Goal: Complete application form: Complete application form

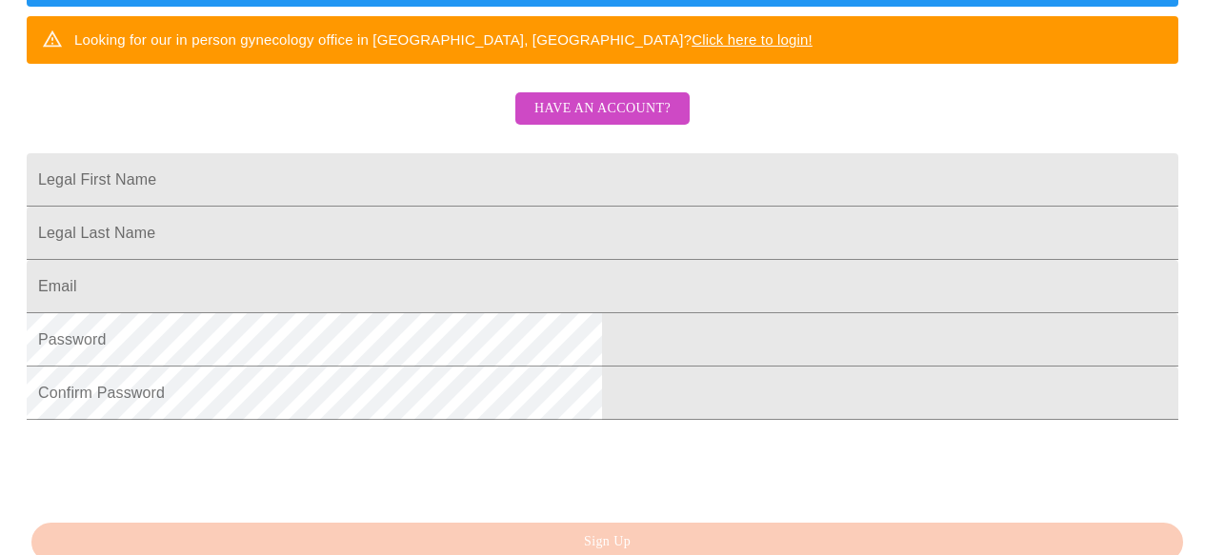
scroll to position [393, 0]
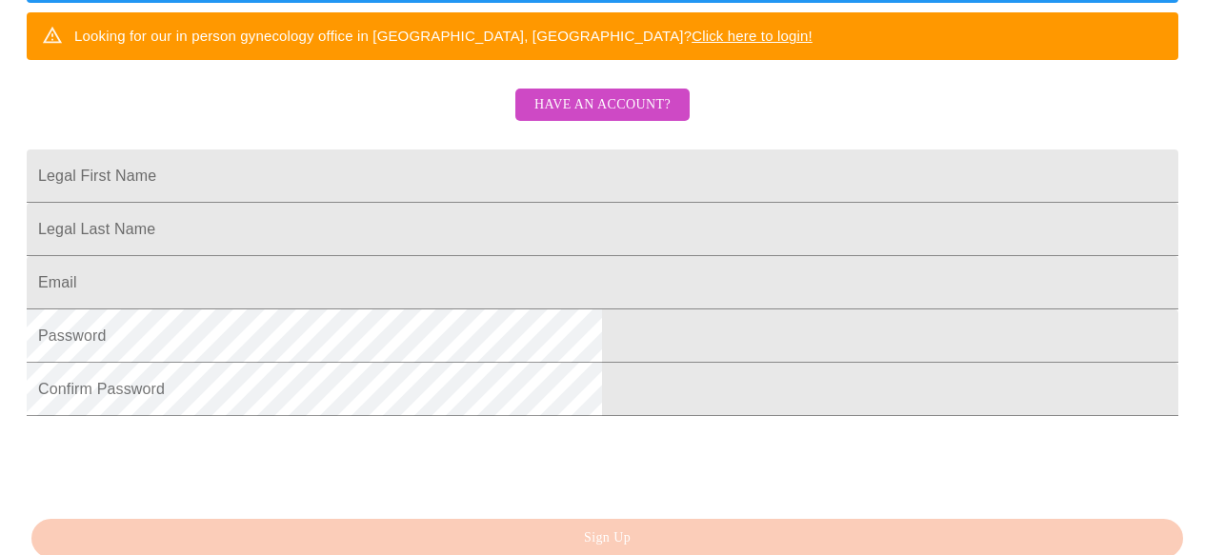
click at [611, 117] on span "Have an account?" at bounding box center [602, 105] width 136 height 24
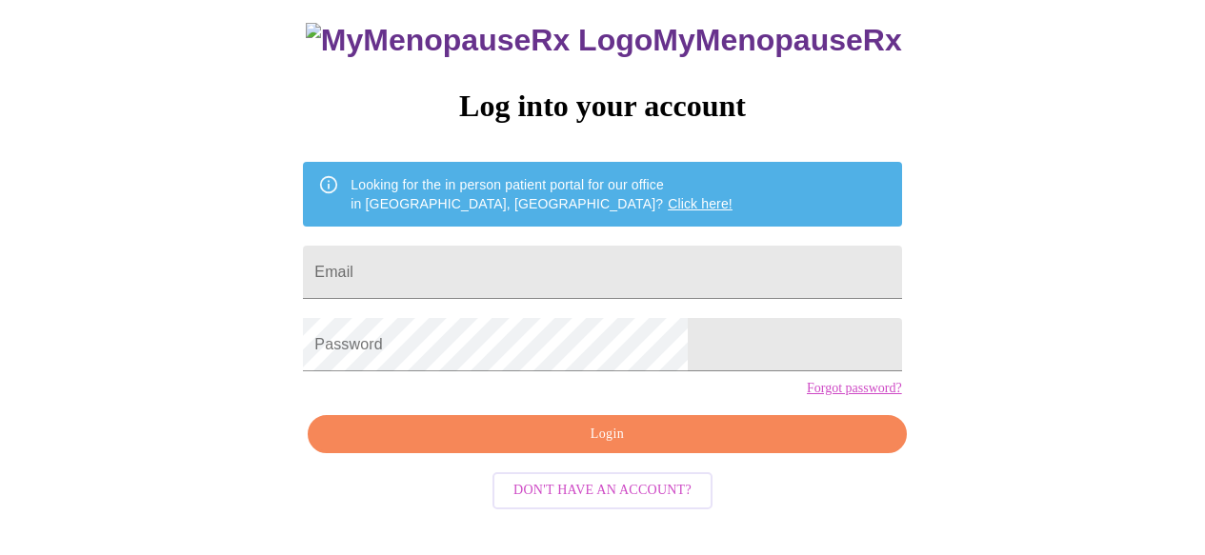
scroll to position [121, 0]
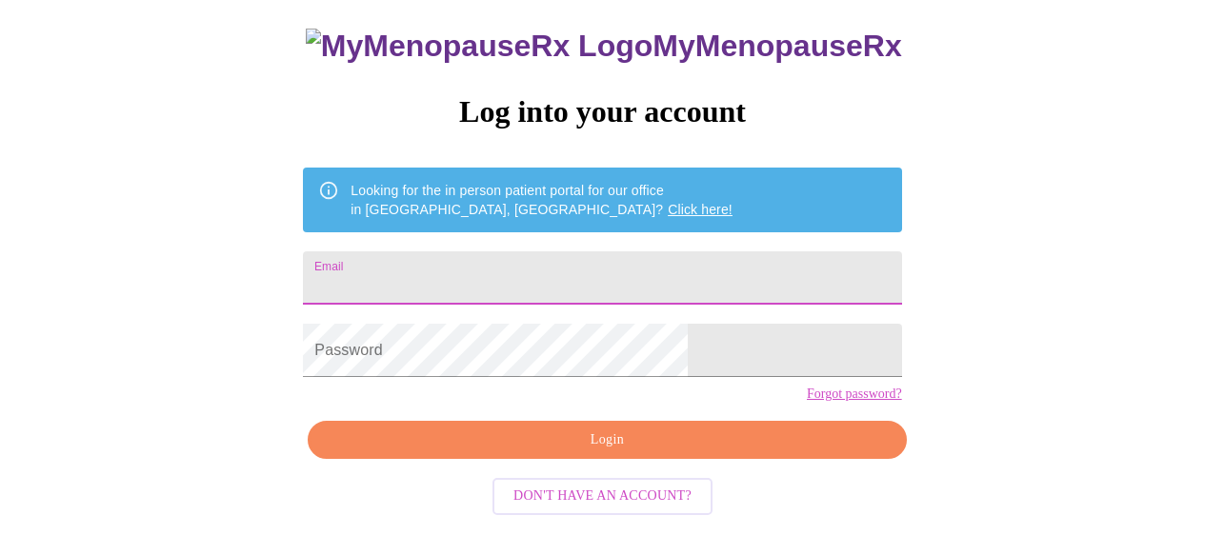
click at [486, 263] on input "Email" at bounding box center [602, 278] width 598 height 53
type input "[EMAIL_ADDRESS][DOMAIN_NAME]"
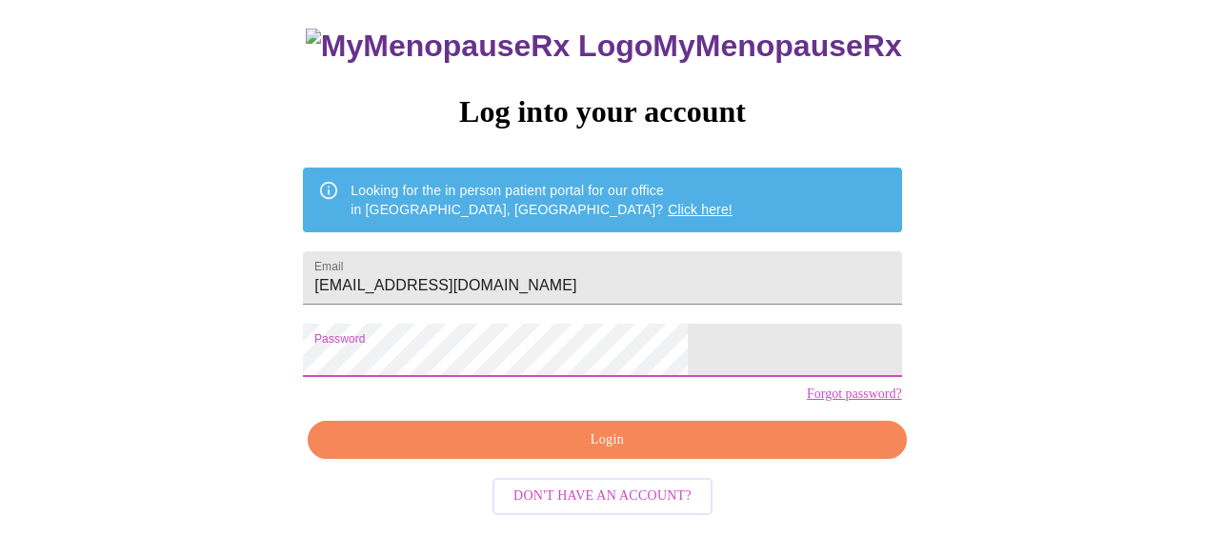
click at [590, 453] on span "Login" at bounding box center [607, 441] width 555 height 24
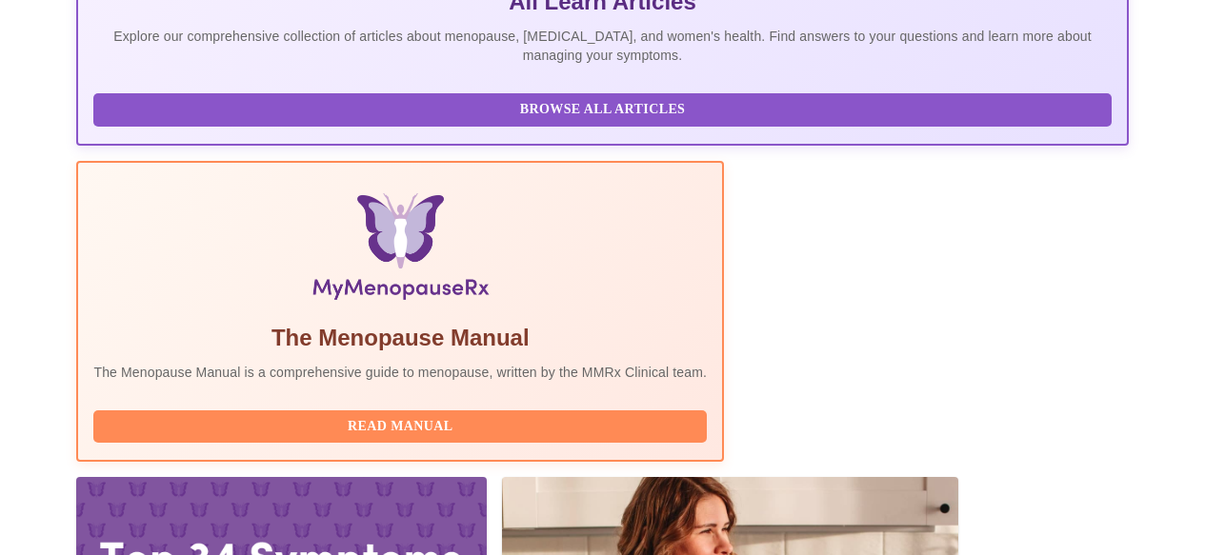
scroll to position [586, 0]
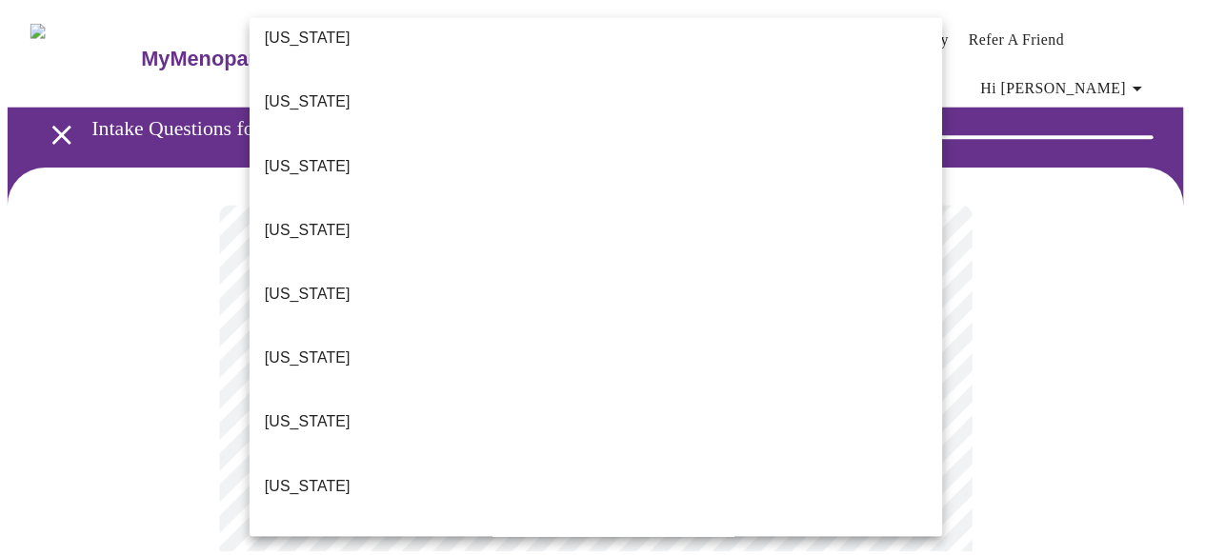
scroll to position [281, 0]
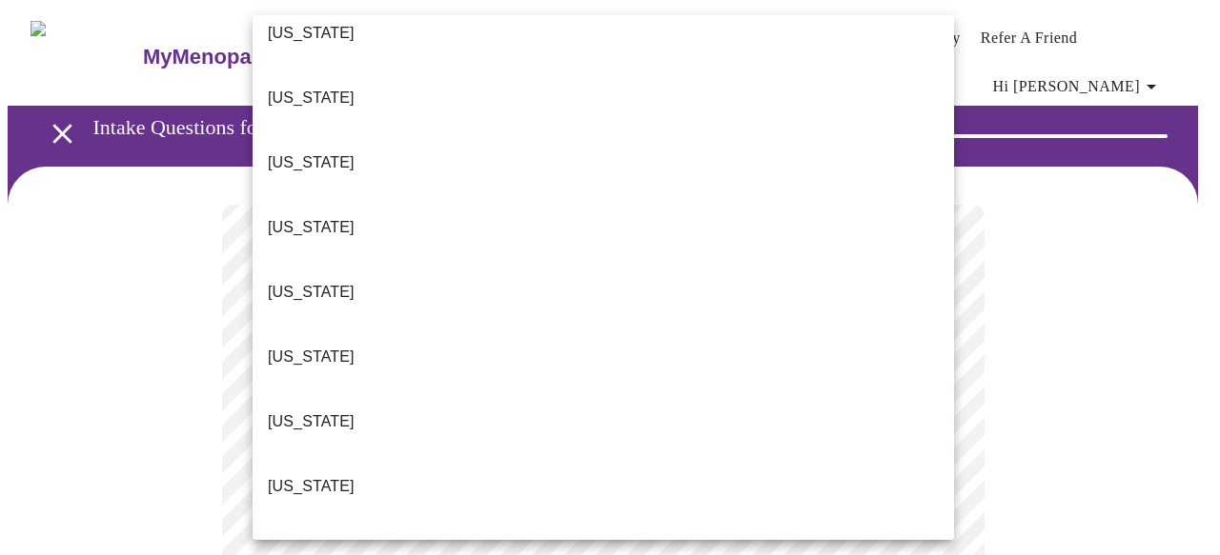
click at [327, 519] on li "[US_STATE]" at bounding box center [602, 551] width 701 height 65
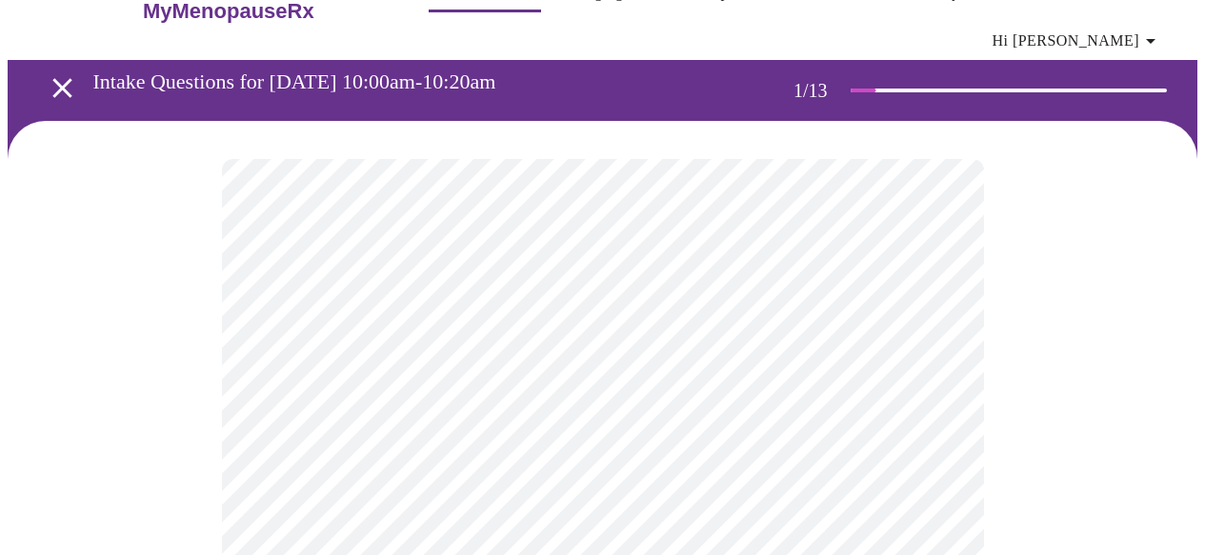
scroll to position [60, 0]
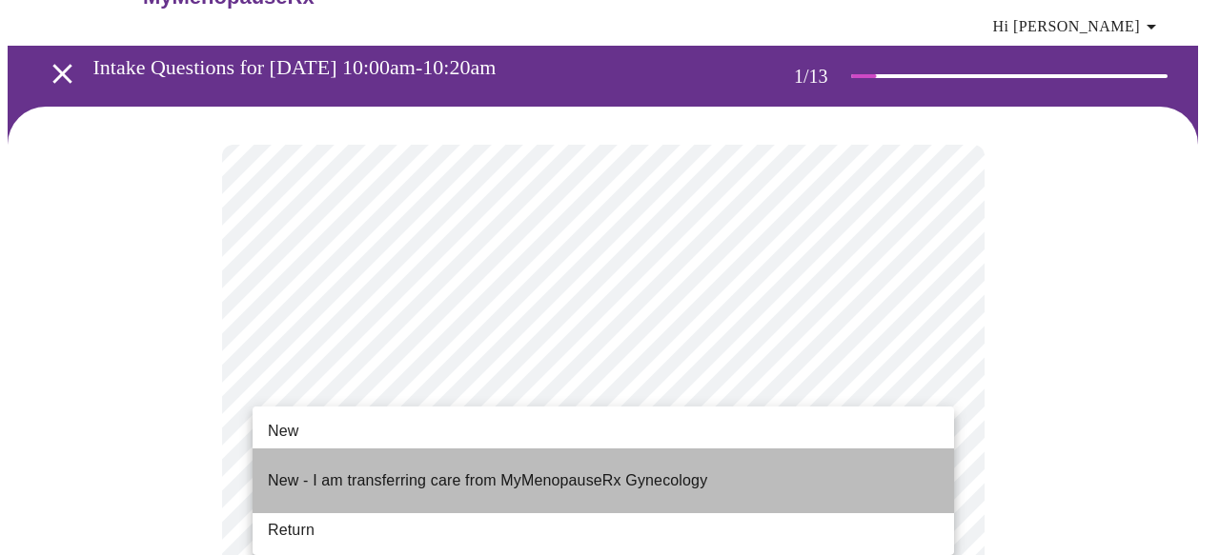
click at [296, 470] on p "New - I am transferring care from MyMenopauseRx Gynecology" at bounding box center [487, 481] width 439 height 23
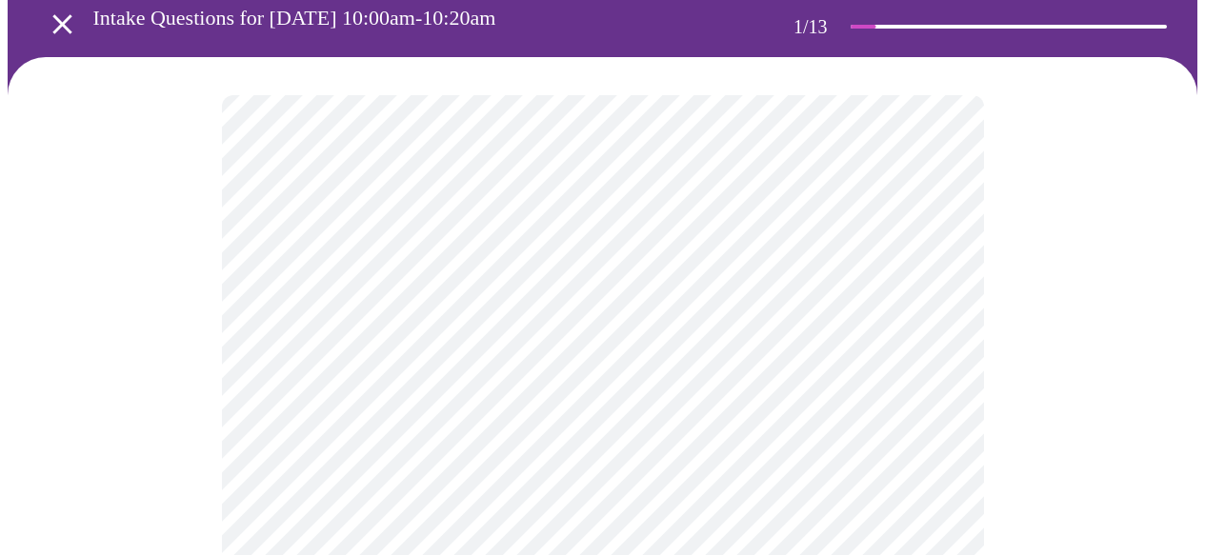
scroll to position [111, 0]
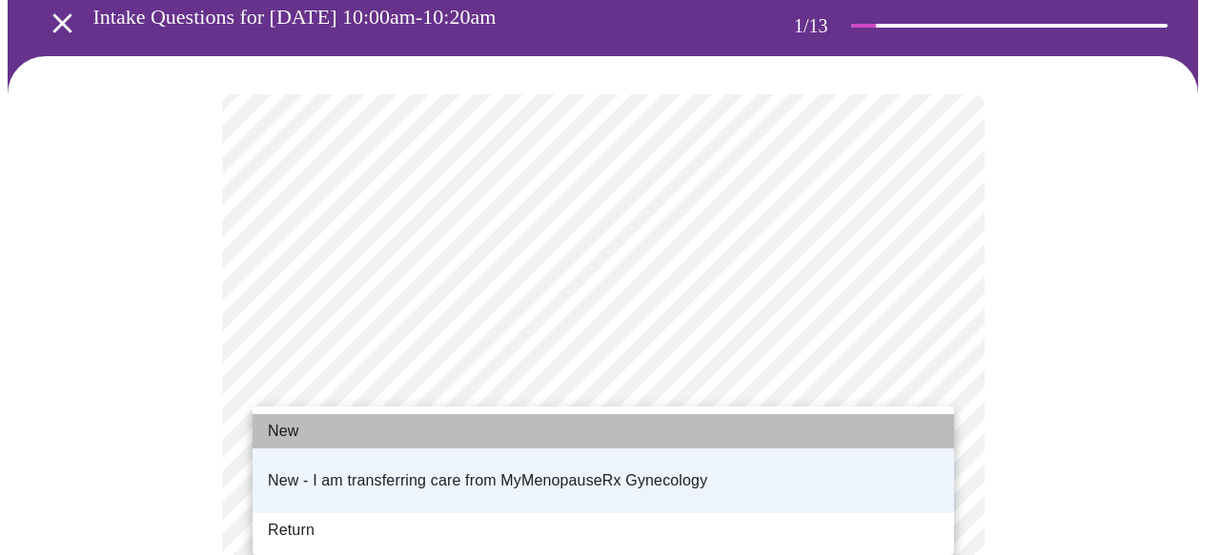
click at [315, 426] on li "New" at bounding box center [602, 431] width 701 height 34
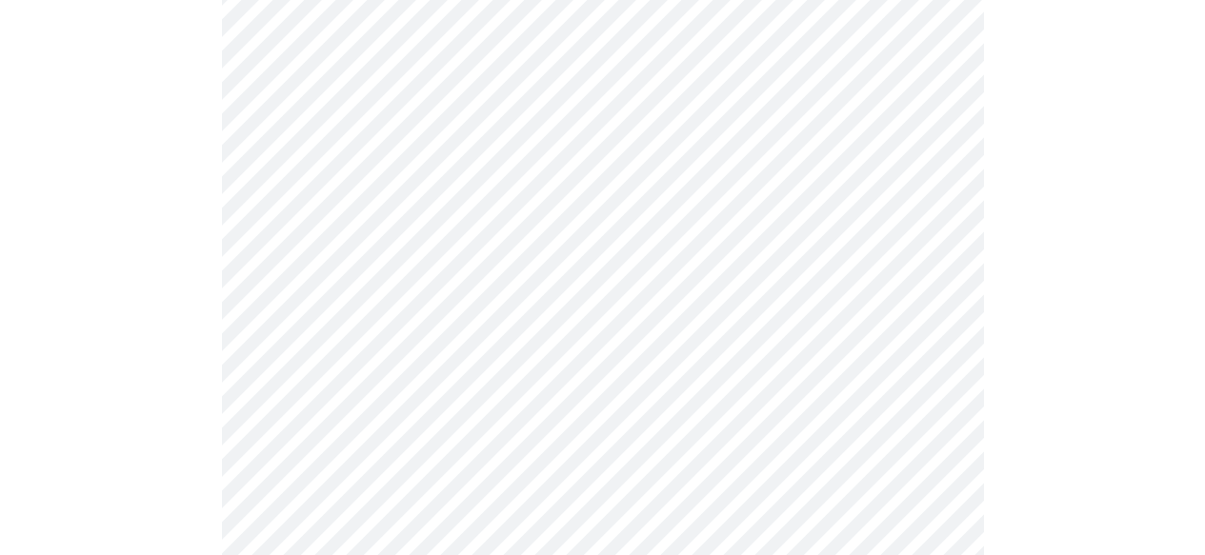
scroll to position [1195, 0]
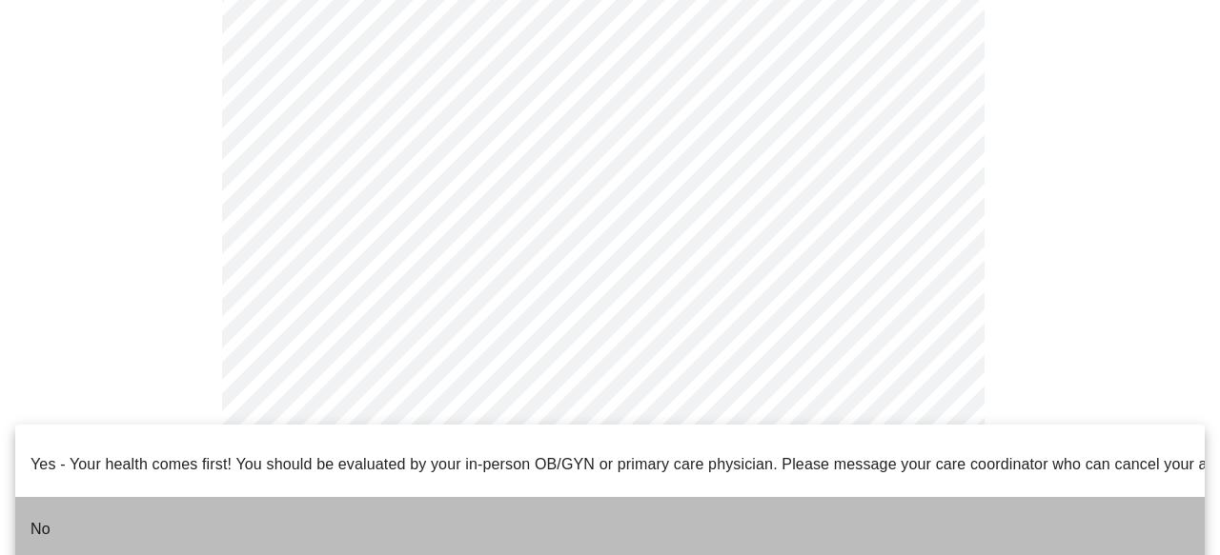
click at [238, 497] on li "No" at bounding box center [609, 529] width 1189 height 65
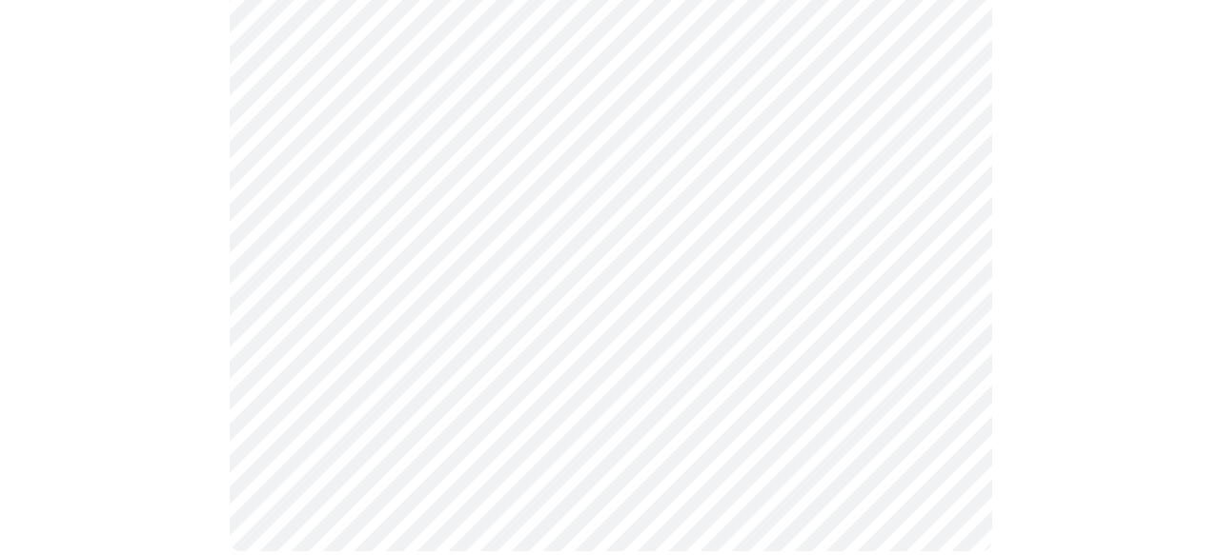
scroll to position [0, 0]
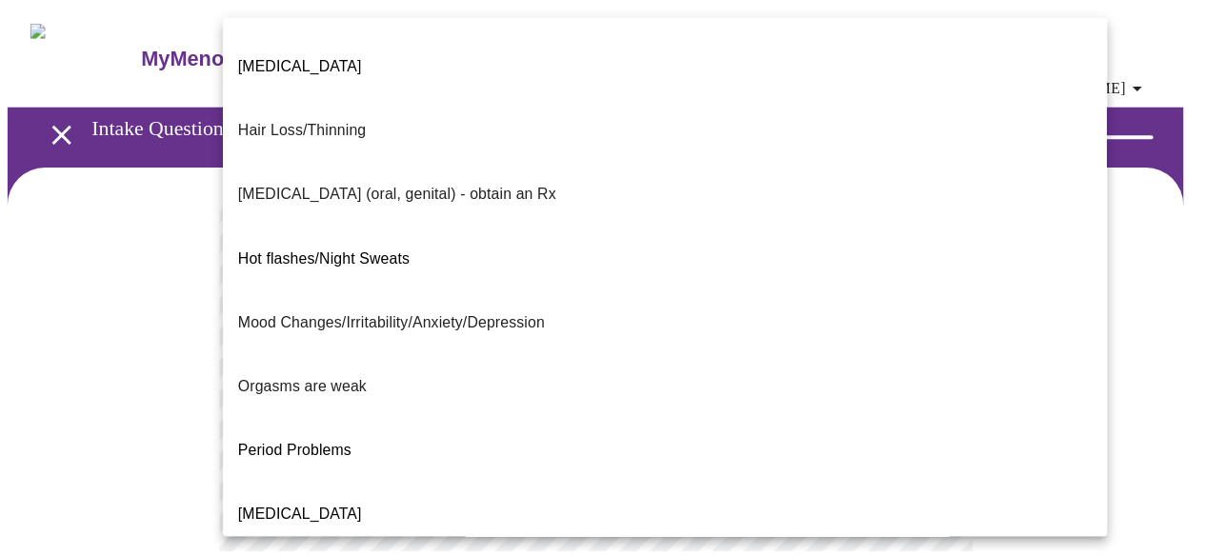
scroll to position [186, 0]
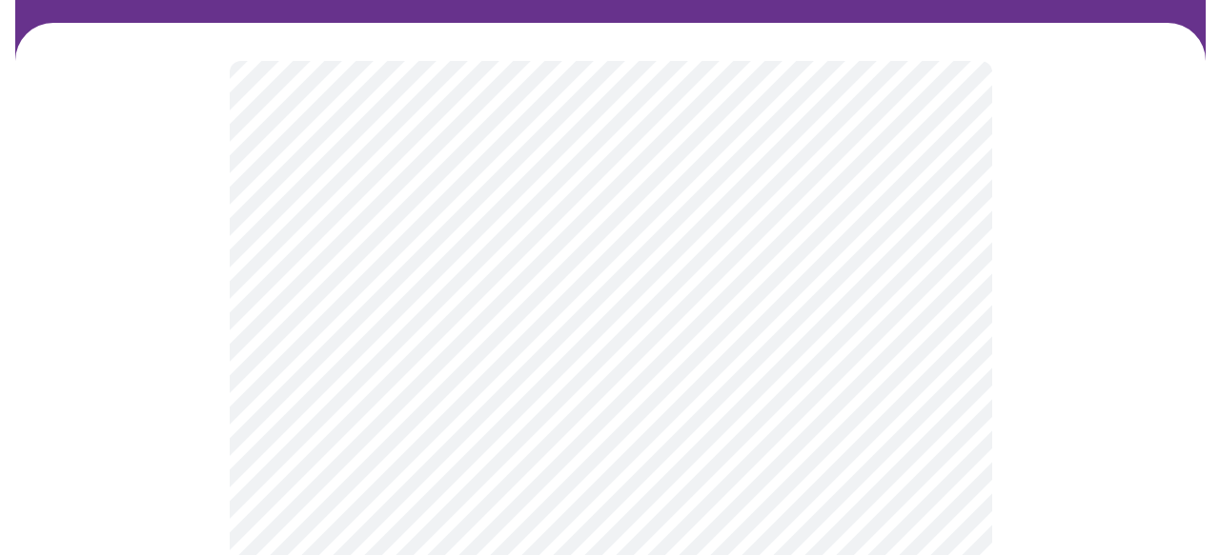
scroll to position [151, 0]
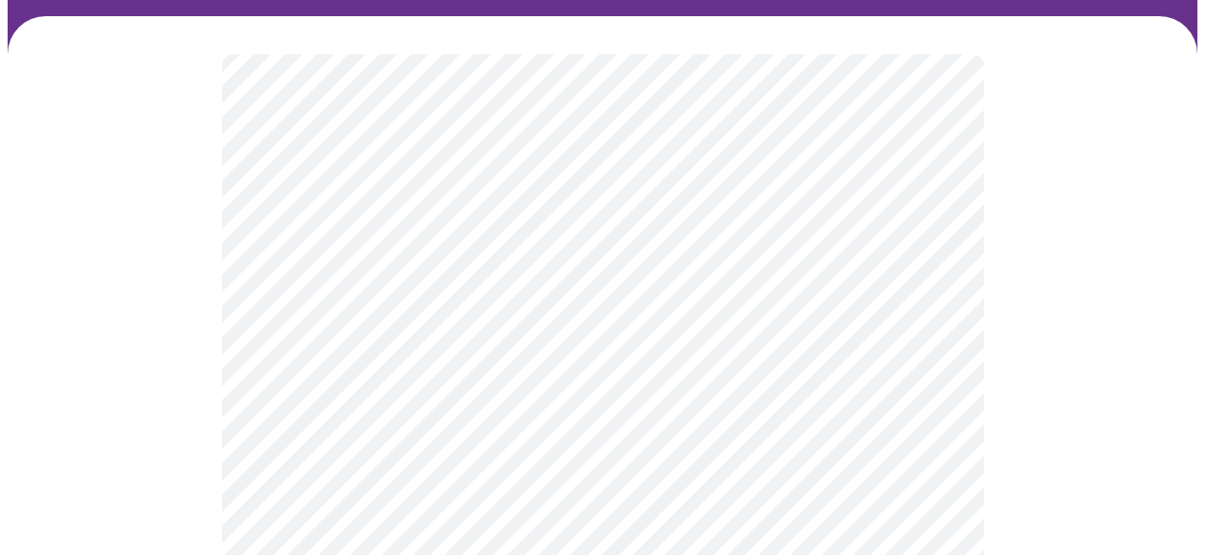
click at [935, 405] on body "MyMenopauseRx Appointments Messaging Labs Uploads Medications Community Refer a…" at bounding box center [603, 526] width 1190 height 1338
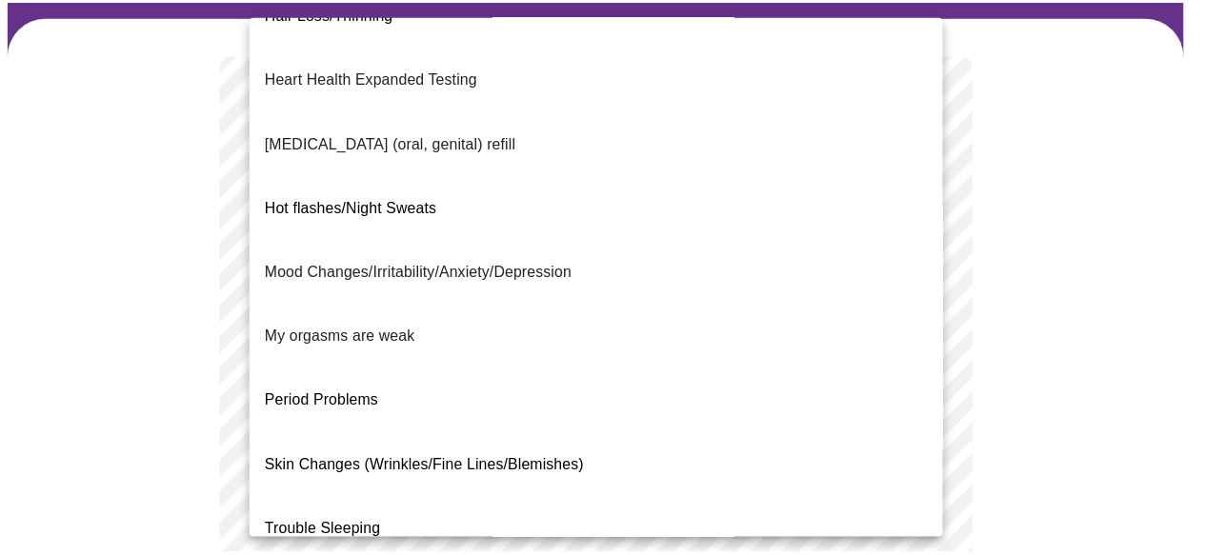
scroll to position [299, 0]
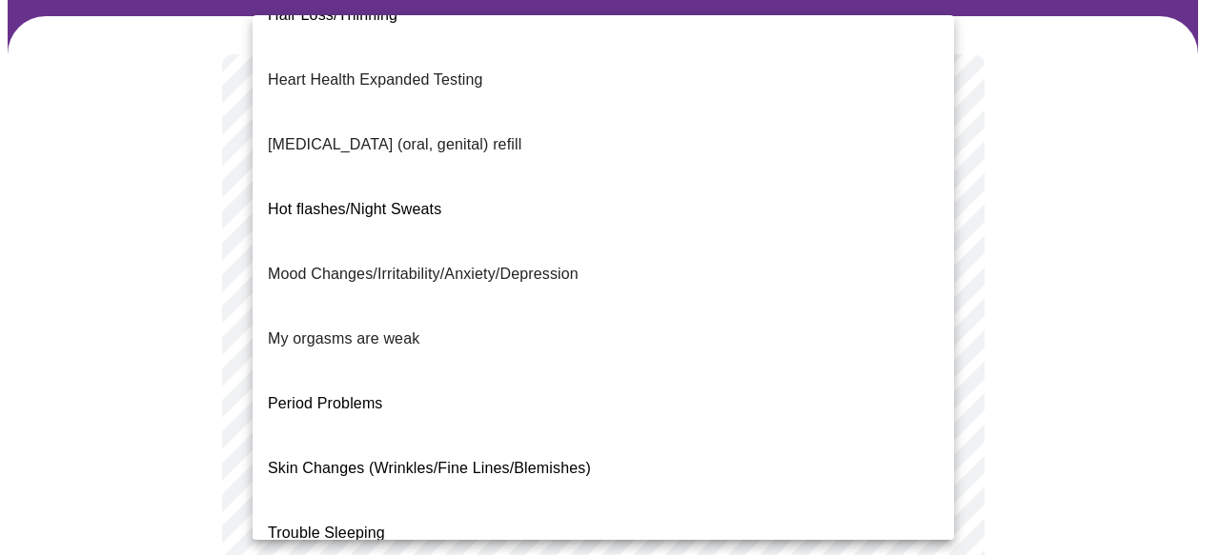
click at [648, 242] on li "Mood Changes/Irritability/Anxiety/Depression" at bounding box center [602, 274] width 701 height 65
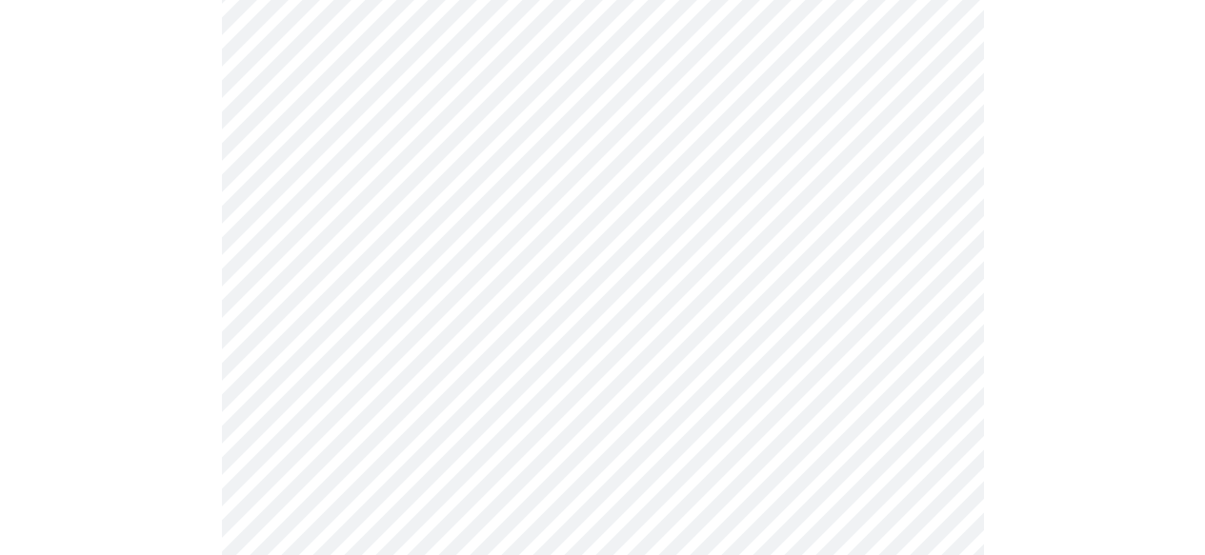
scroll to position [348, 0]
click at [295, 413] on body "MyMenopauseRx Appointments Messaging Labs Uploads Medications Community Refer a…" at bounding box center [603, 323] width 1190 height 1326
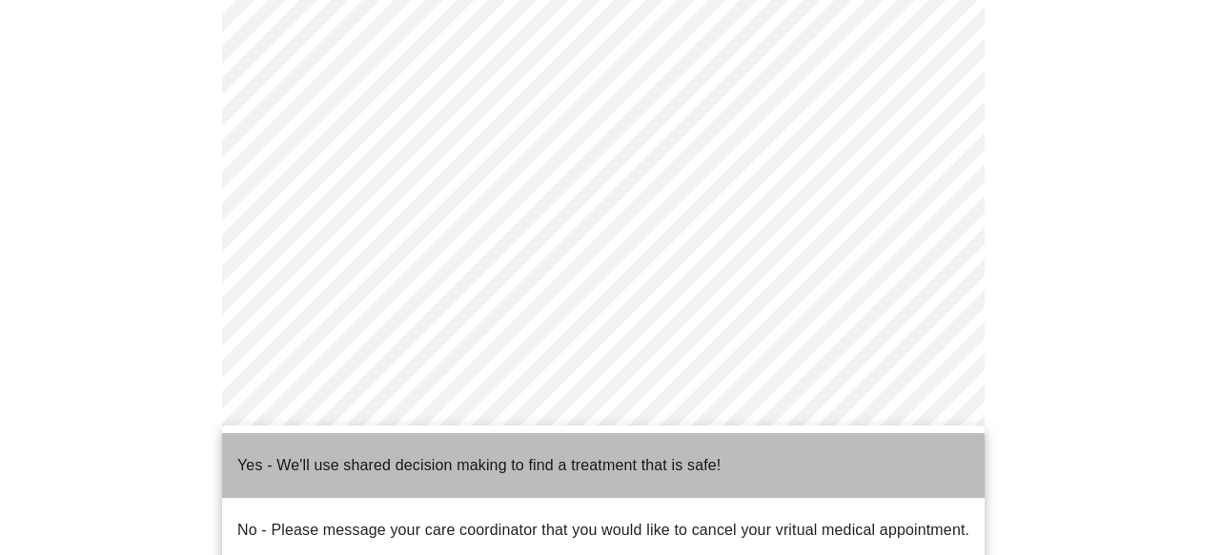
click at [278, 454] on p "Yes - We'll use shared decision making to find a treatment that is safe!" at bounding box center [478, 465] width 483 height 23
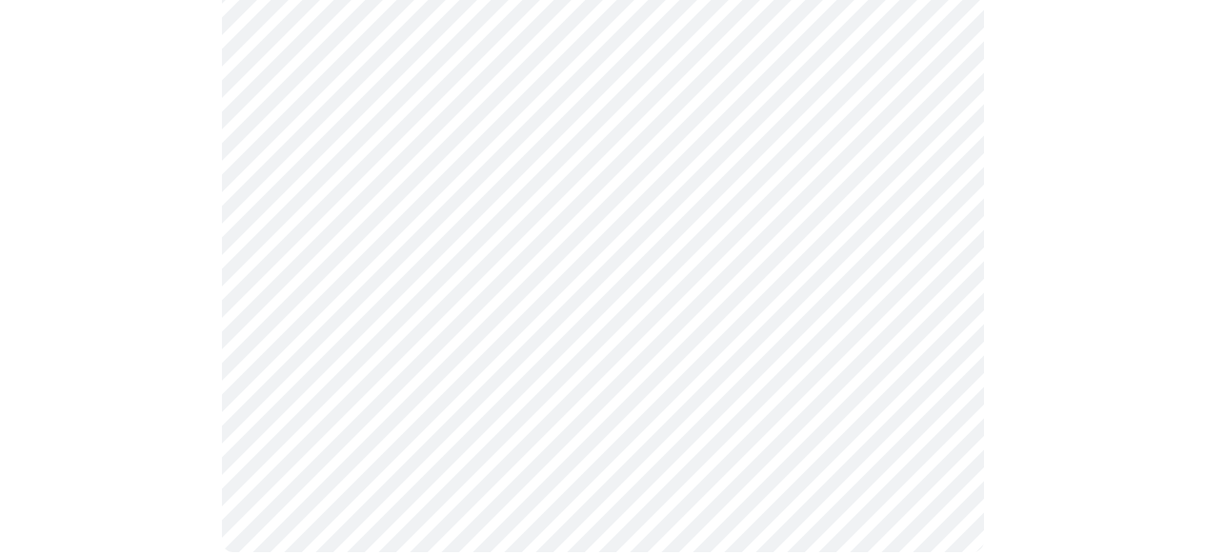
scroll to position [0, 0]
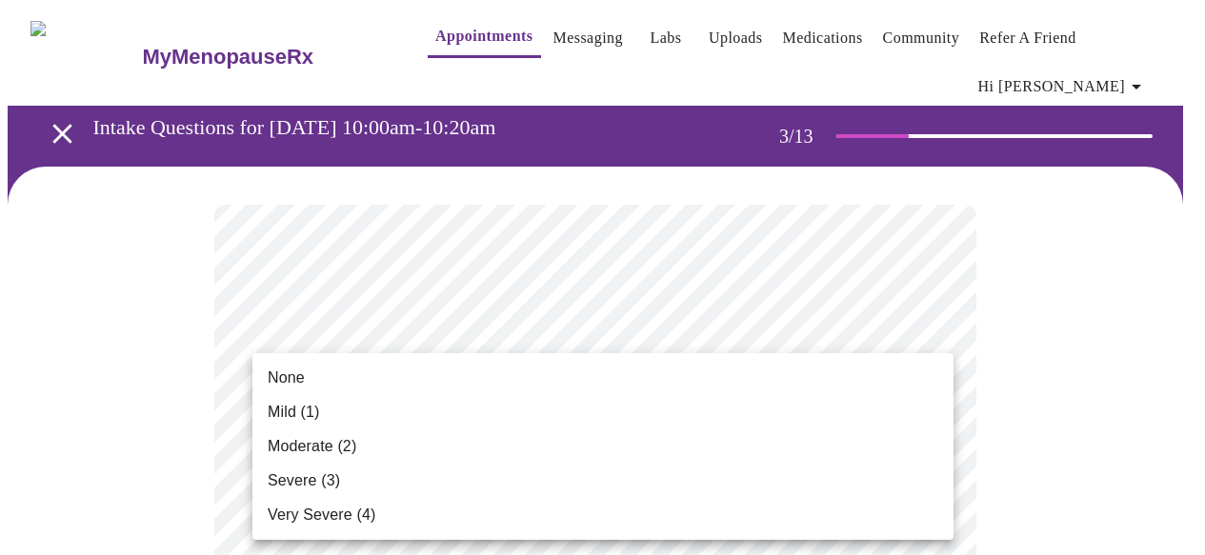
click at [681, 373] on li "None" at bounding box center [602, 378] width 701 height 34
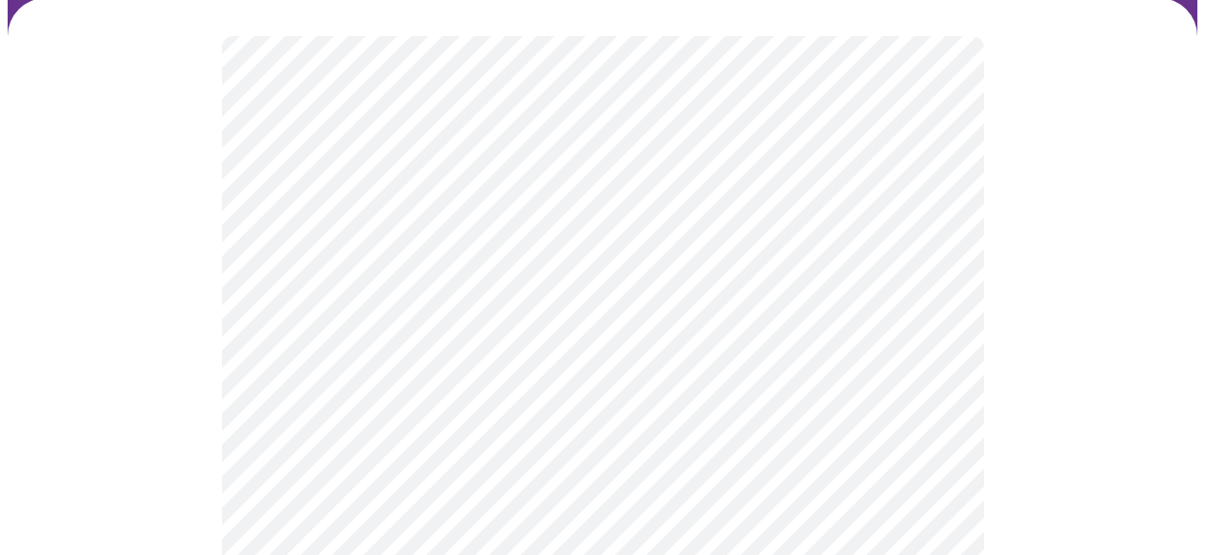
scroll to position [192, 0]
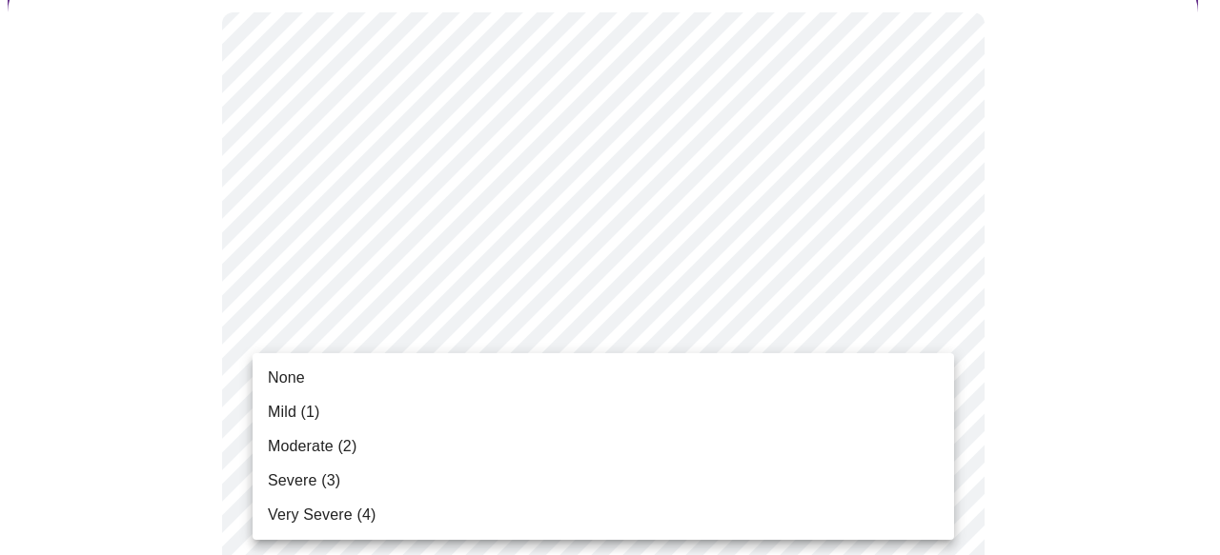
click at [869, 383] on li "None" at bounding box center [602, 378] width 701 height 34
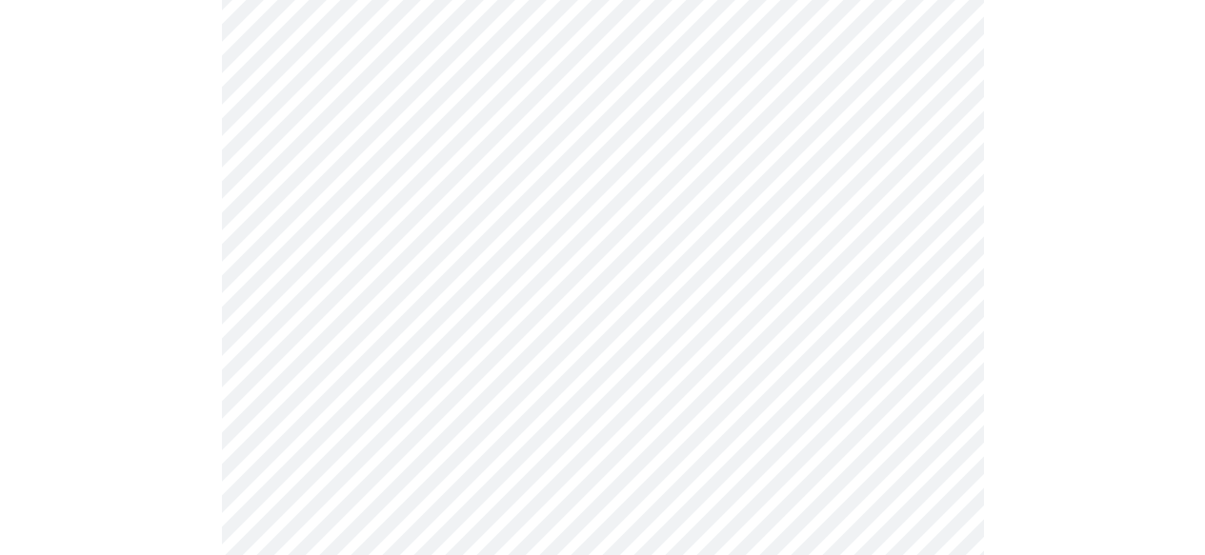
scroll to position [532, 0]
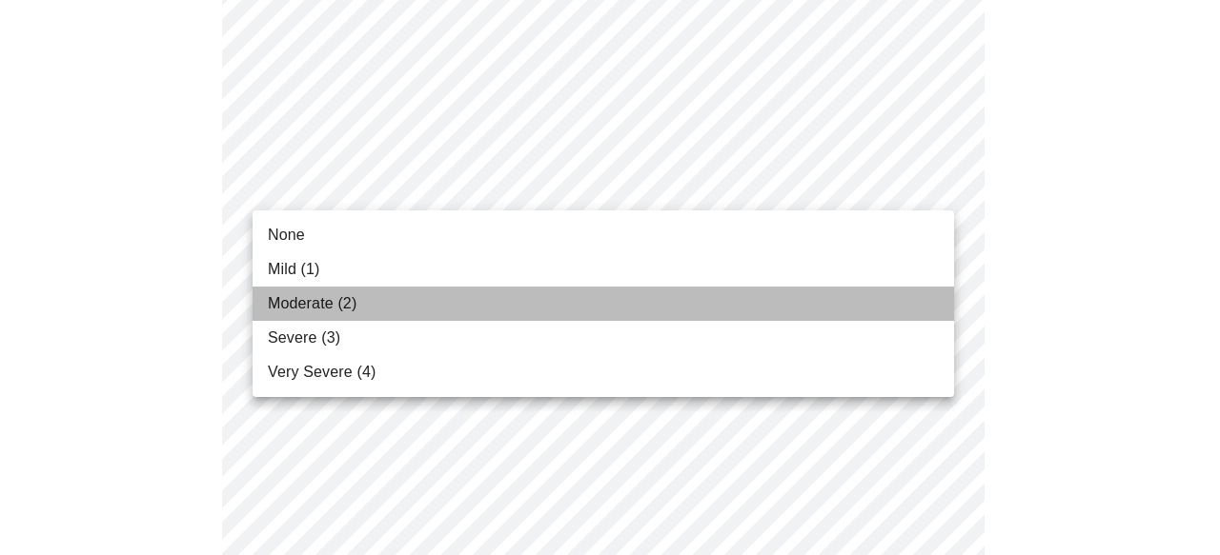
click at [782, 301] on li "Moderate (2)" at bounding box center [602, 304] width 701 height 34
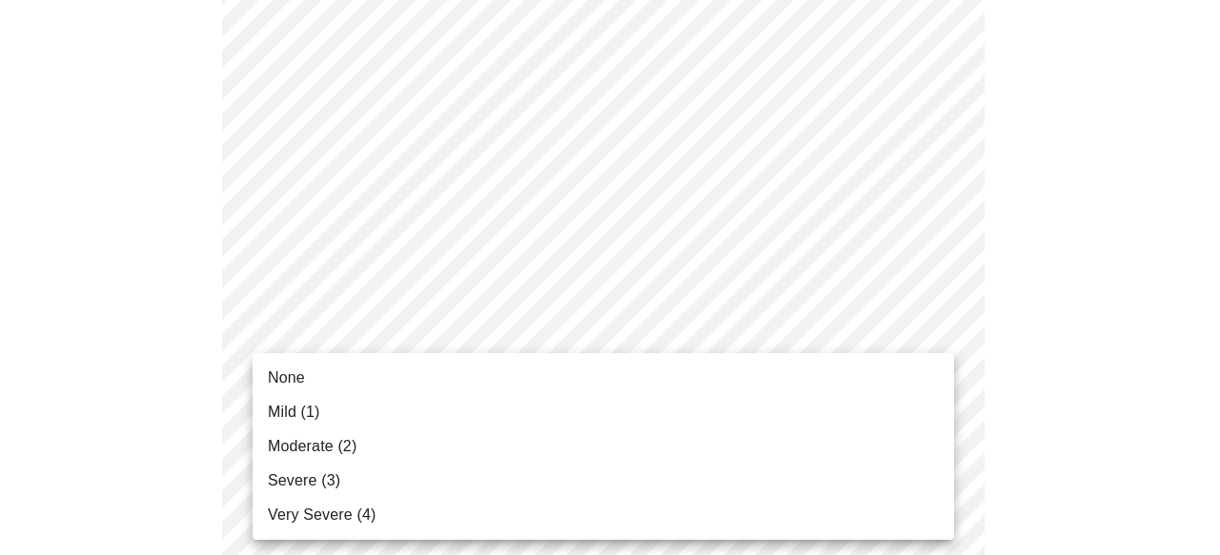
click at [779, 411] on li "Mild (1)" at bounding box center [602, 412] width 701 height 34
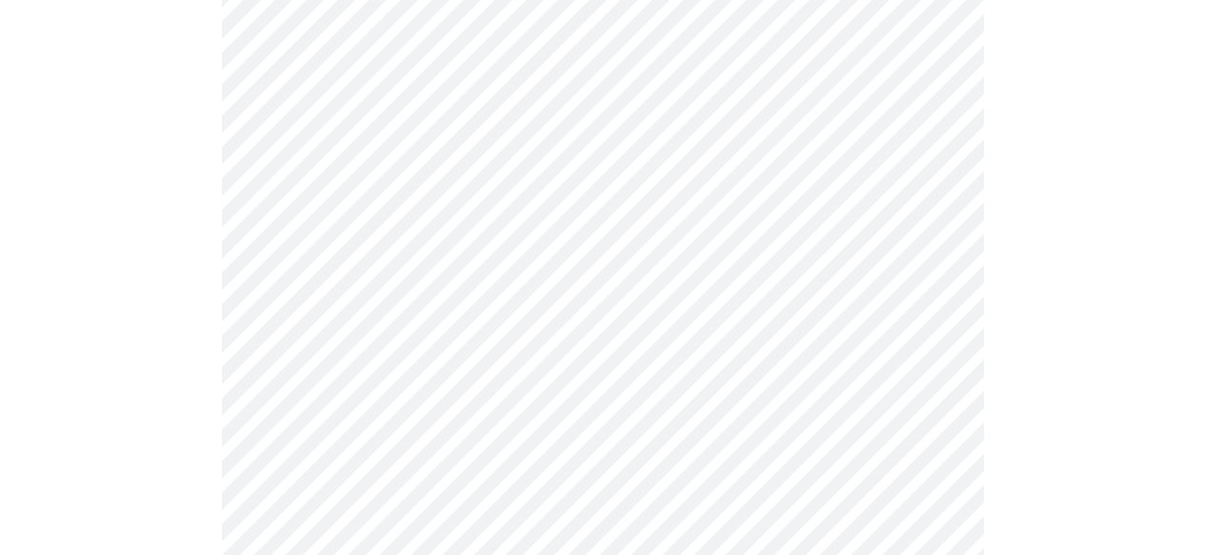
scroll to position [754, 0]
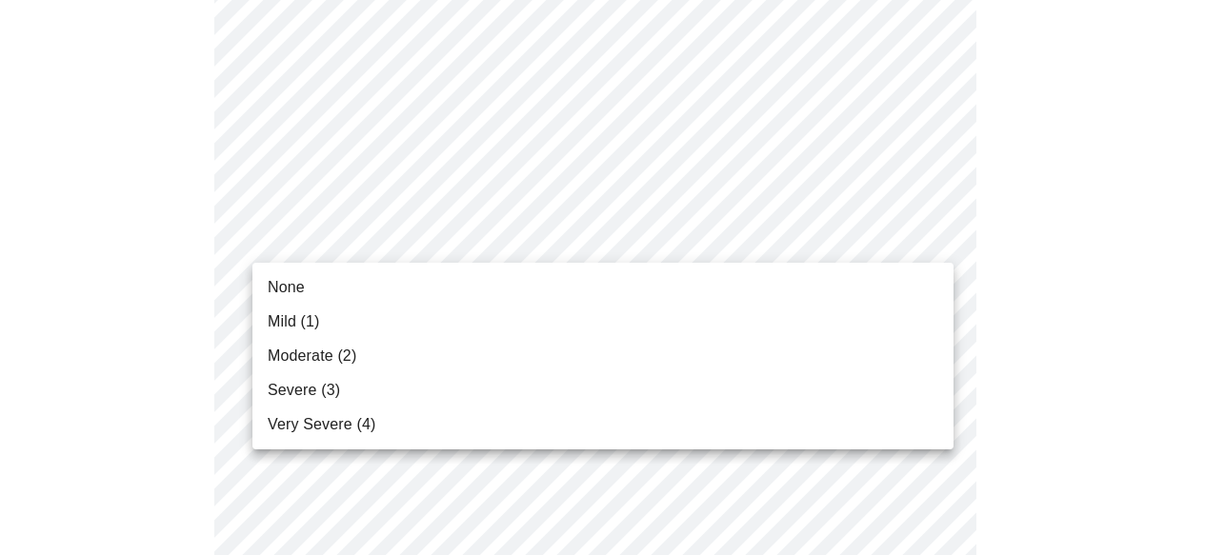
click at [939, 238] on body "MyMenopauseRx Appointments Messaging Labs Uploads Medications Community Refer a…" at bounding box center [603, 481] width 1190 height 2454
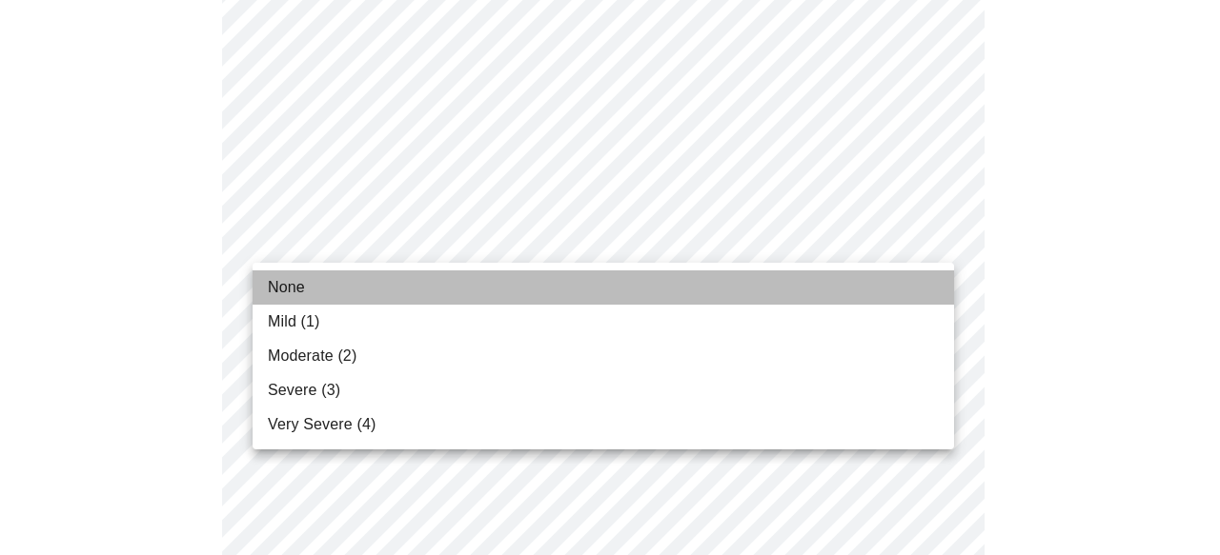
click at [905, 278] on li "None" at bounding box center [602, 288] width 701 height 34
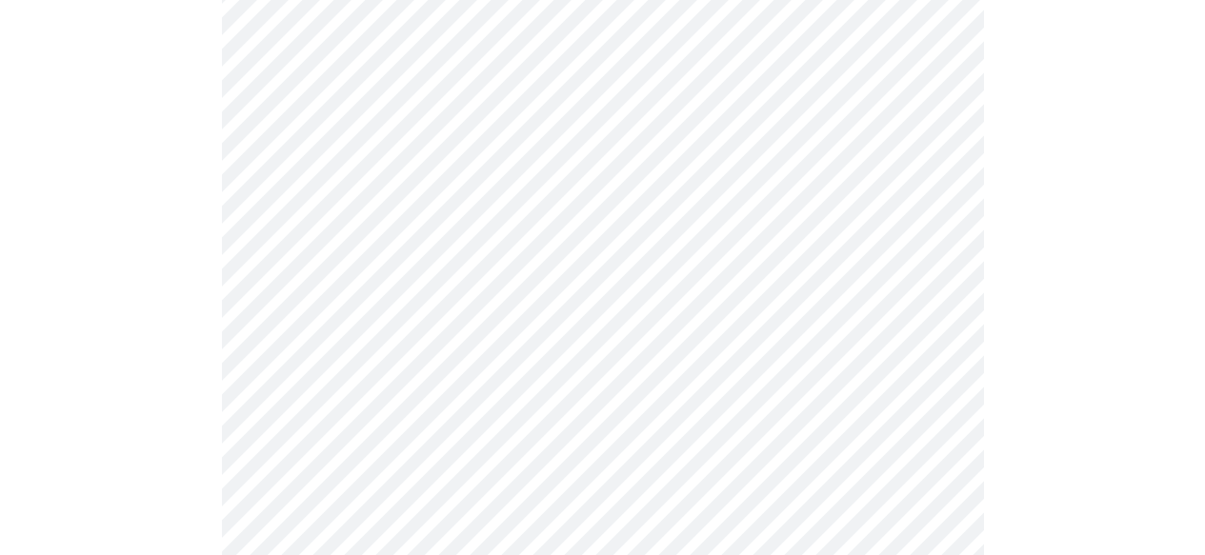
click at [939, 358] on body "MyMenopauseRx Appointments Messaging Labs Uploads Medications Community Refer a…" at bounding box center [603, 468] width 1190 height 2428
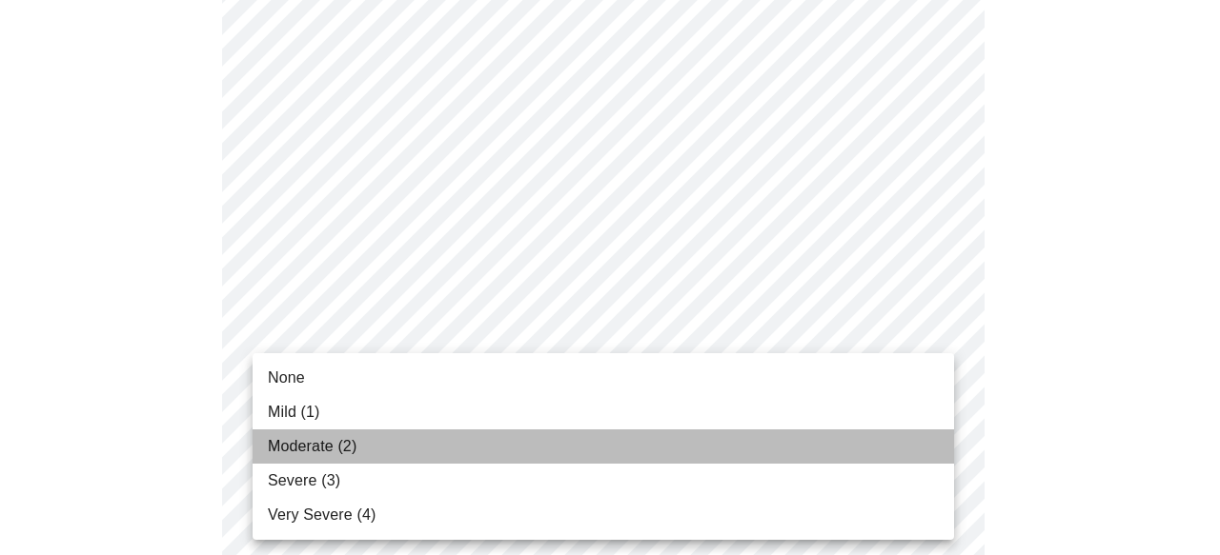
click at [759, 446] on li "Moderate (2)" at bounding box center [602, 447] width 701 height 34
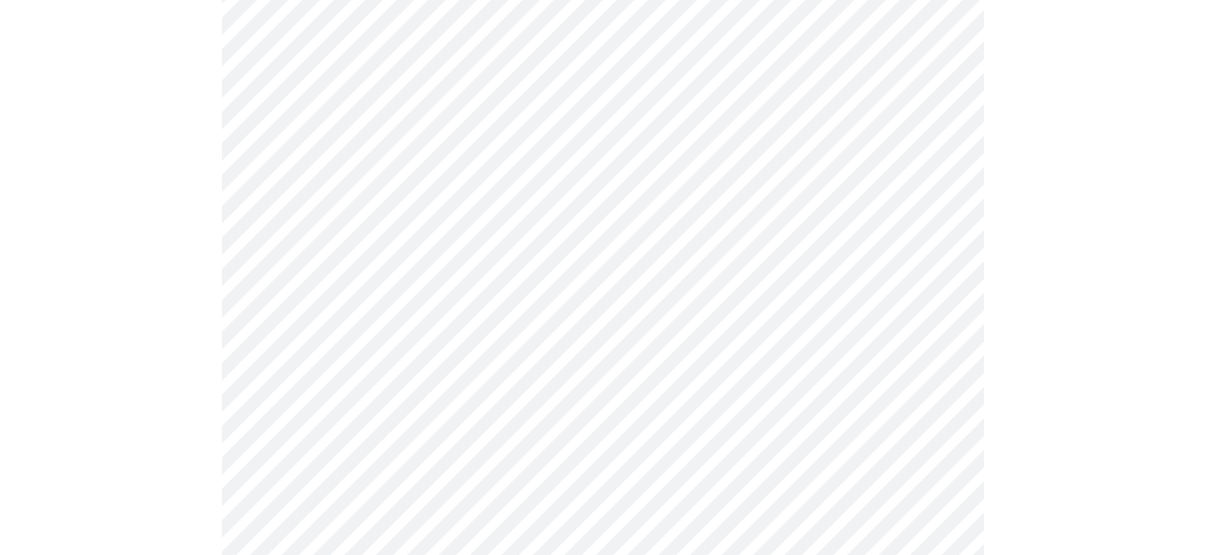
scroll to position [916, 0]
click at [933, 350] on body "MyMenopauseRx Appointments Messaging Labs Uploads Medications Community Refer a…" at bounding box center [603, 292] width 1190 height 2401
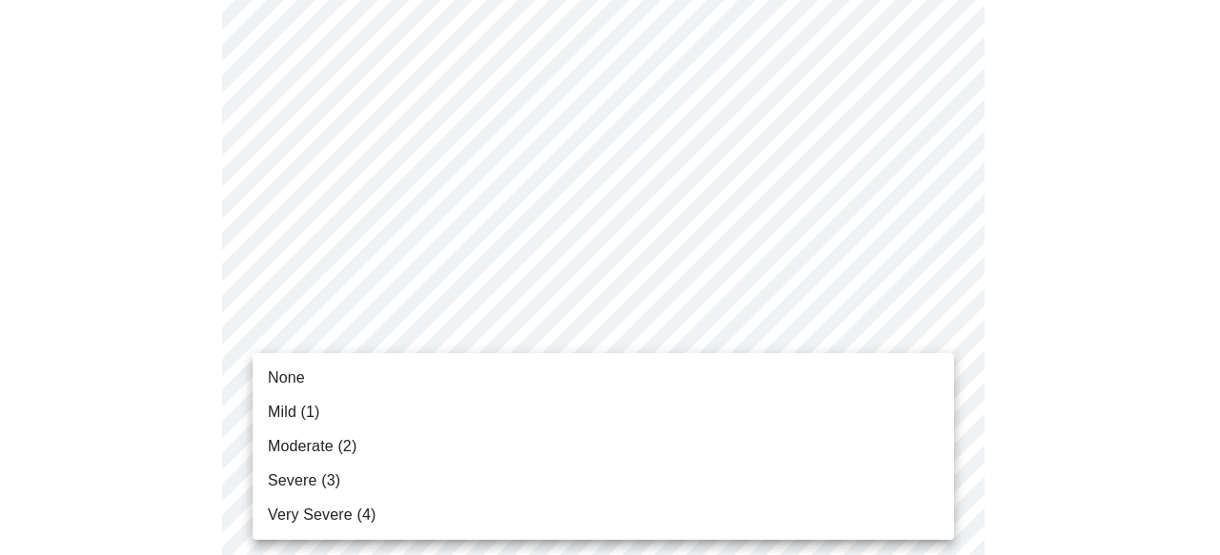
click at [853, 412] on li "Mild (1)" at bounding box center [602, 412] width 701 height 34
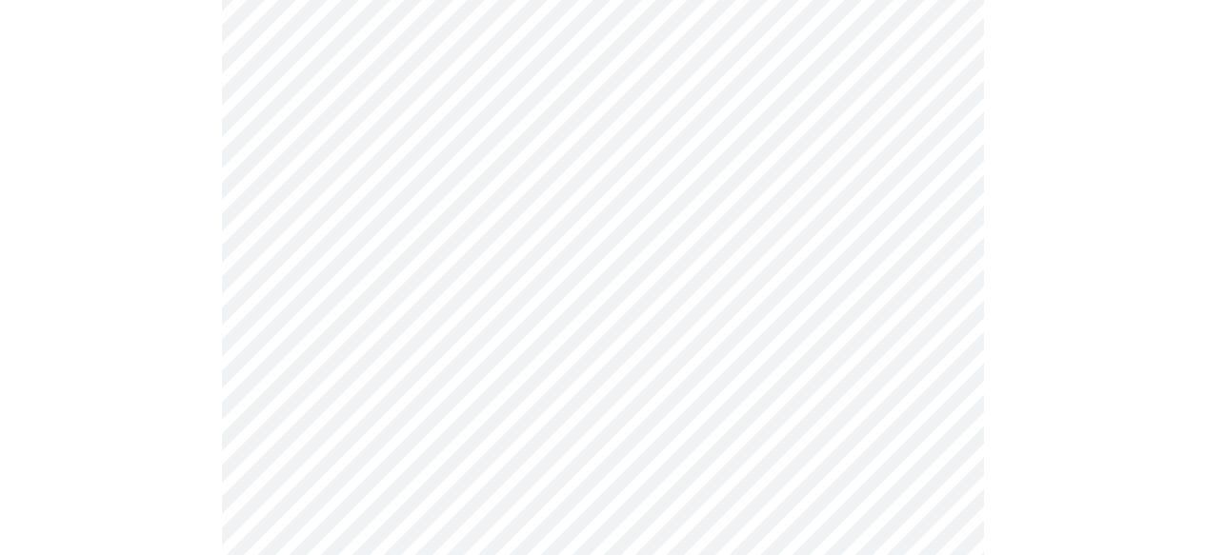
scroll to position [1094, 0]
click at [937, 327] on body "MyMenopauseRx Appointments Messaging Labs Uploads Medications Community Refer a…" at bounding box center [603, 101] width 1190 height 2374
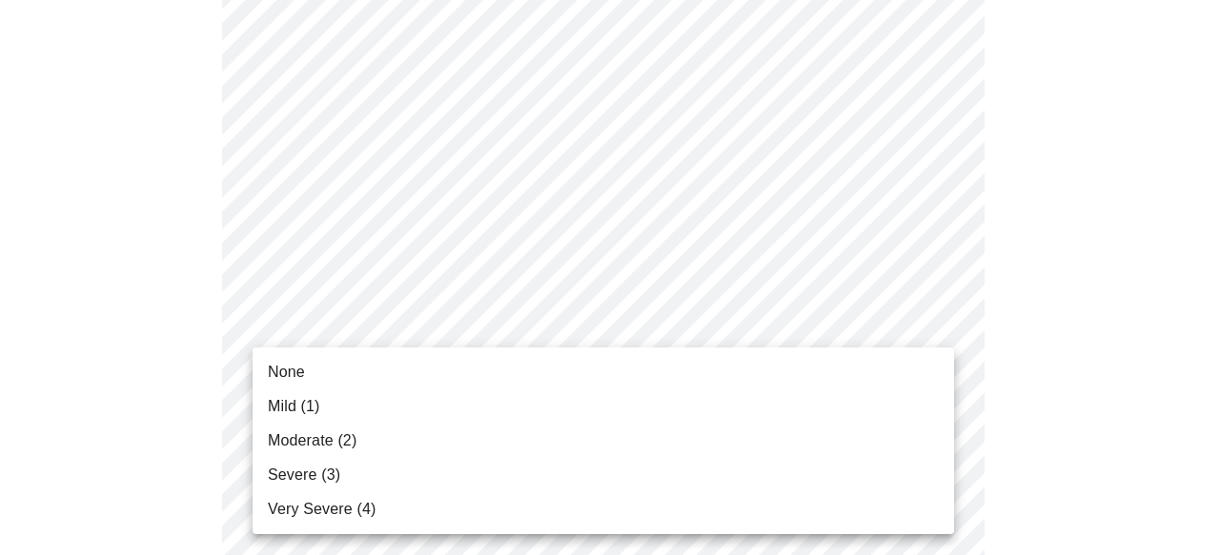
click at [858, 413] on li "Mild (1)" at bounding box center [602, 407] width 701 height 34
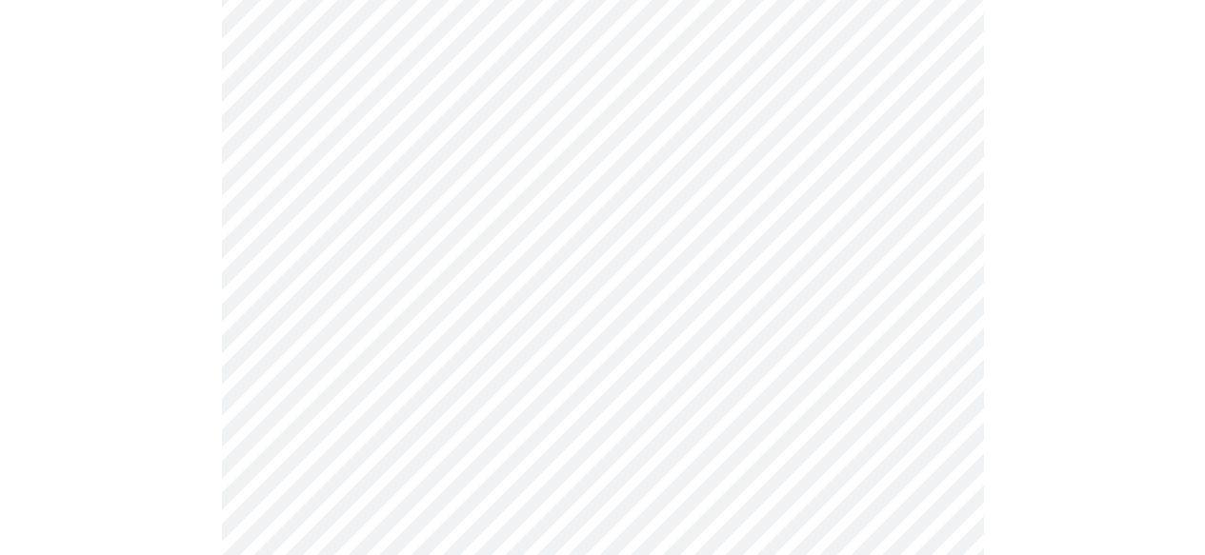
scroll to position [1287, 0]
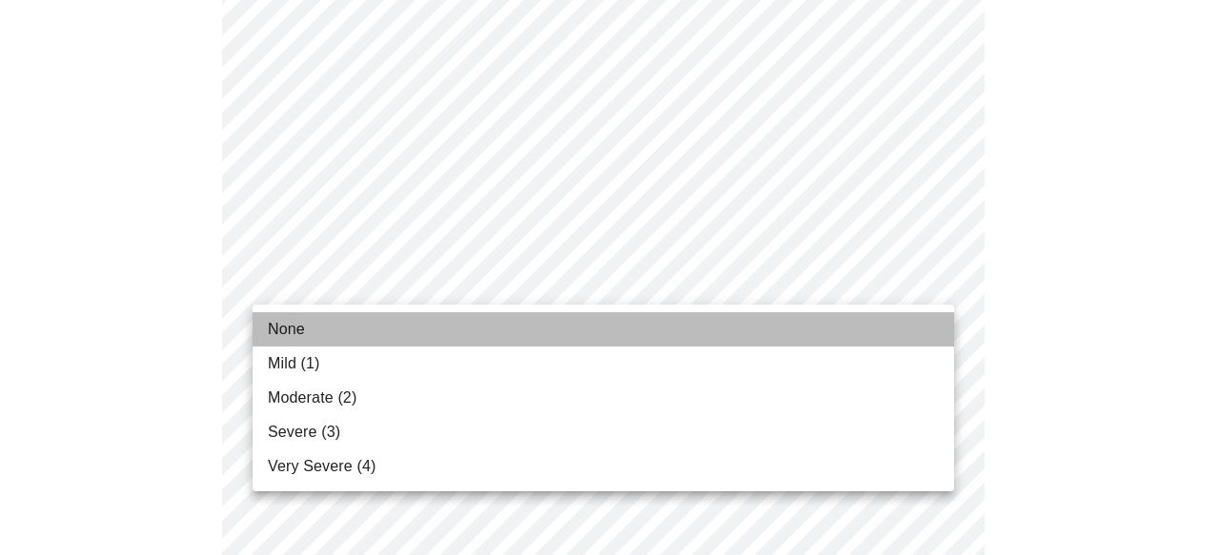
click at [882, 323] on li "None" at bounding box center [602, 330] width 701 height 34
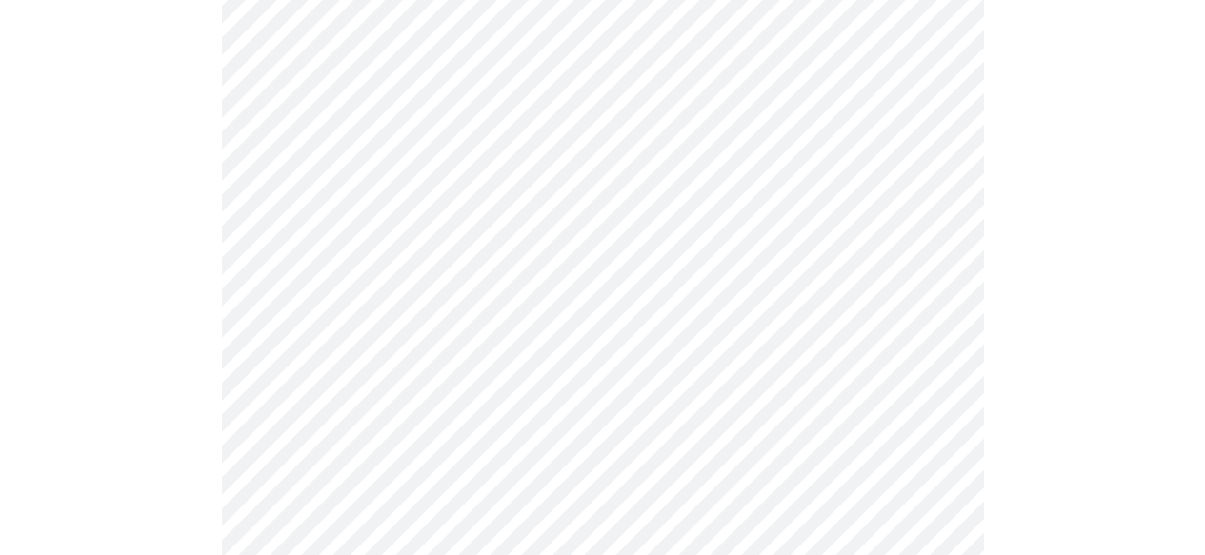
scroll to position [1438, 0]
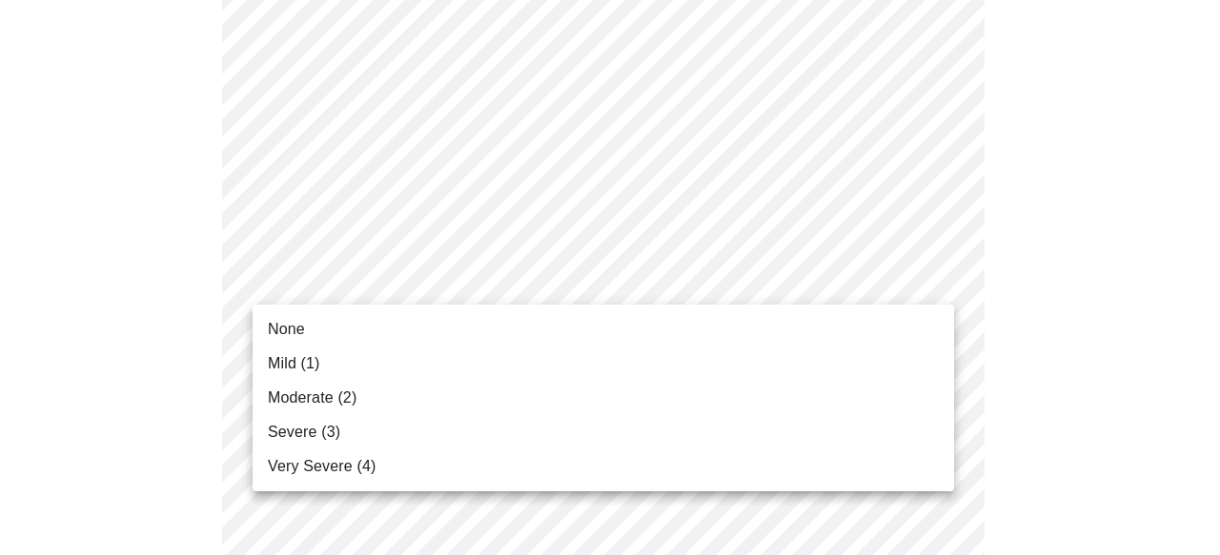
click at [890, 328] on li "None" at bounding box center [602, 330] width 701 height 34
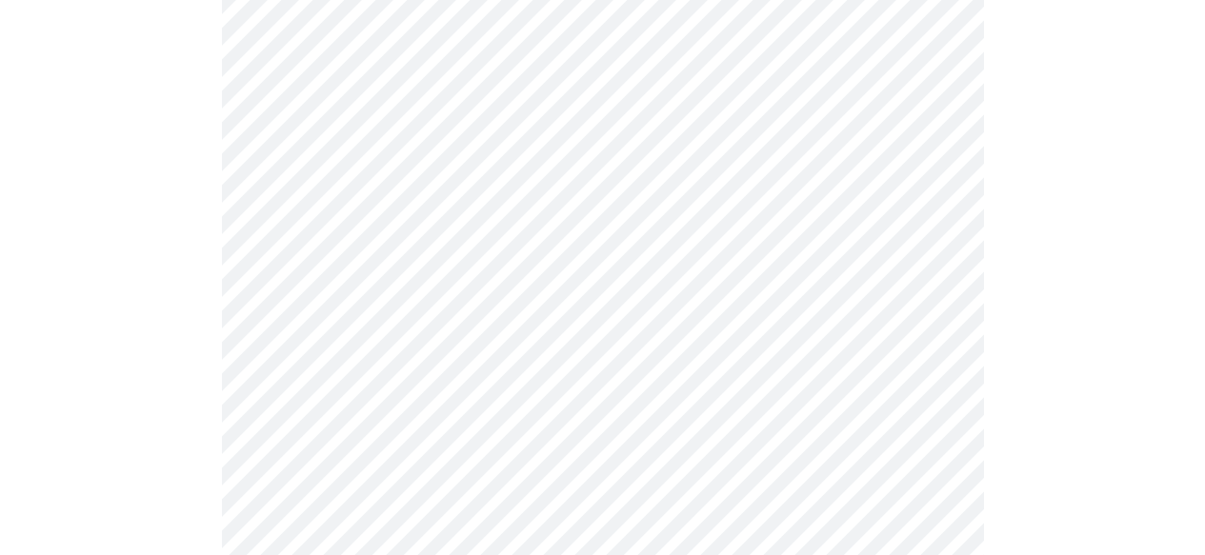
scroll to position [1625, 0]
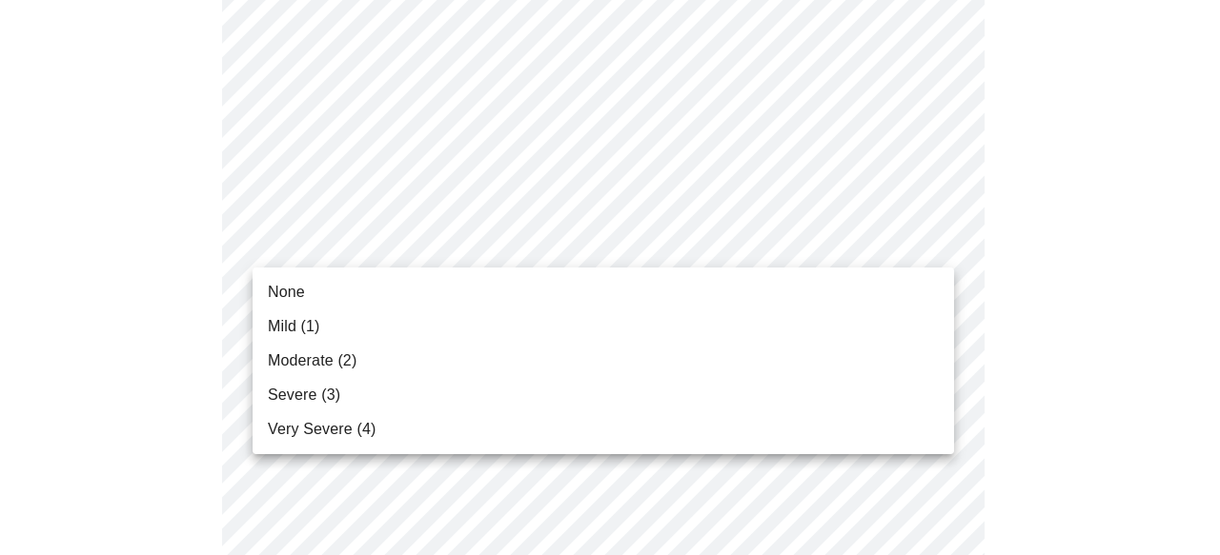
click at [902, 282] on li "None" at bounding box center [602, 292] width 701 height 34
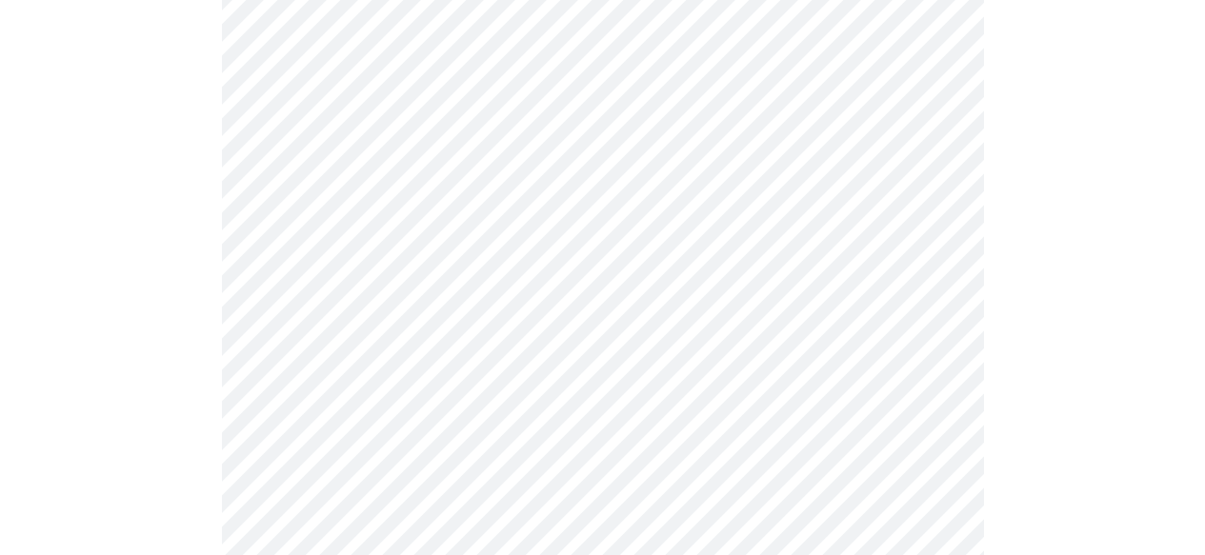
scroll to position [718, 0]
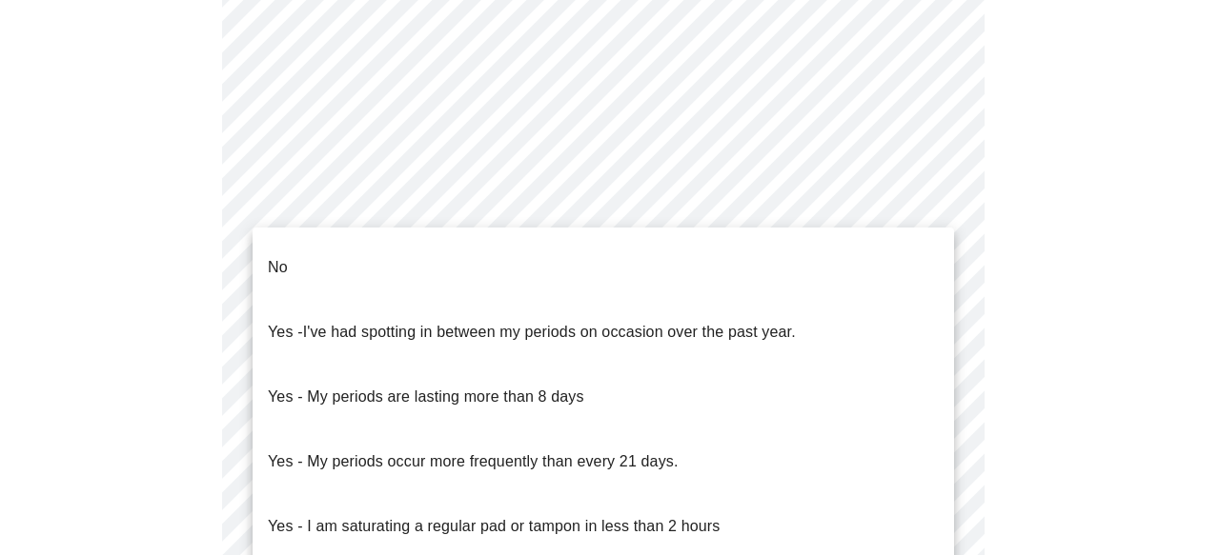
click at [941, 445] on body "MyMenopauseRx Appointments Messaging Labs Uploads Medications Community Refer a…" at bounding box center [610, 242] width 1204 height 1907
click at [883, 281] on li "No" at bounding box center [602, 267] width 701 height 65
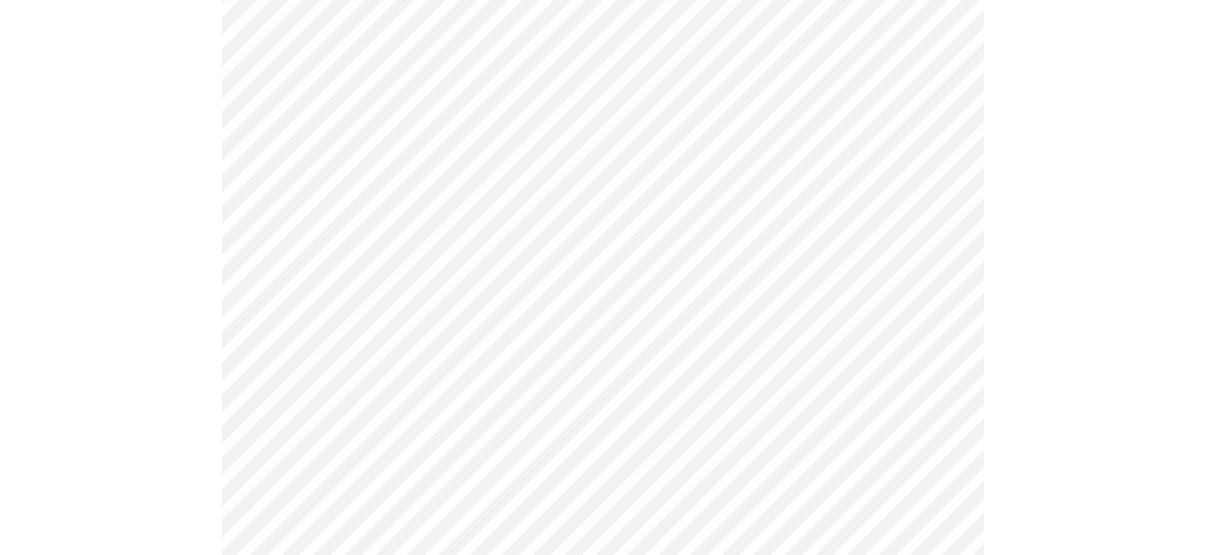
scroll to position [1101, 0]
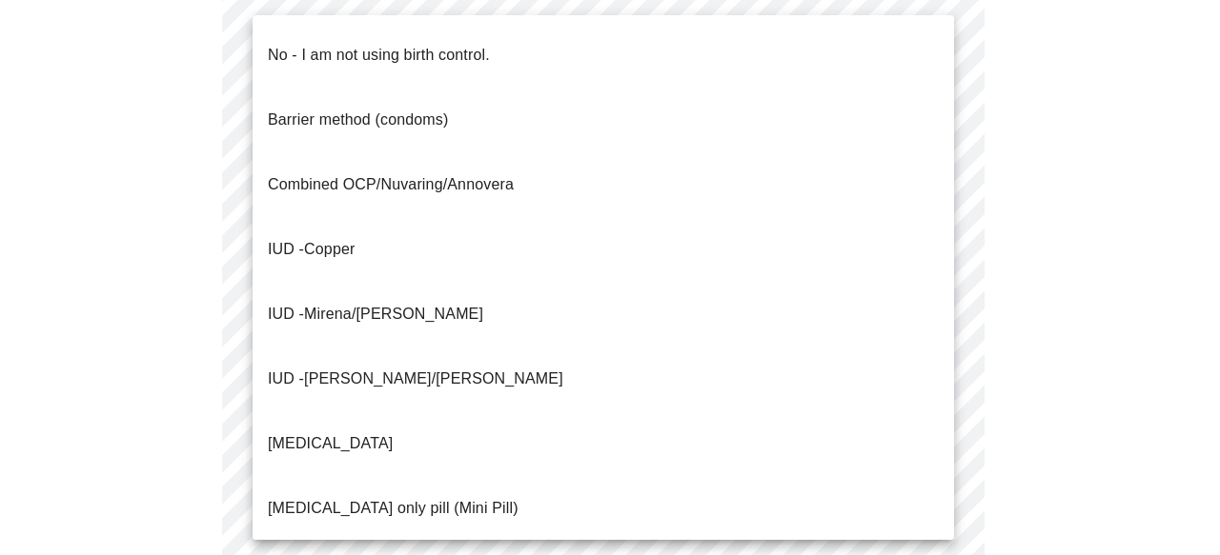
click at [894, 57] on li "No - I am not using birth control." at bounding box center [602, 55] width 701 height 65
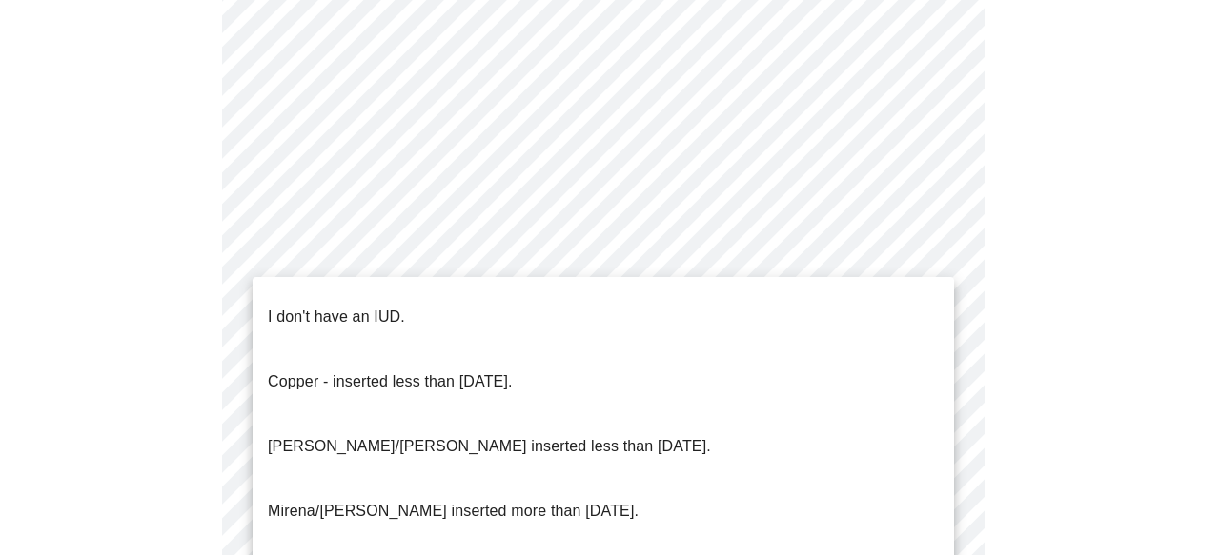
click at [868, 350] on li "Copper - inserted less than [DATE]." at bounding box center [602, 382] width 701 height 65
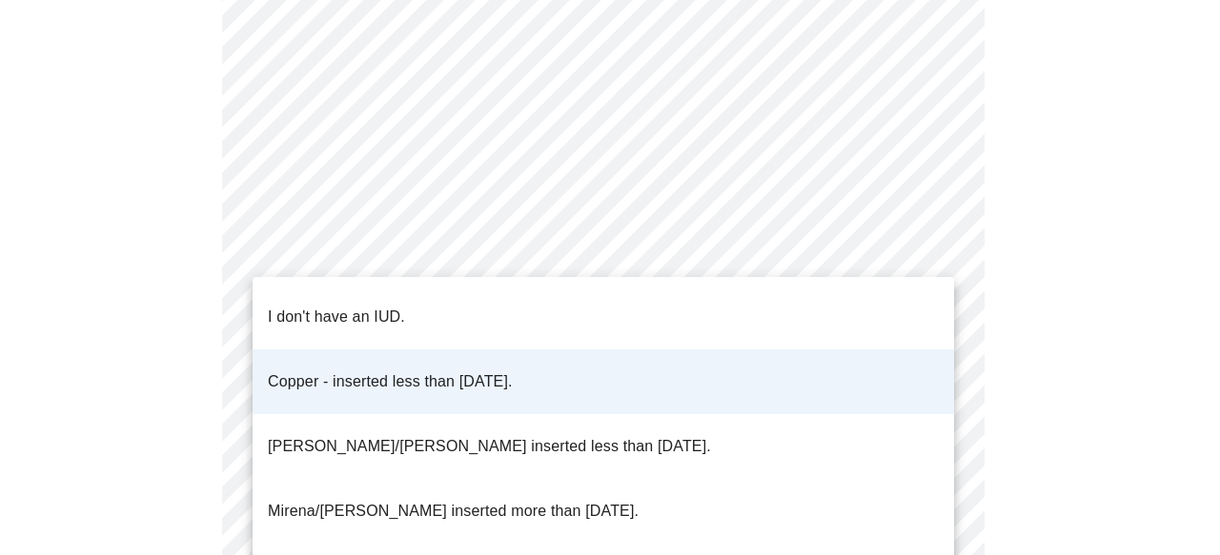
click at [884, 306] on li "I don't have an IUD." at bounding box center [602, 317] width 701 height 65
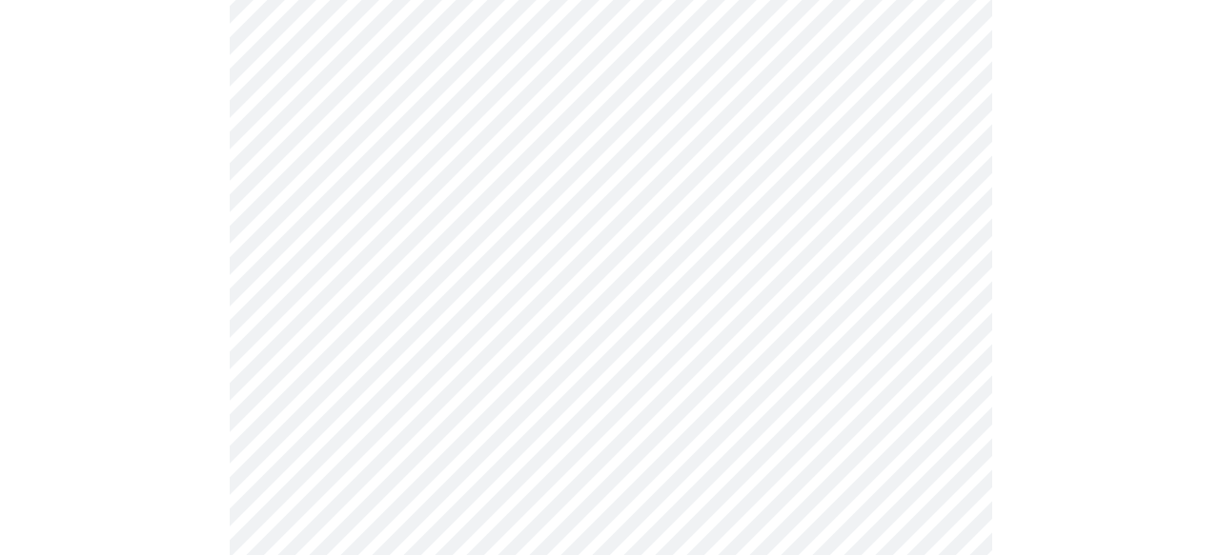
scroll to position [1281, 0]
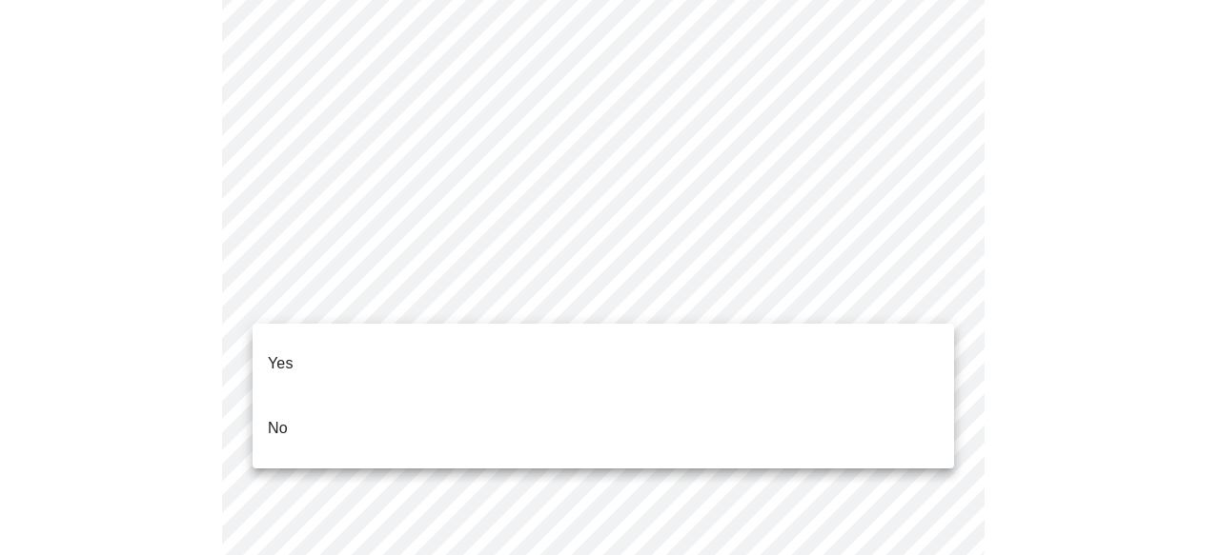
click at [857, 396] on li "No" at bounding box center [602, 428] width 701 height 65
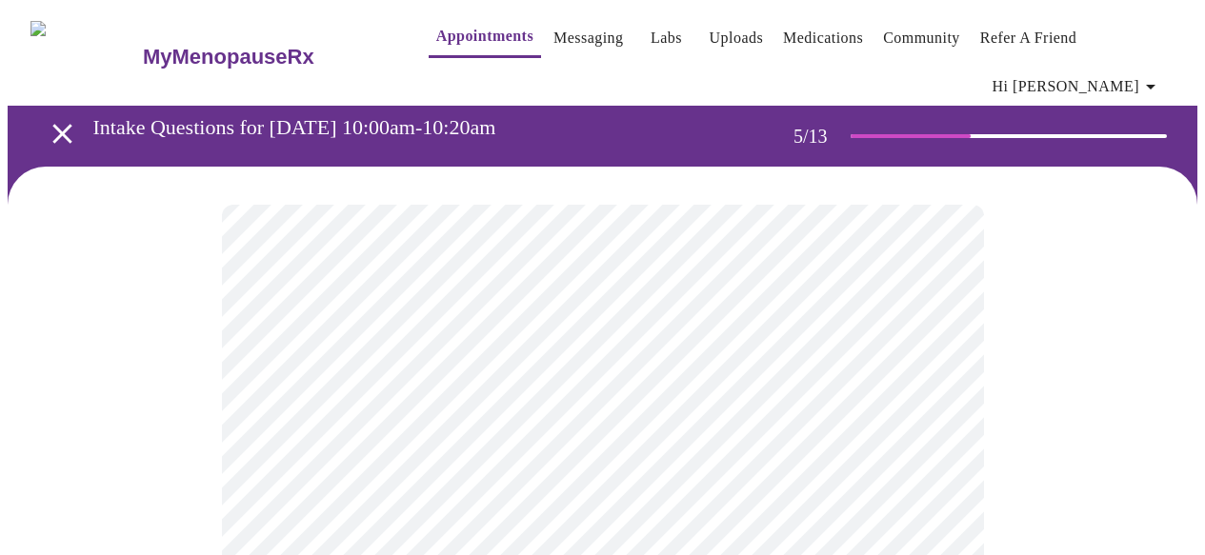
scroll to position [36, 0]
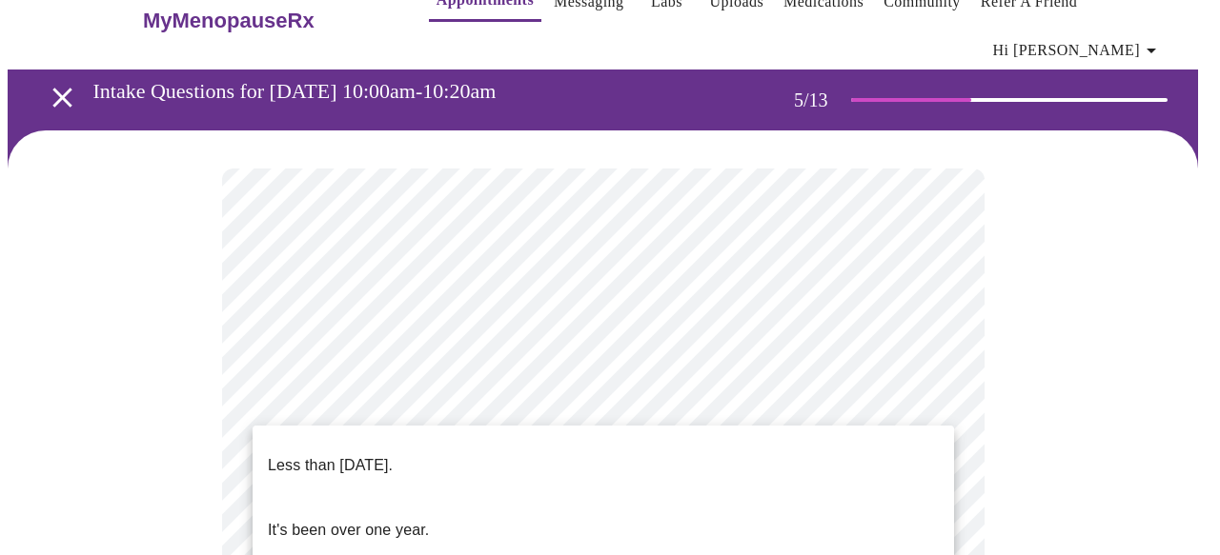
click at [932, 454] on li "Less than [DATE]." at bounding box center [602, 466] width 701 height 65
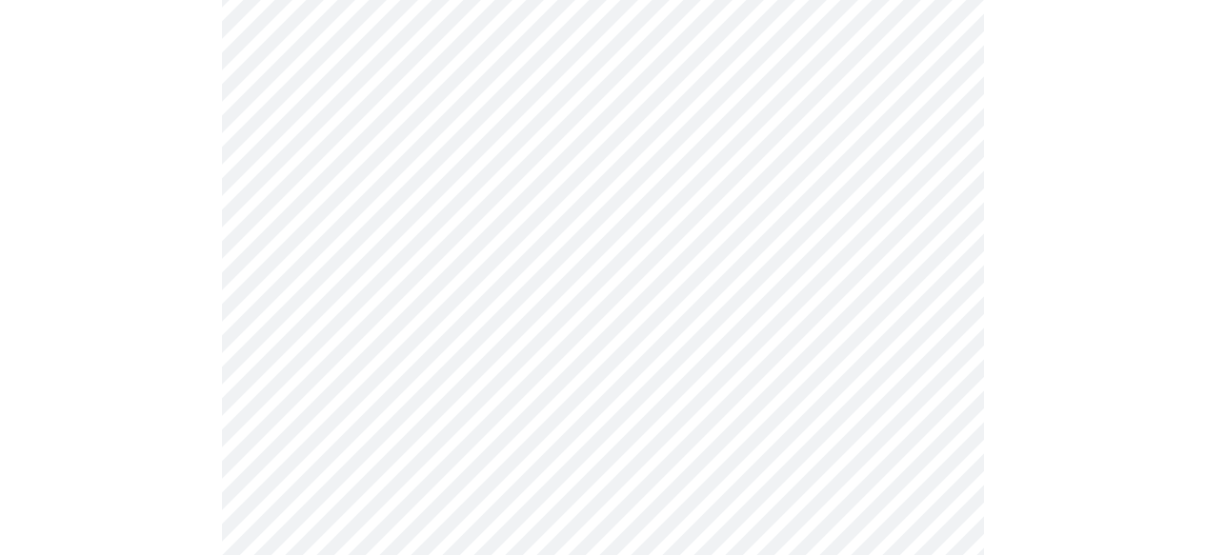
scroll to position [275, 0]
click at [933, 228] on body "MyMenopauseRx Appointments Messaging Labs Uploads Medications Community Refer a…" at bounding box center [603, 491] width 1190 height 1518
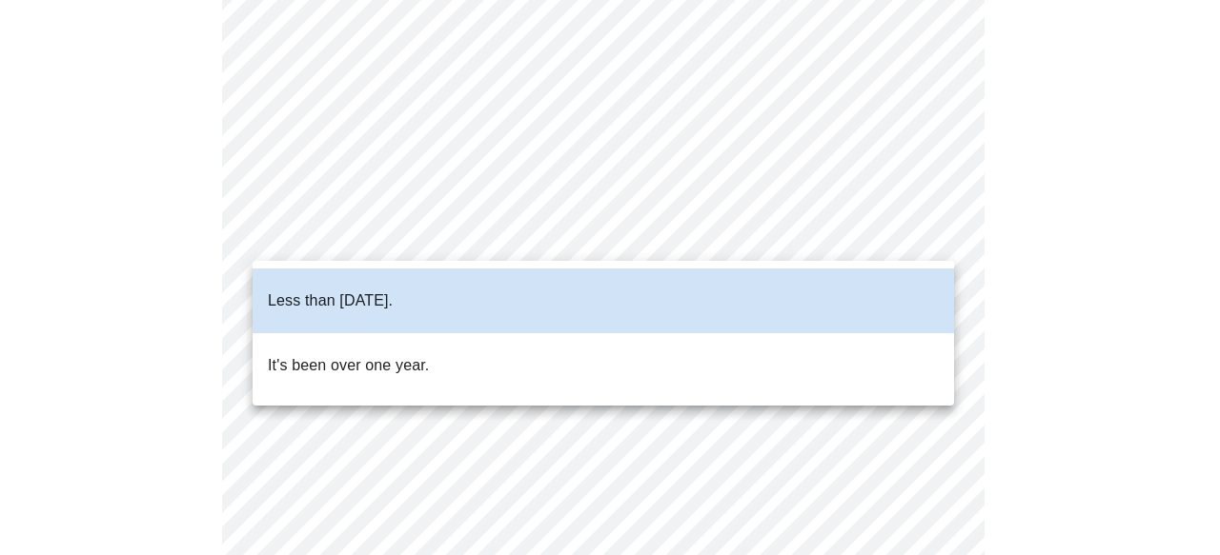
click at [811, 333] on li "It's been over one year." at bounding box center [602, 365] width 701 height 65
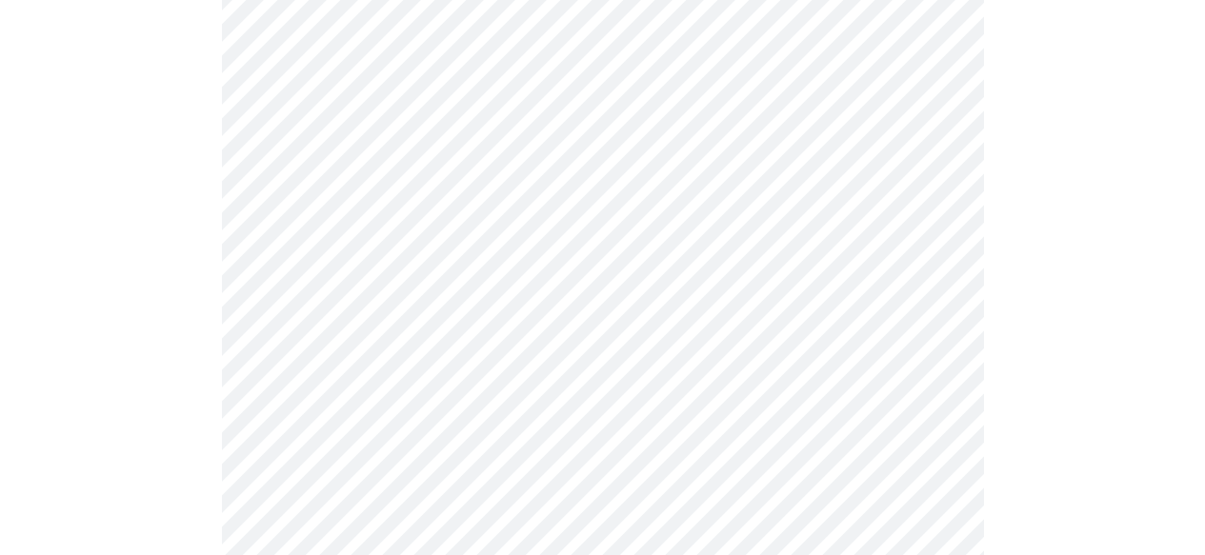
click at [925, 229] on body "MyMenopauseRx Appointments Messaging Labs Uploads Medications Community Refer a…" at bounding box center [603, 491] width 1190 height 1518
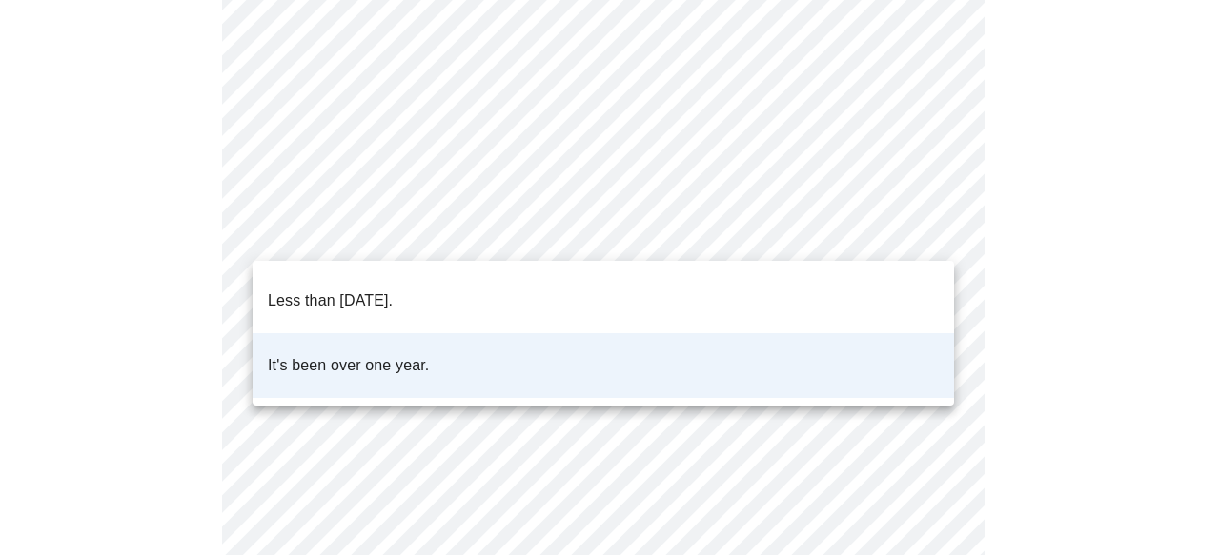
click at [702, 336] on li "It's been over one year." at bounding box center [602, 365] width 701 height 65
click at [936, 222] on body "MyMenopauseRx Appointments Messaging Labs Uploads Medications Community Refer a…" at bounding box center [610, 491] width 1204 height 1518
click at [791, 296] on li "Less than [DATE]." at bounding box center [602, 301] width 701 height 65
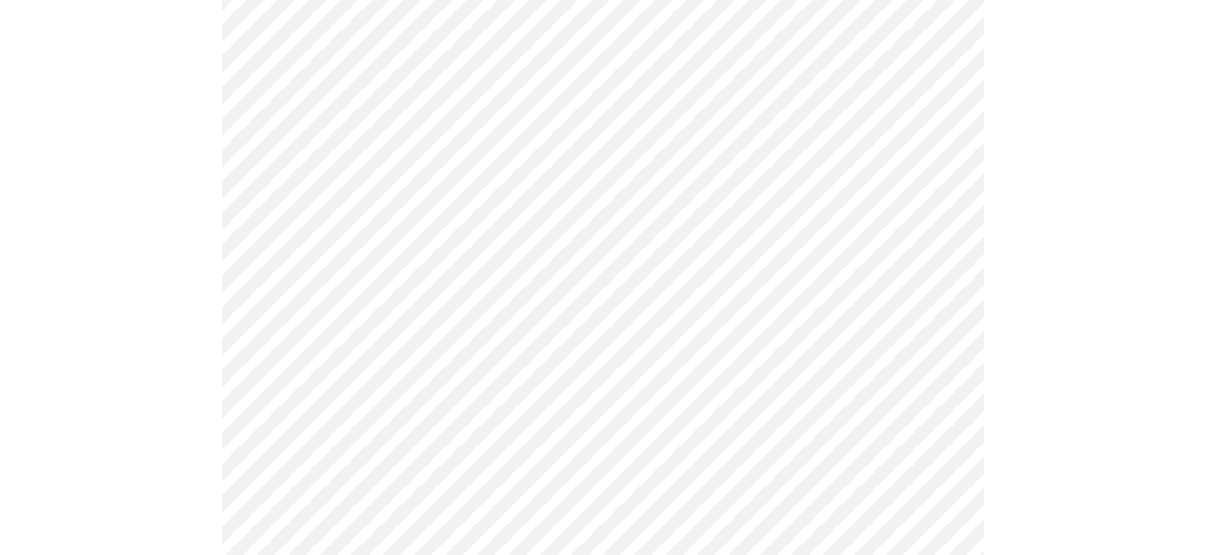
click at [932, 375] on body "MyMenopauseRx Appointments Messaging Labs Uploads Medications Community Refer a…" at bounding box center [603, 491] width 1190 height 1518
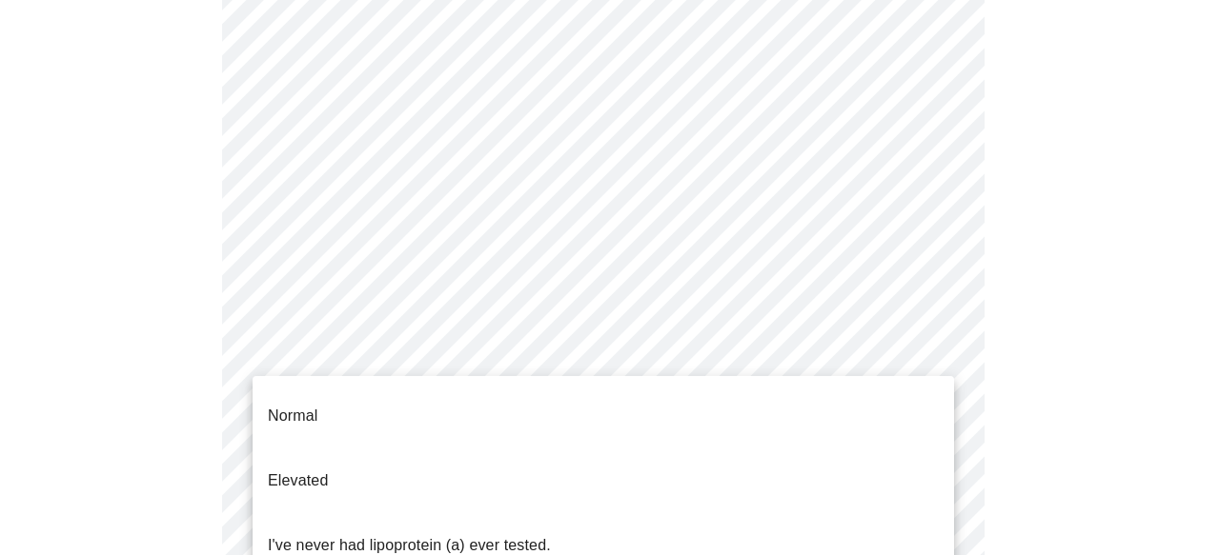
click at [874, 406] on li "Normal" at bounding box center [602, 416] width 701 height 65
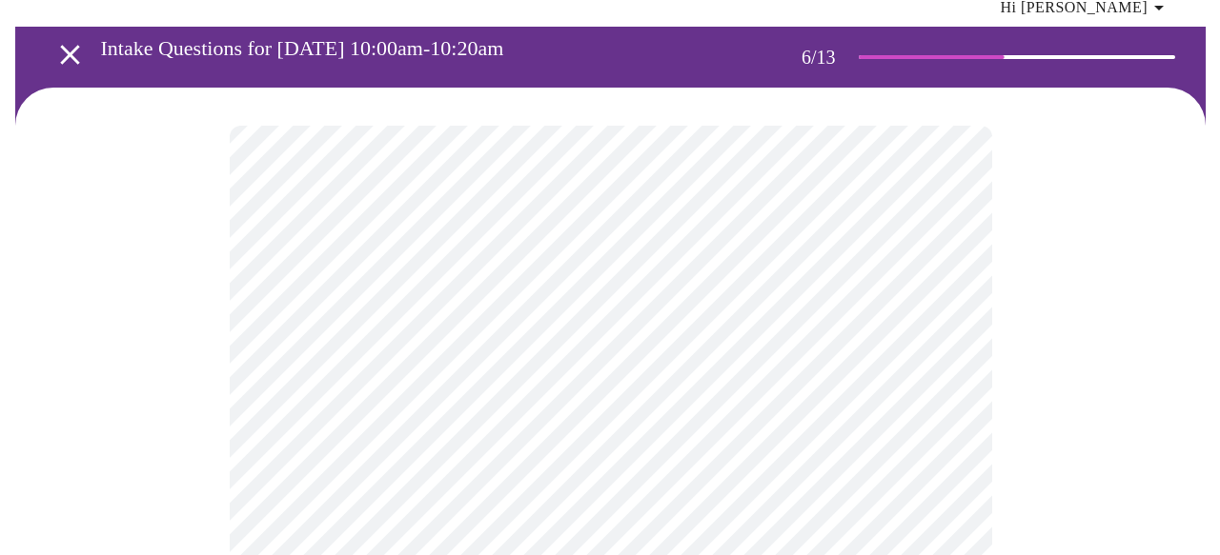
scroll to position [100, 0]
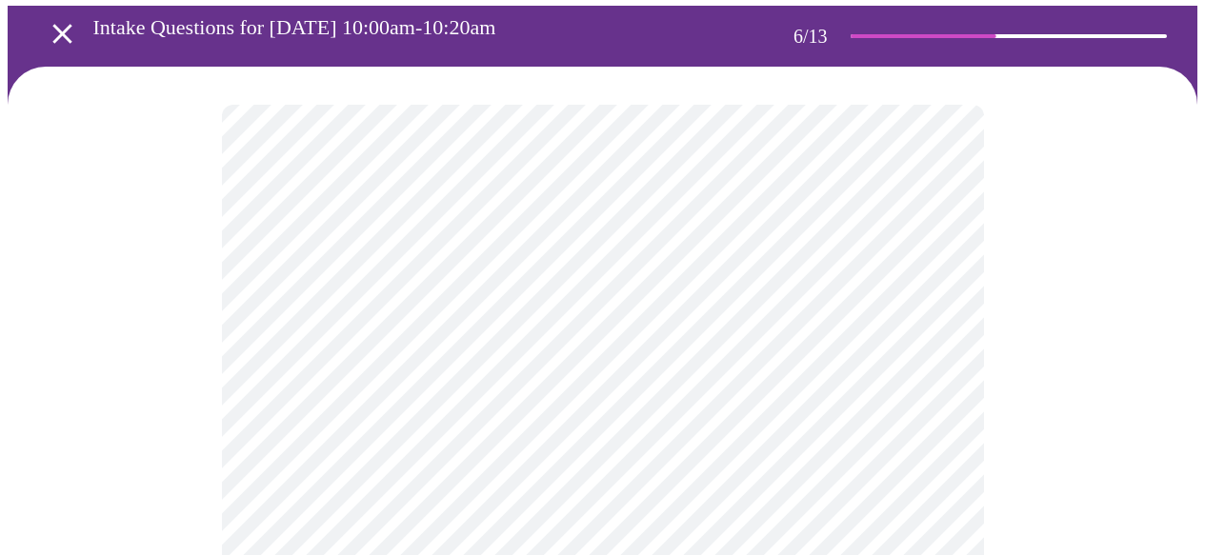
click at [302, 449] on body "MyMenopauseRx Appointments Messaging Labs Uploads Medications Community Refer a…" at bounding box center [603, 430] width 1190 height 1044
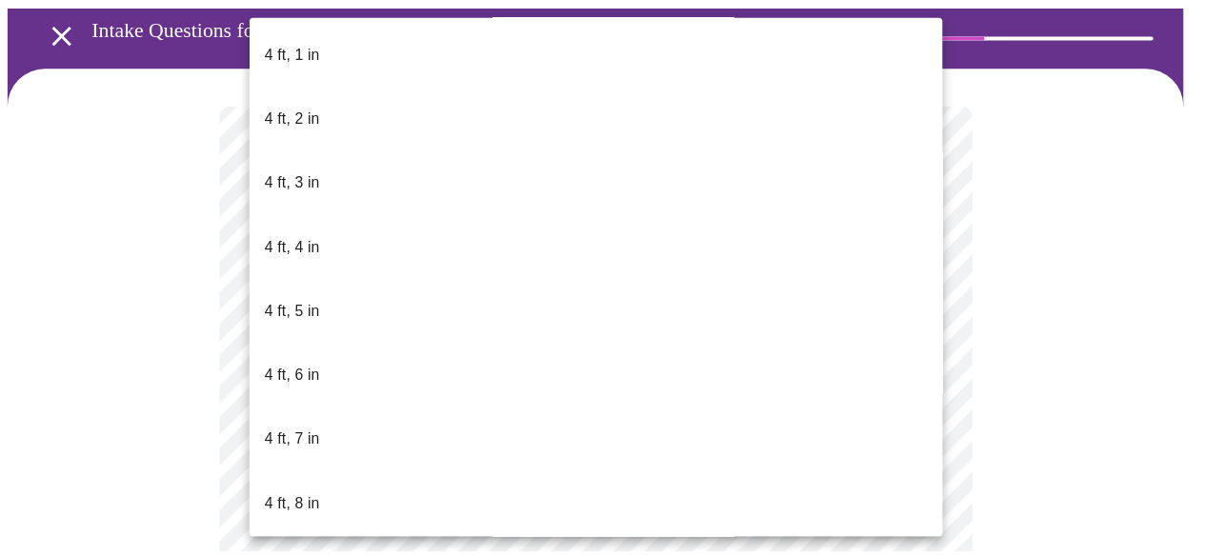
scroll to position [845, 0]
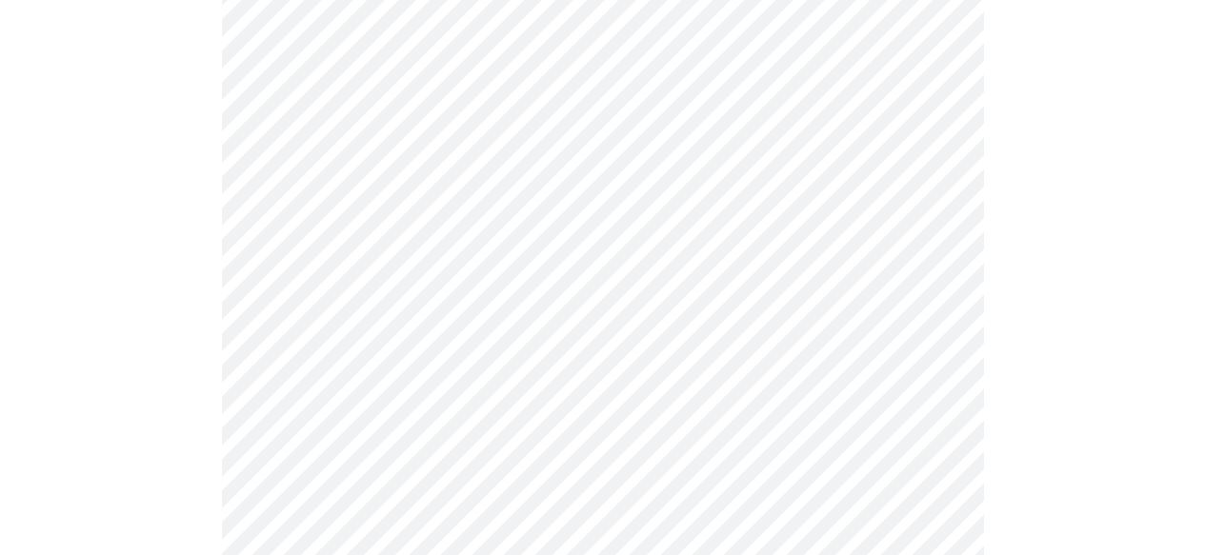
scroll to position [4846, 0]
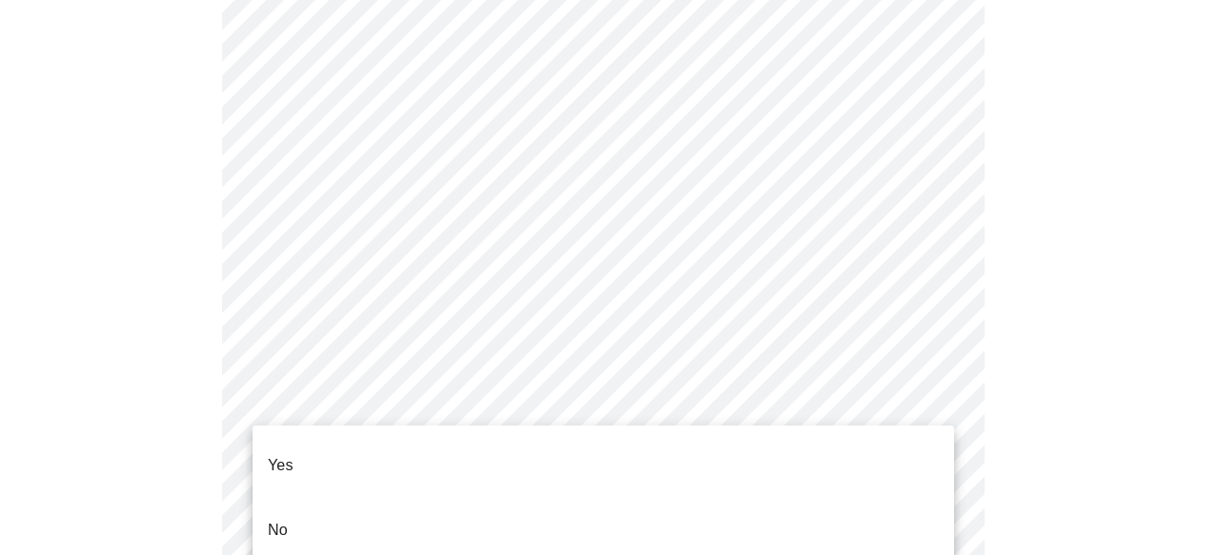
click at [817, 505] on li "No" at bounding box center [602, 530] width 701 height 65
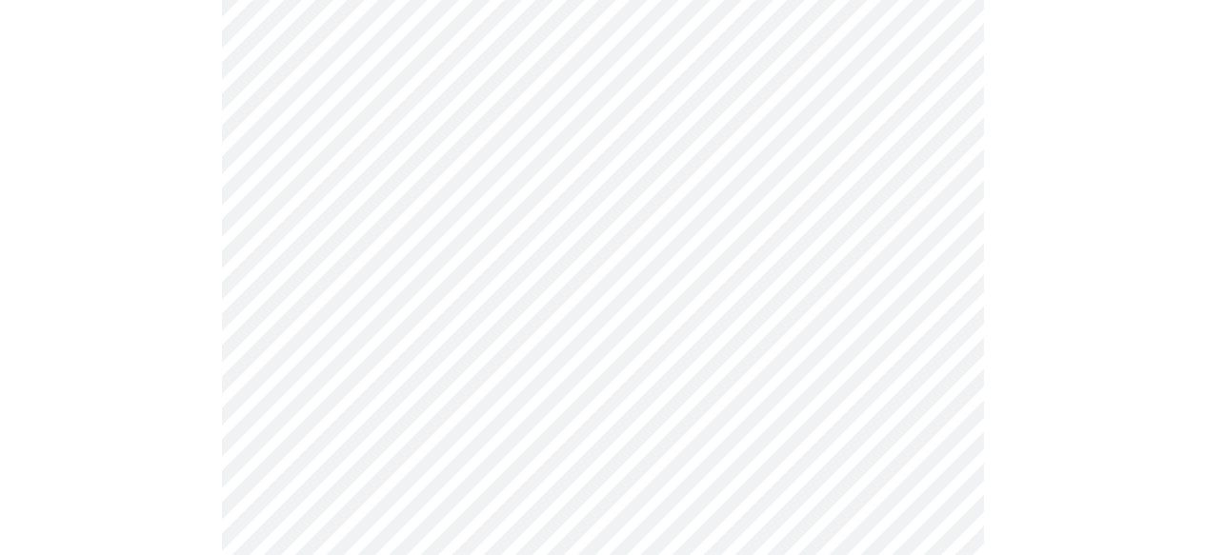
scroll to position [5235, 0]
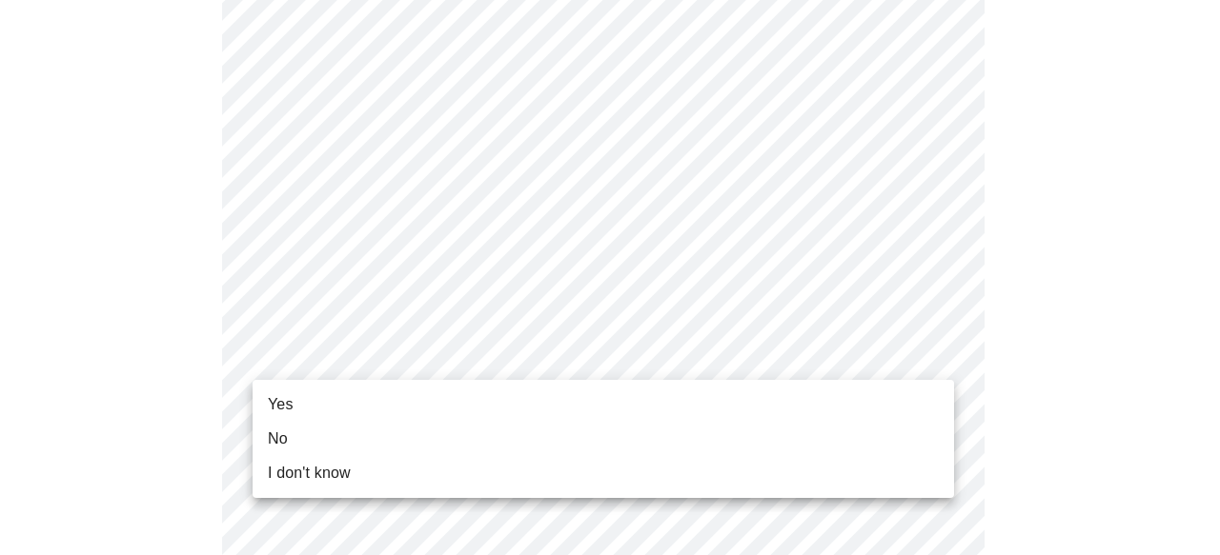
click at [777, 425] on li "No" at bounding box center [602, 439] width 701 height 34
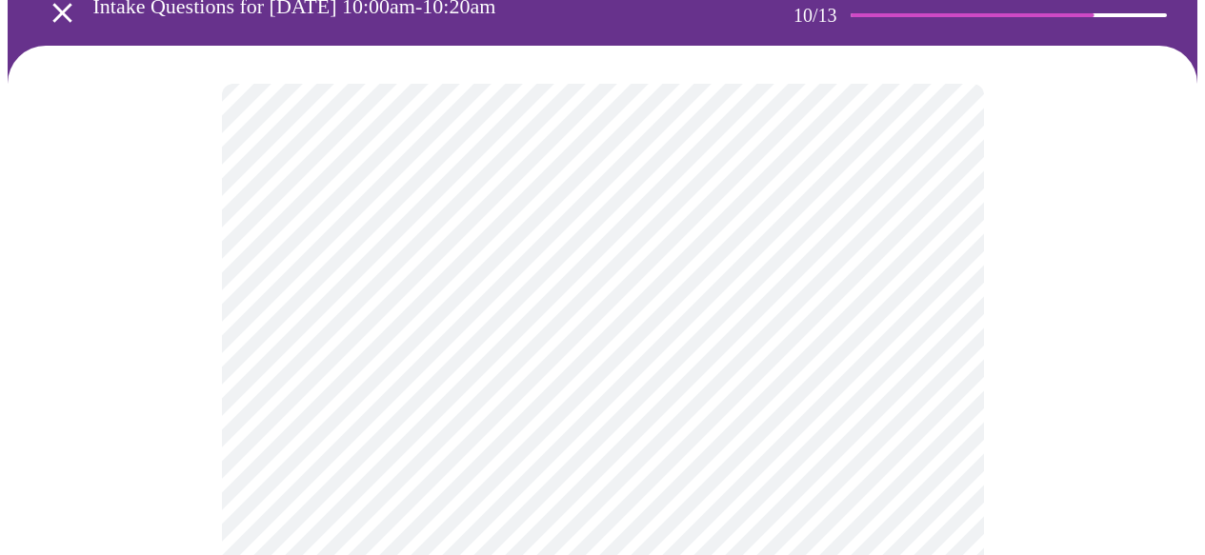
scroll to position [166, 0]
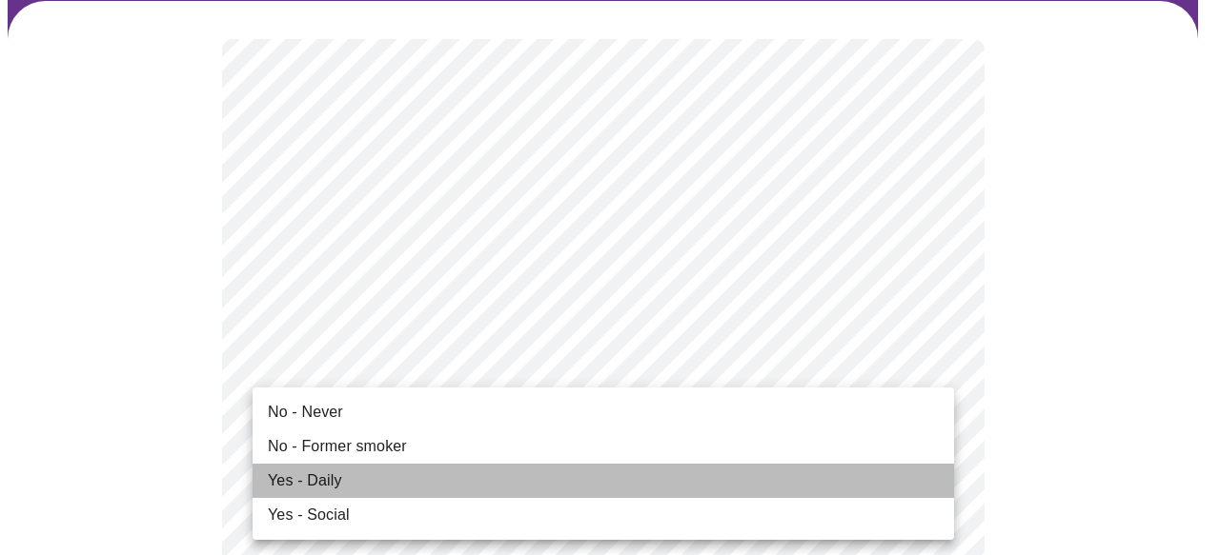
click at [368, 481] on li "Yes - Daily" at bounding box center [602, 481] width 701 height 34
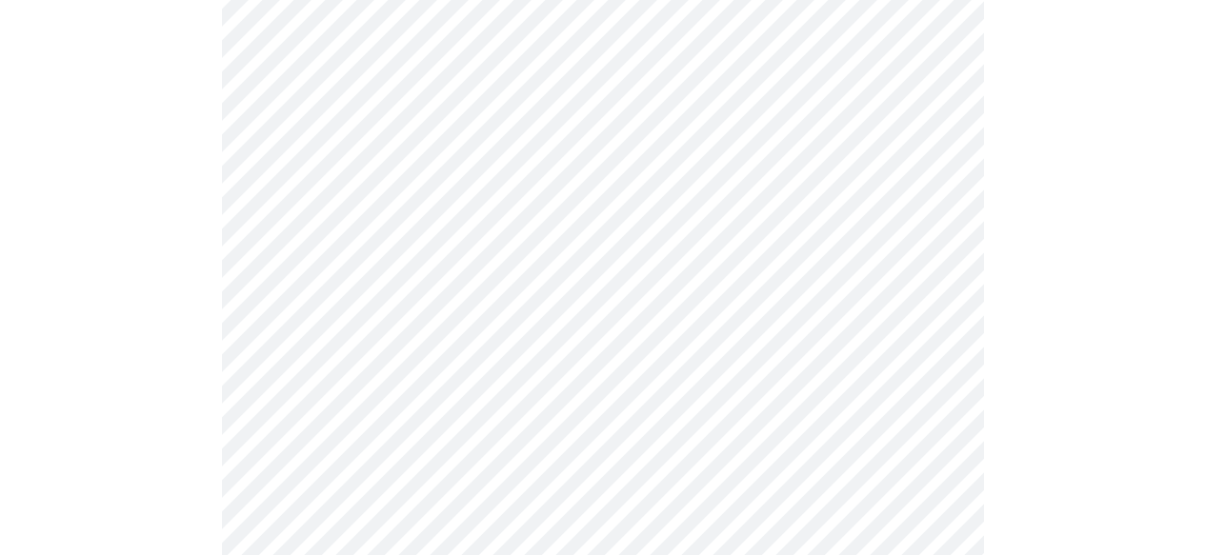
scroll to position [1499, 0]
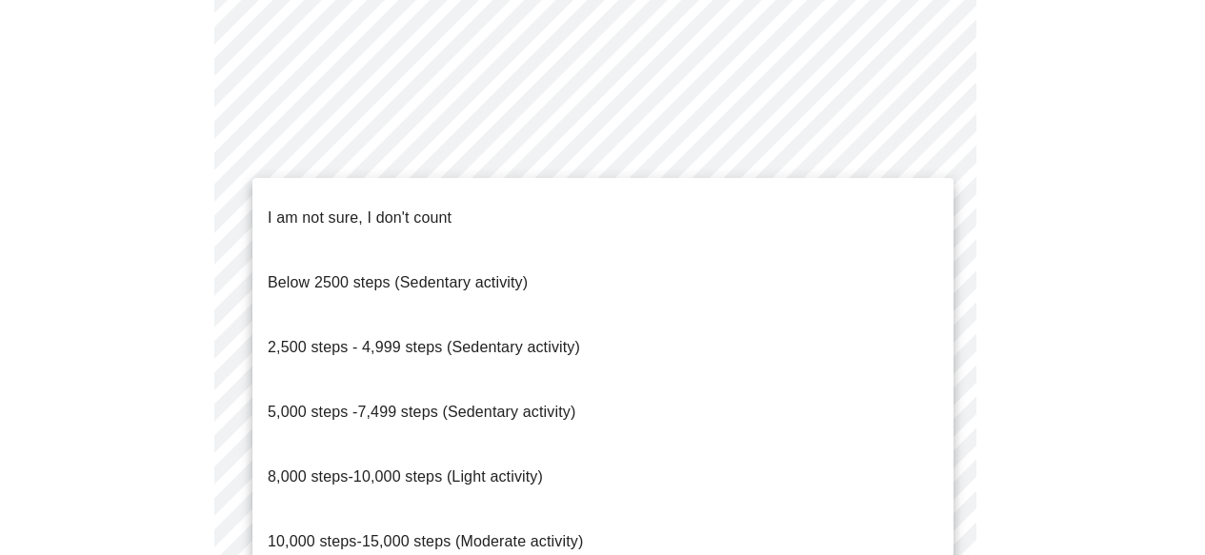
click at [578, 218] on li "I am not sure, I don't count" at bounding box center [602, 218] width 701 height 65
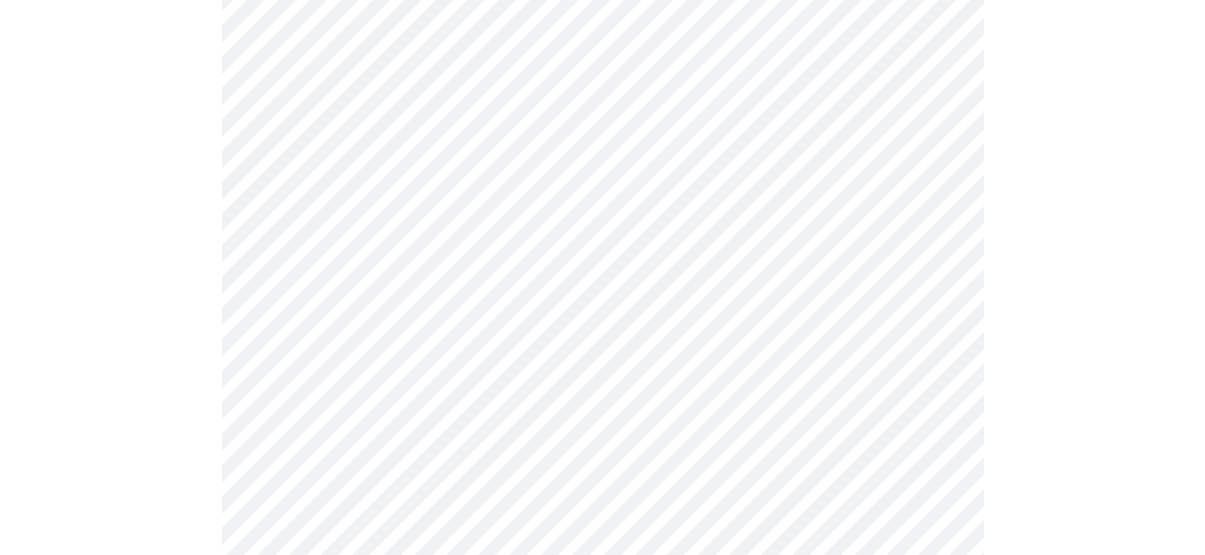
scroll to position [1884, 0]
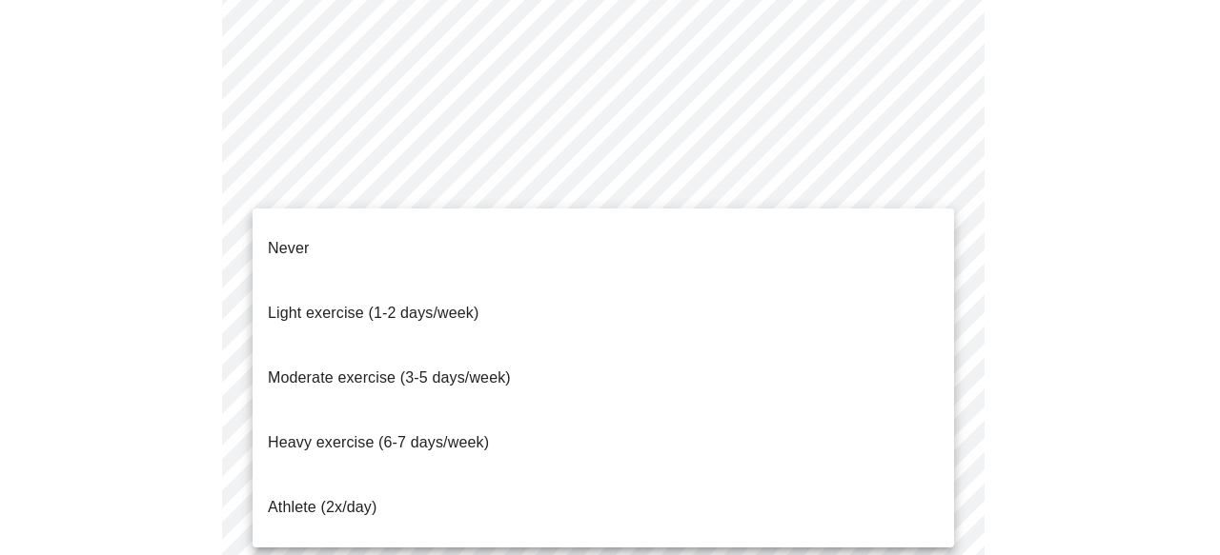
click at [704, 281] on li "Light exercise (1-2 days/week)" at bounding box center [602, 313] width 701 height 65
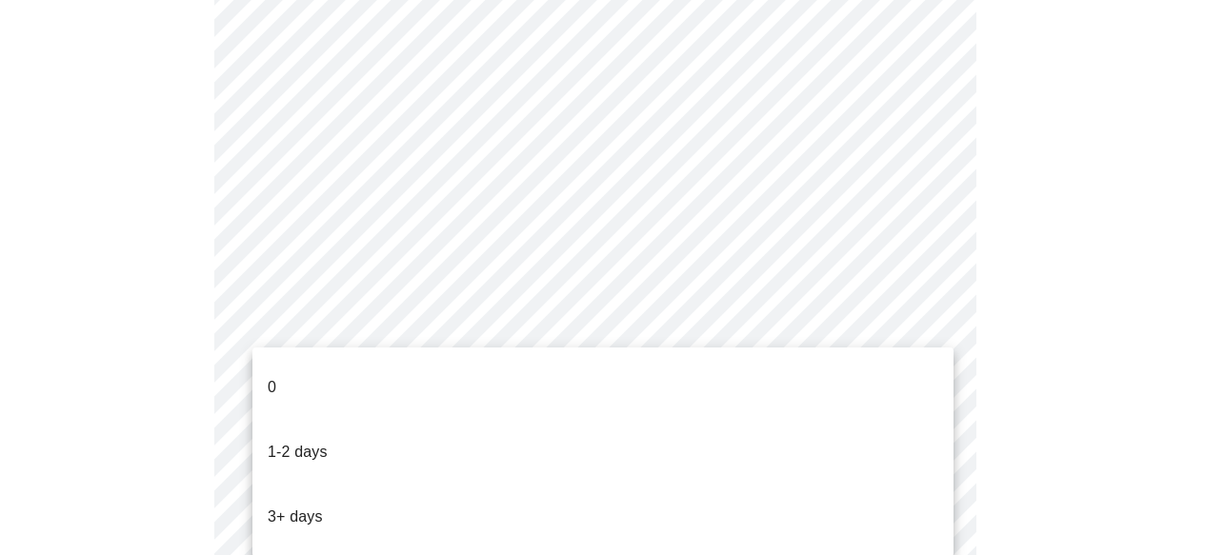
click at [811, 376] on li "0" at bounding box center [602, 387] width 701 height 65
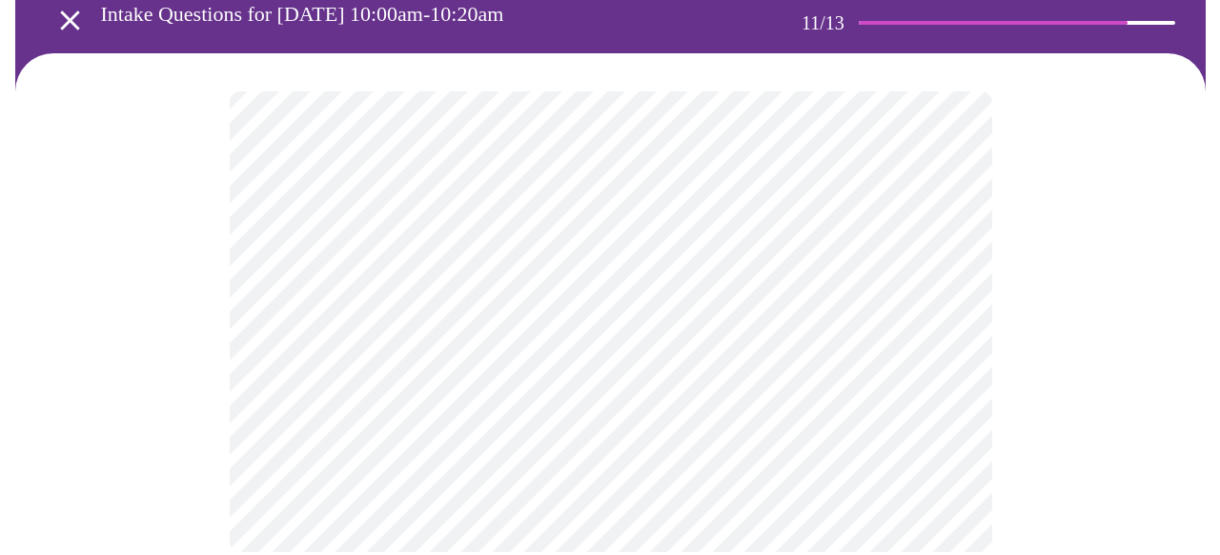
scroll to position [0, 0]
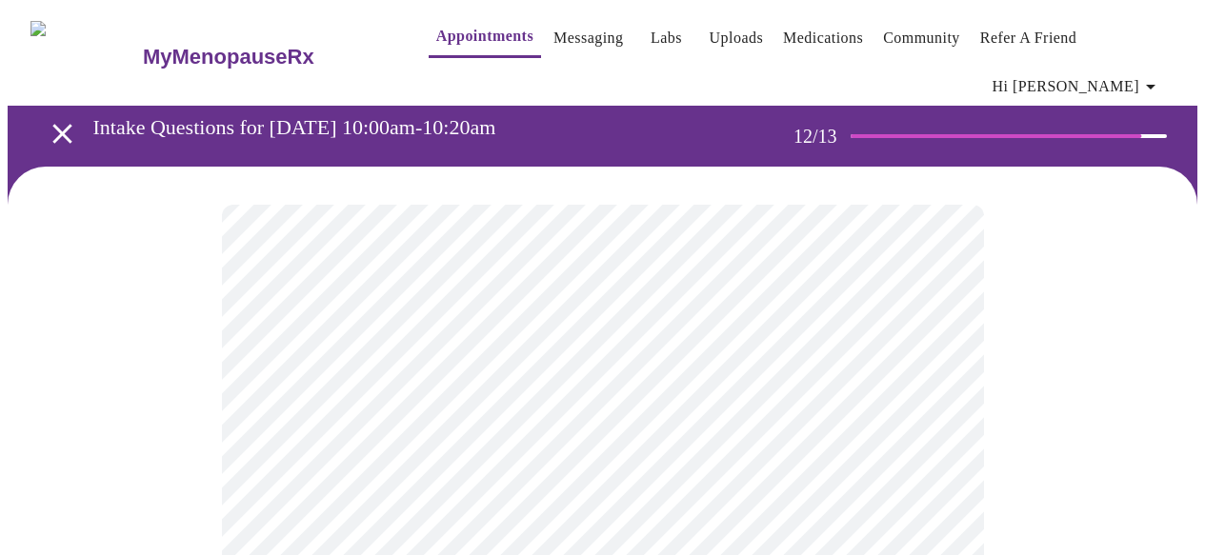
click at [926, 387] on body "MyMenopauseRx Appointments Messaging Labs Uploads Medications Community Refer a…" at bounding box center [603, 338] width 1190 height 660
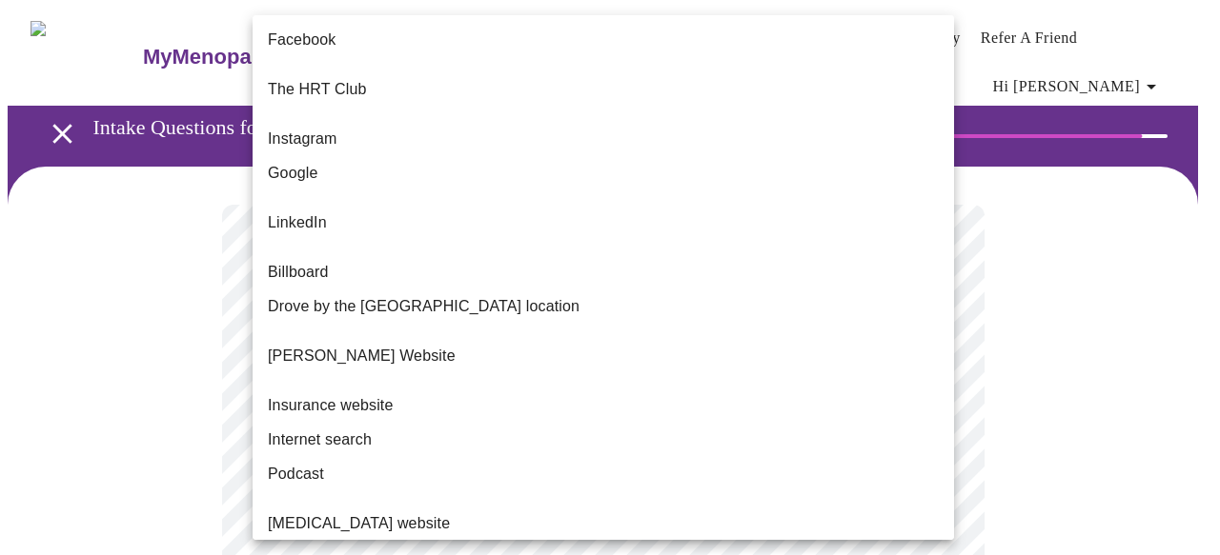
click at [385, 423] on li "Internet search" at bounding box center [602, 440] width 701 height 34
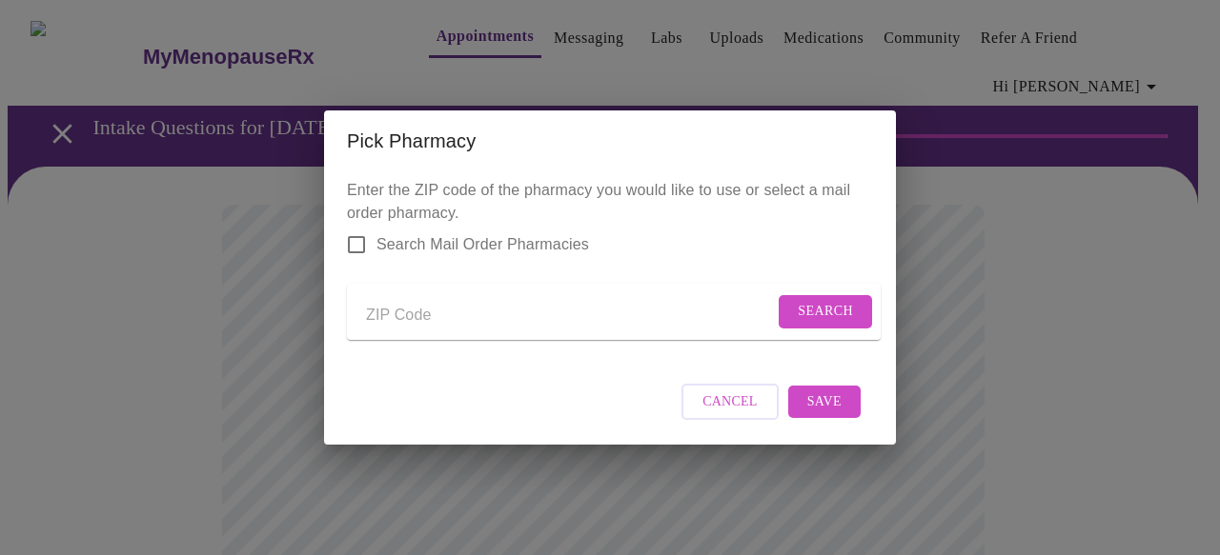
click at [397, 313] on input "Send a message to your care team" at bounding box center [570, 315] width 408 height 30
type input "8"
type input "60618"
click at [797, 311] on span "Search" at bounding box center [824, 312] width 55 height 24
drag, startPoint x: 424, startPoint y: 311, endPoint x: 316, endPoint y: 292, distance: 109.2
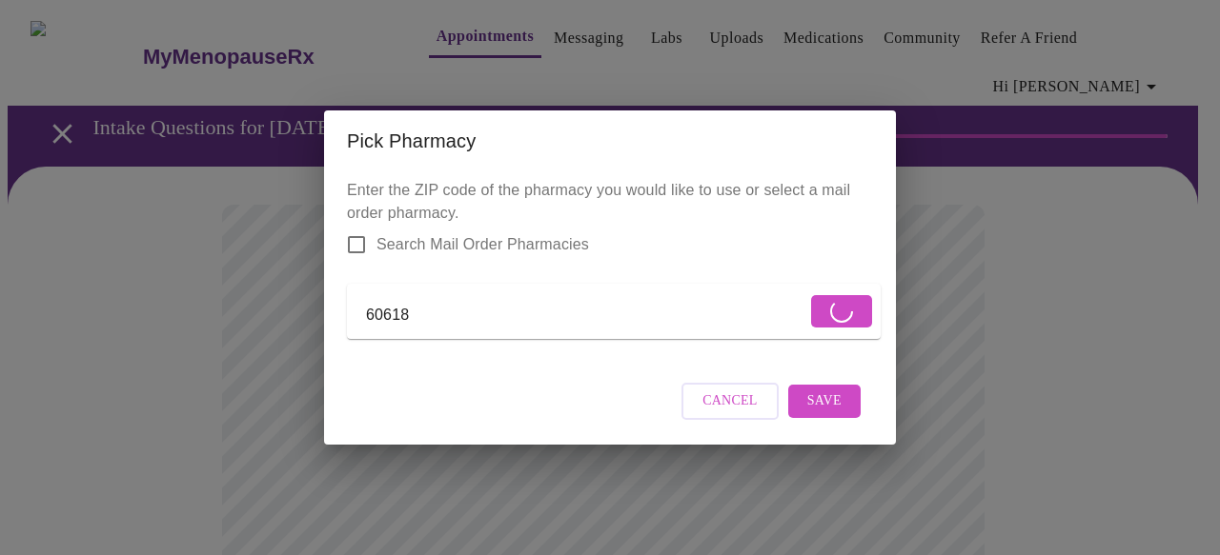
click at [319, 292] on div "Pick Pharmacy Enter the ZIP code of the pharmacy you would like to use or selec…" at bounding box center [610, 277] width 1220 height 555
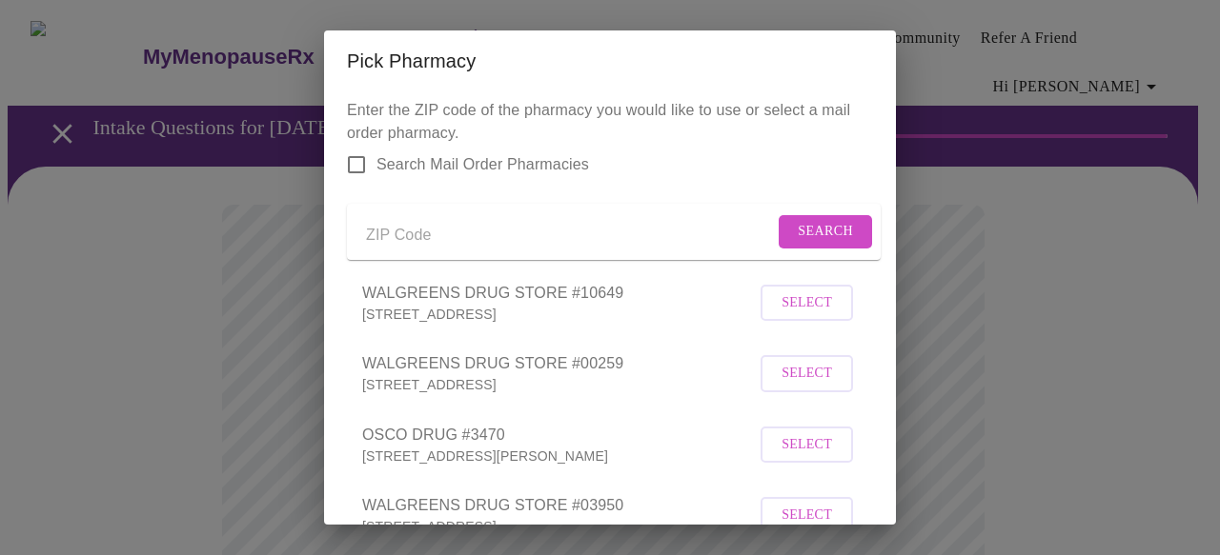
click at [807, 386] on span "Select" at bounding box center [806, 374] width 50 height 24
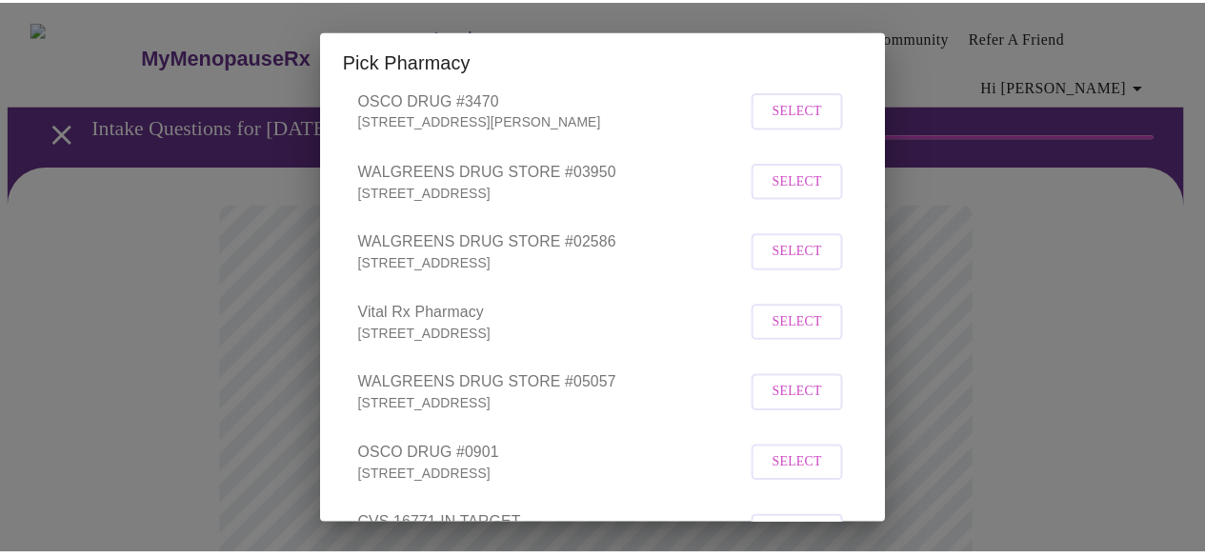
scroll to position [857, 0]
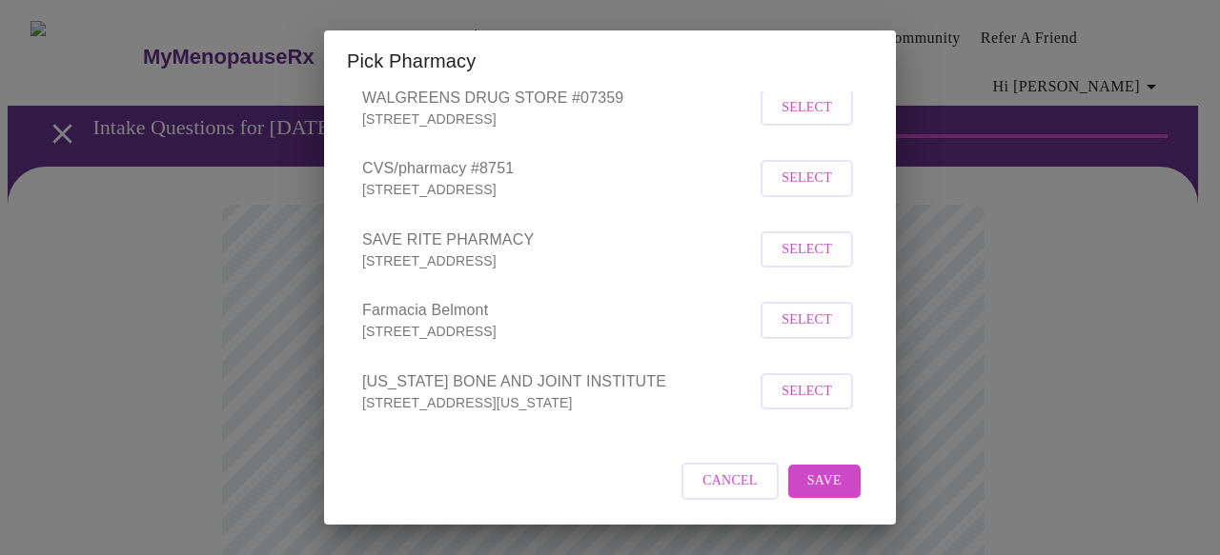
click at [807, 488] on span "Save" at bounding box center [824, 482] width 34 height 24
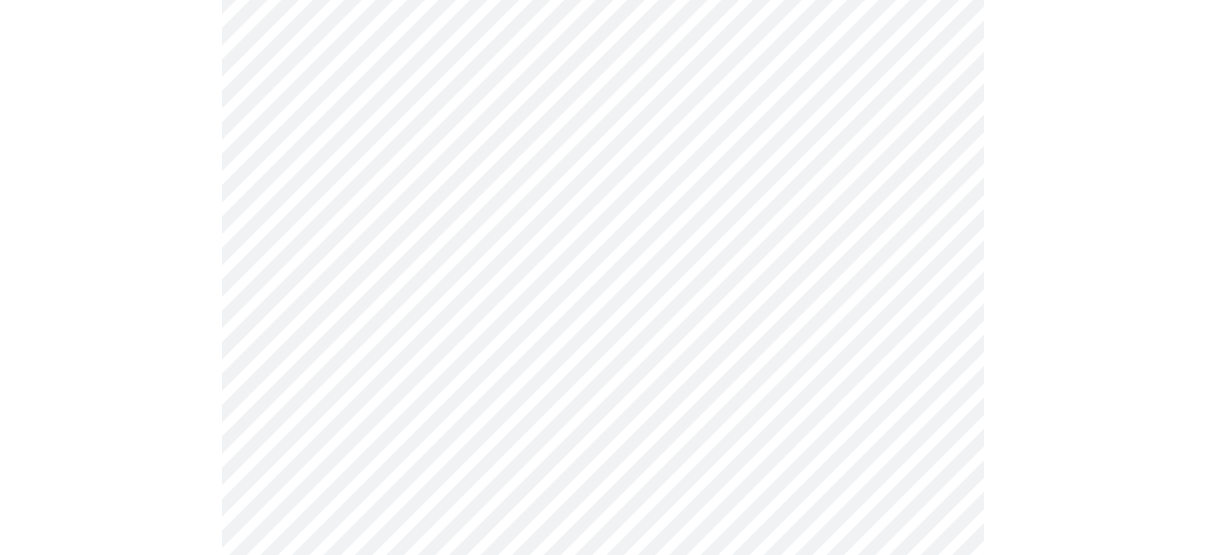
scroll to position [378, 0]
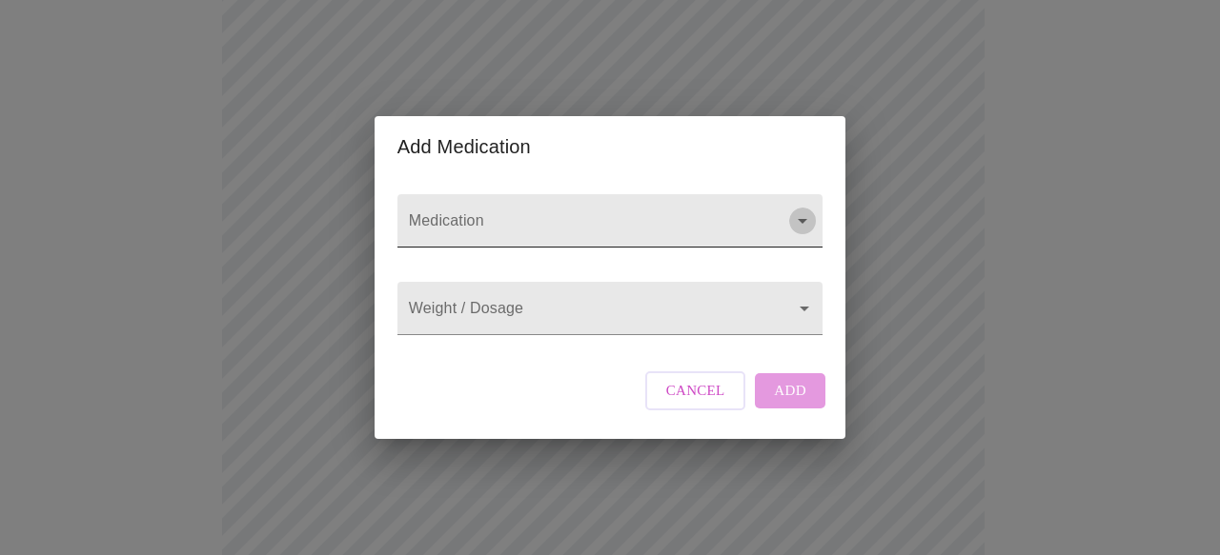
click at [796, 211] on icon "Open" at bounding box center [802, 221] width 23 height 23
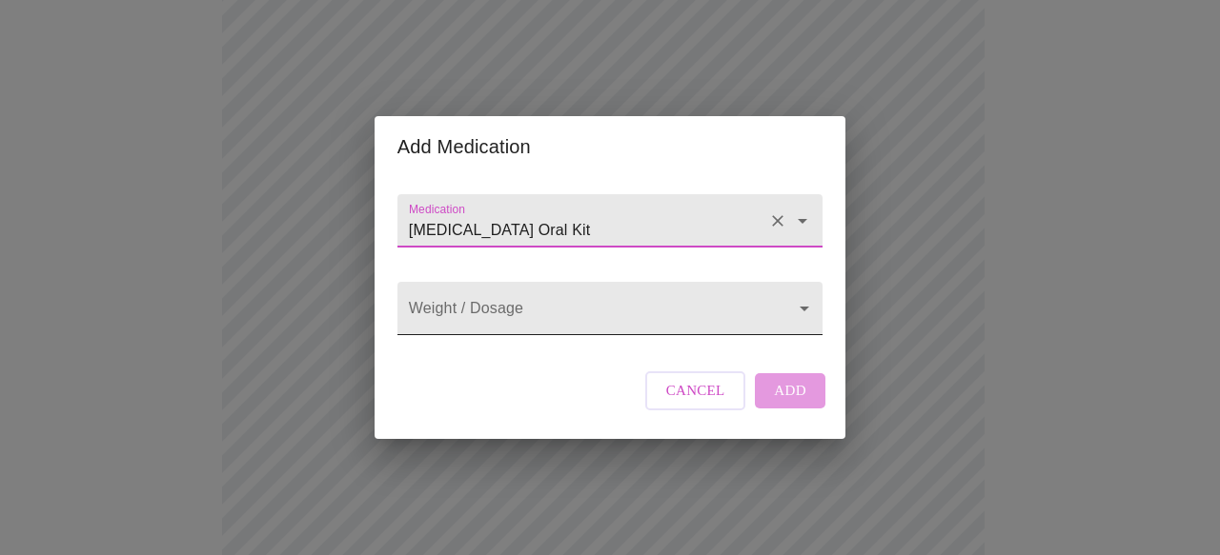
click at [776, 311] on body "MyMenopauseRx Appointments Messaging Labs Uploads Medications Community Refer a…" at bounding box center [610, 359] width 1204 height 1460
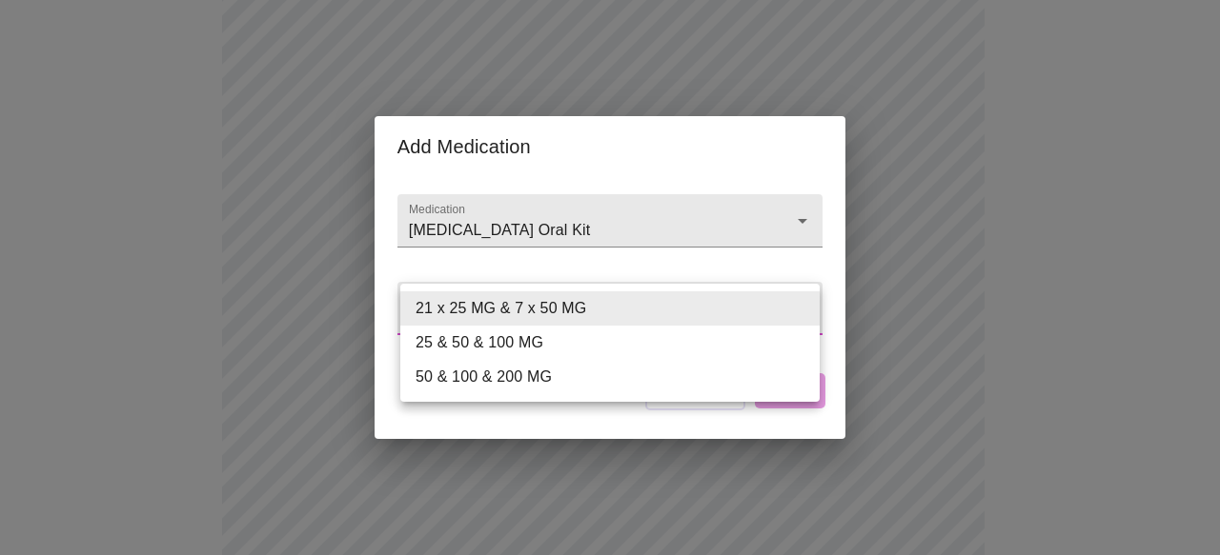
click at [803, 191] on div at bounding box center [610, 277] width 1220 height 555
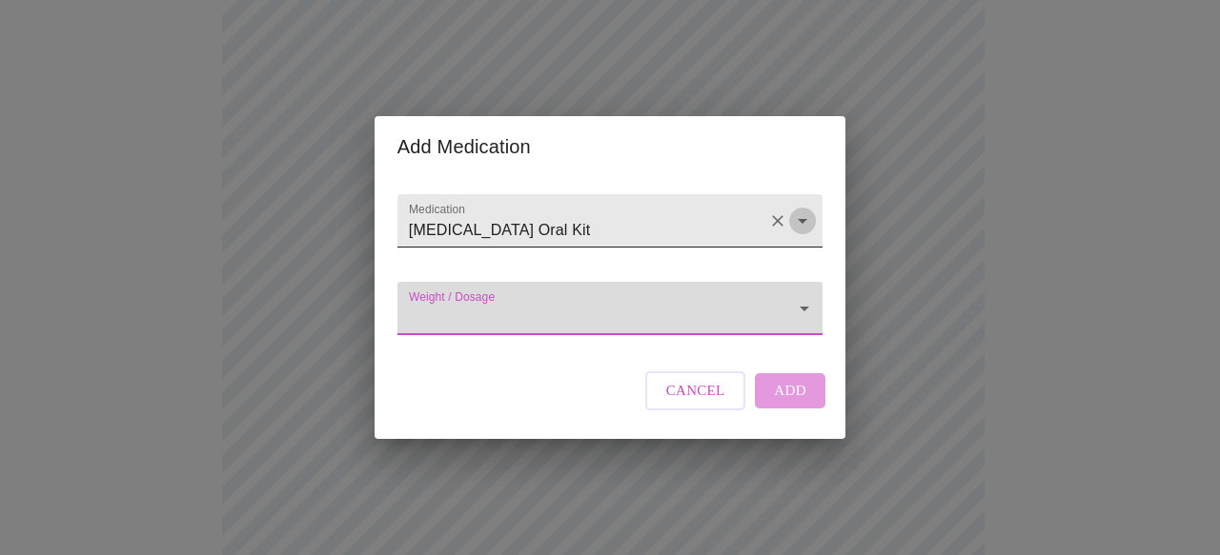
click at [793, 210] on icon "Open" at bounding box center [802, 221] width 23 height 23
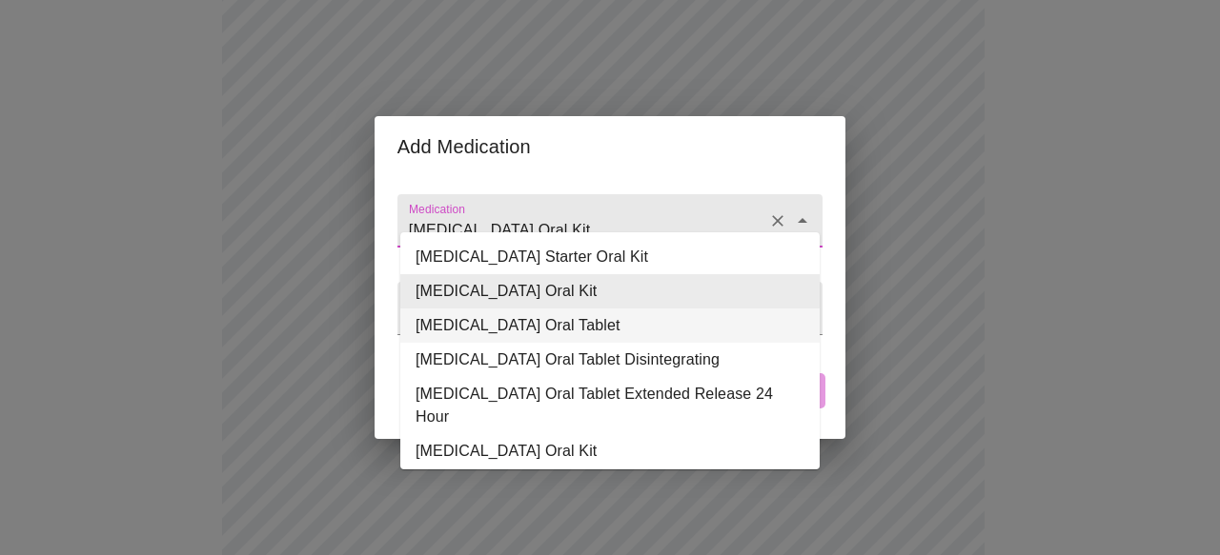
click at [611, 324] on li "[MEDICAL_DATA] Oral Tablet" at bounding box center [609, 326] width 419 height 34
type input "[MEDICAL_DATA] Oral Tablet"
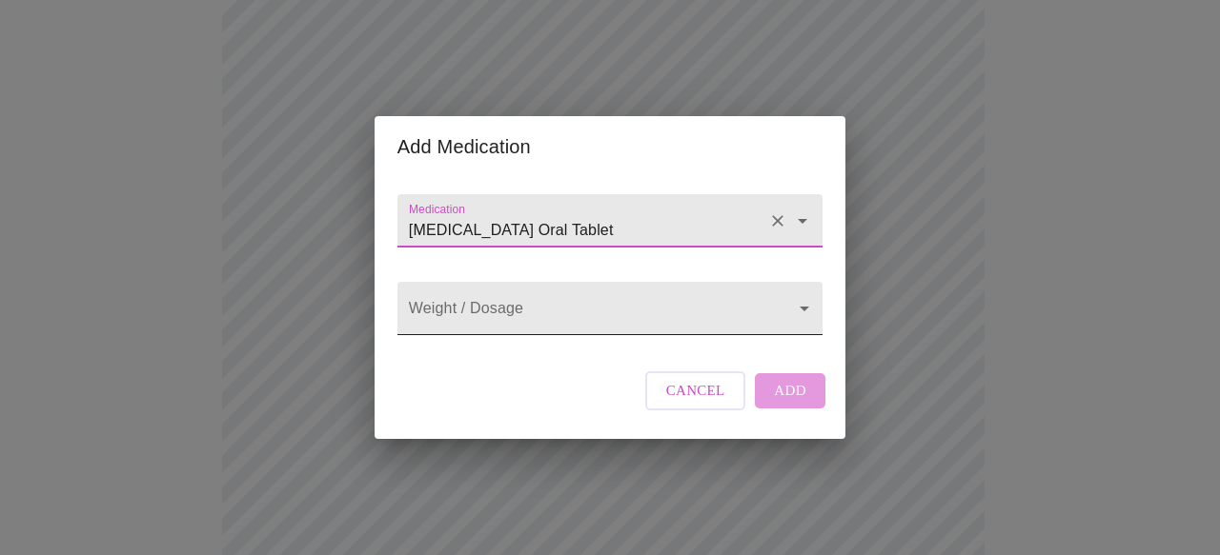
click at [802, 315] on body "MyMenopauseRx Appointments Messaging Labs Uploads Medications Community Refer a…" at bounding box center [610, 359] width 1204 height 1460
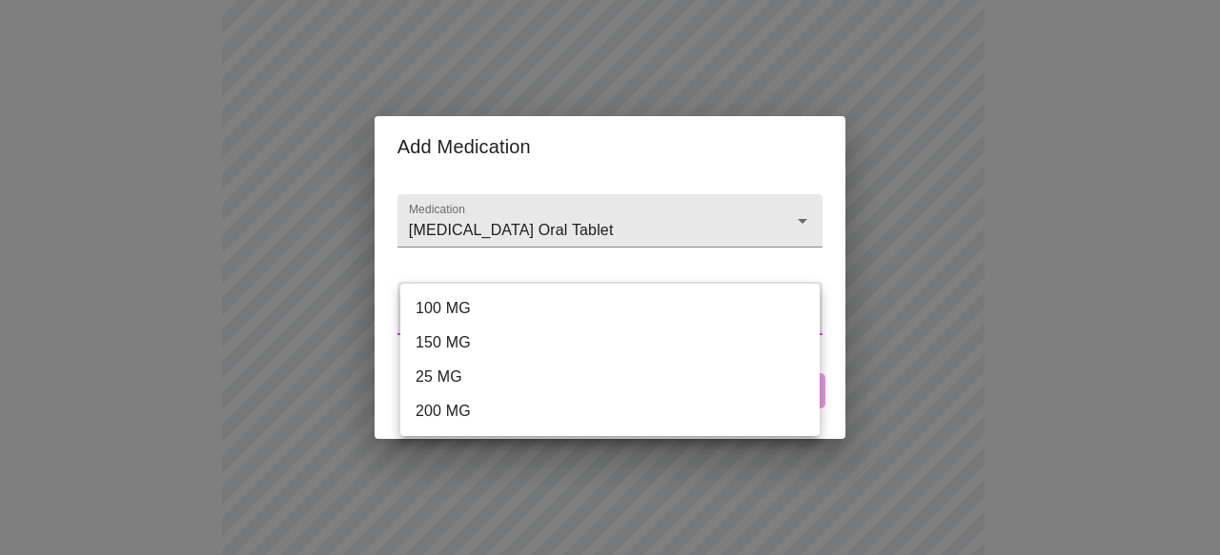
click at [623, 418] on li "200 MG" at bounding box center [609, 411] width 419 height 34
type input "200 MG"
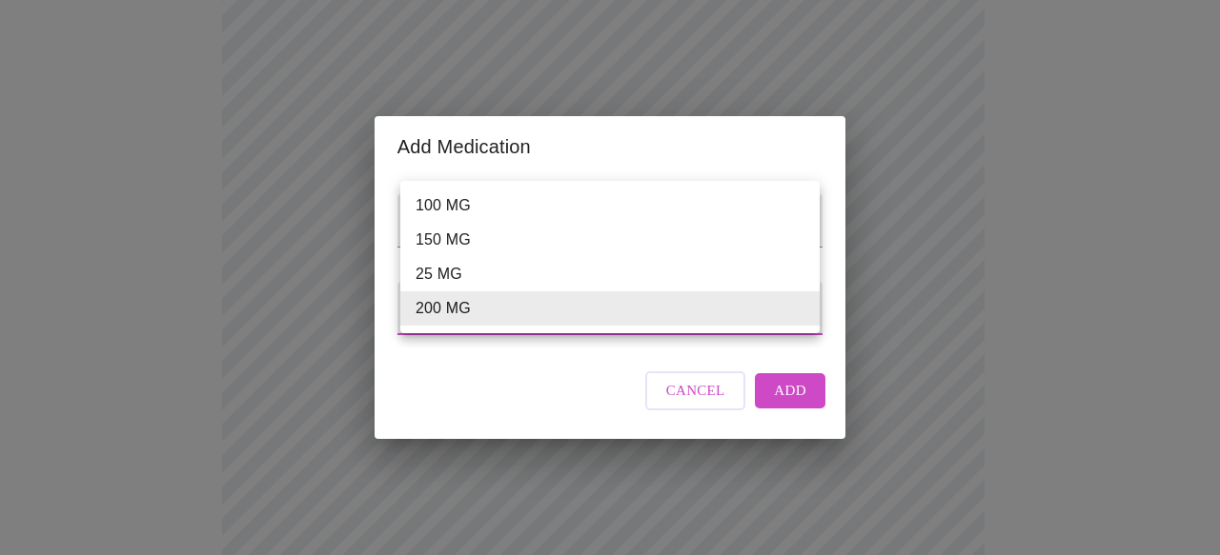
click at [803, 308] on body "MyMenopauseRx Appointments Messaging Labs Uploads Medications Community Refer a…" at bounding box center [610, 359] width 1204 height 1460
click at [788, 408] on div at bounding box center [610, 277] width 1220 height 555
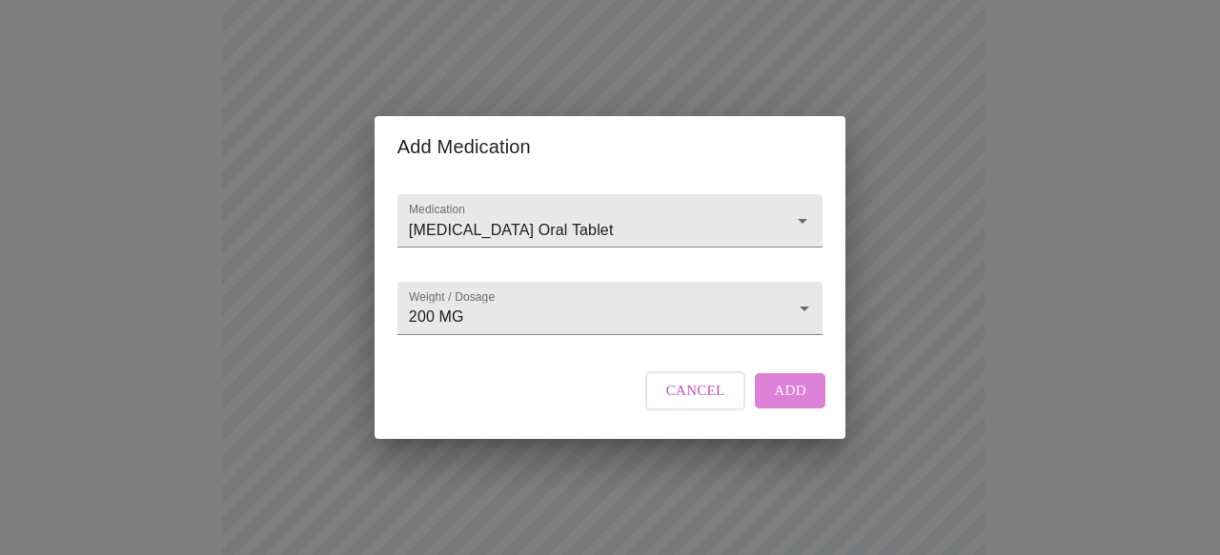
click at [788, 403] on span "Add" at bounding box center [790, 390] width 32 height 25
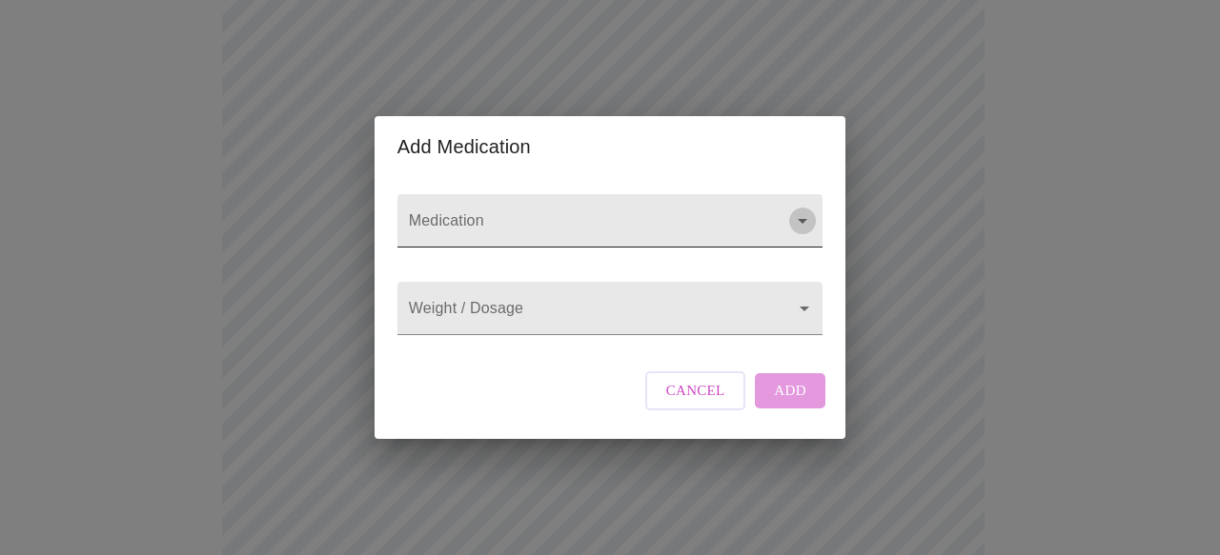
click at [800, 210] on icon "Open" at bounding box center [802, 221] width 23 height 23
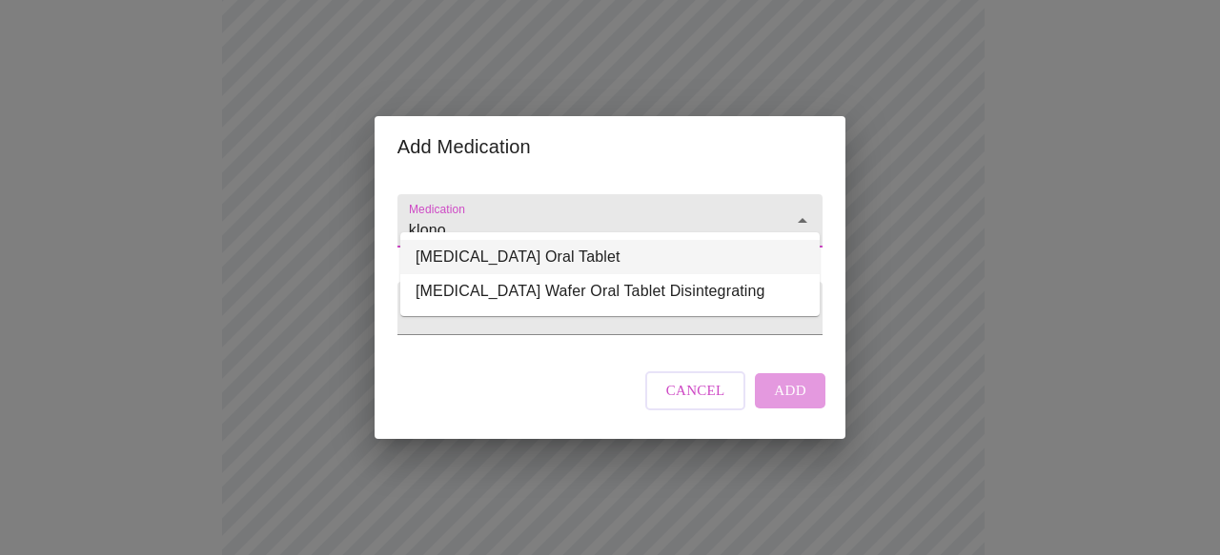
click at [743, 256] on li "[MEDICAL_DATA] Oral Tablet" at bounding box center [609, 257] width 419 height 34
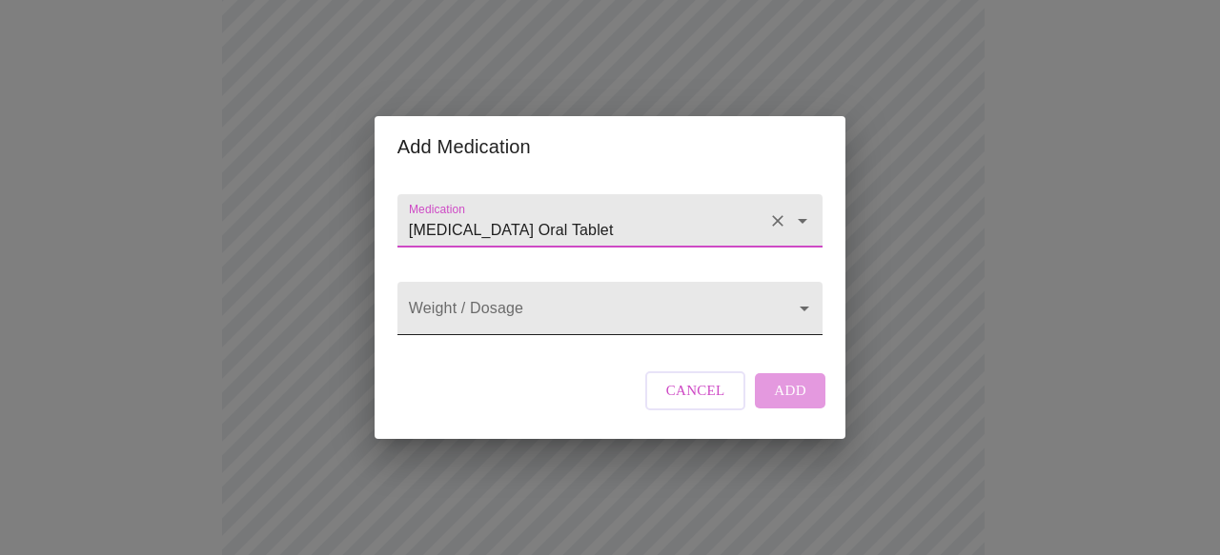
type input "[MEDICAL_DATA] Oral Tablet"
click at [792, 311] on body "MyMenopauseRx Appointments Messaging Labs Uploads Medications Community Refer a…" at bounding box center [610, 380] width 1204 height 1502
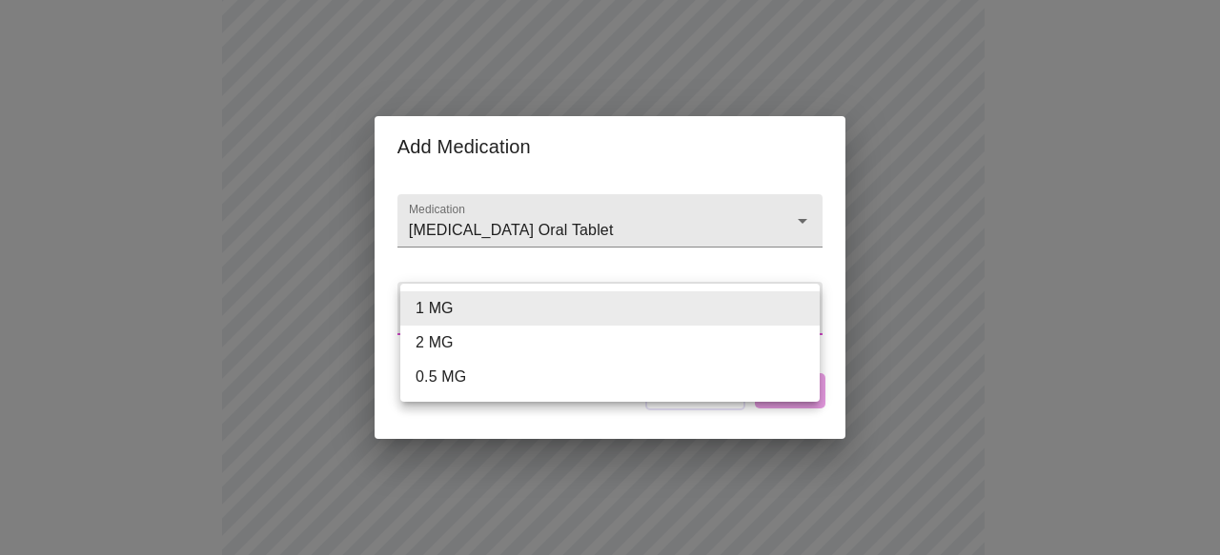
click at [749, 346] on li "2 MG" at bounding box center [609, 343] width 419 height 34
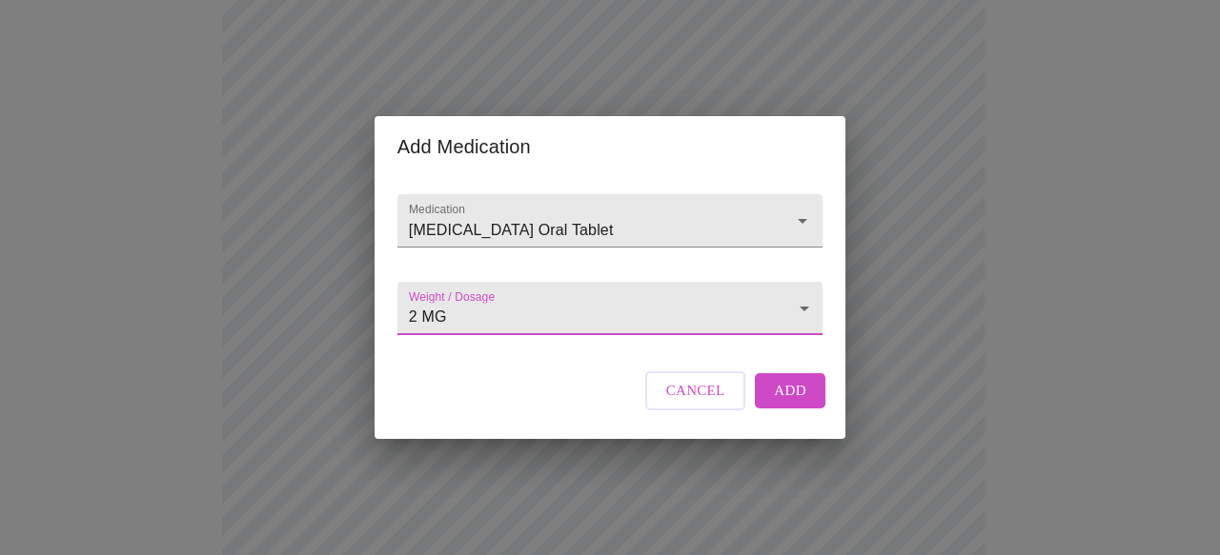
click at [805, 313] on body "MyMenopauseRx Appointments Messaging Labs Uploads Medications Community Refer a…" at bounding box center [610, 380] width 1204 height 1502
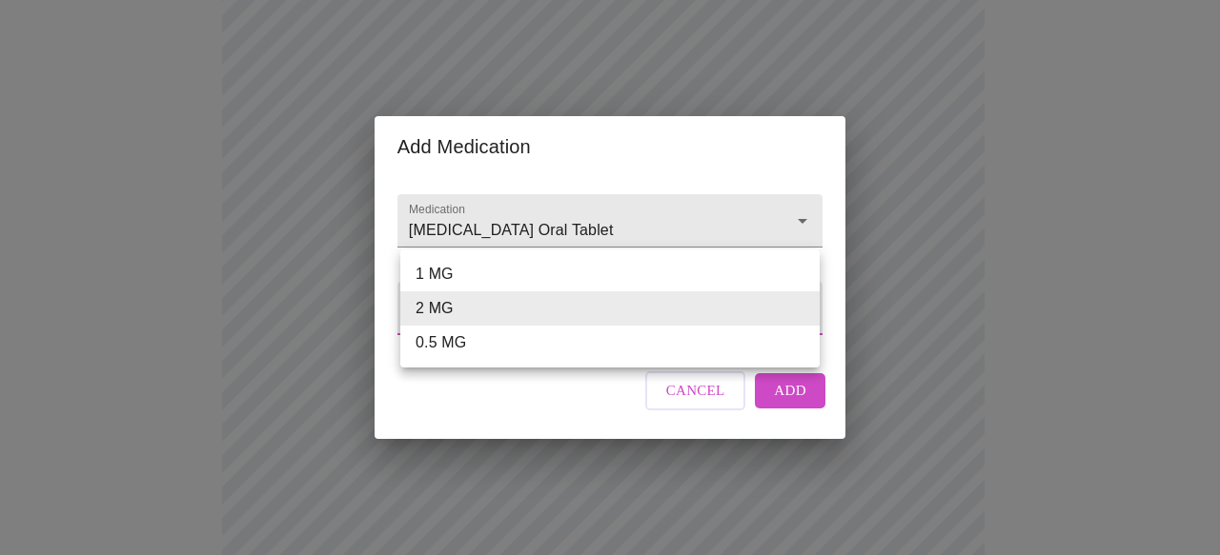
click at [779, 341] on li "0.5 MG" at bounding box center [609, 343] width 419 height 34
type input "0.5 MG"
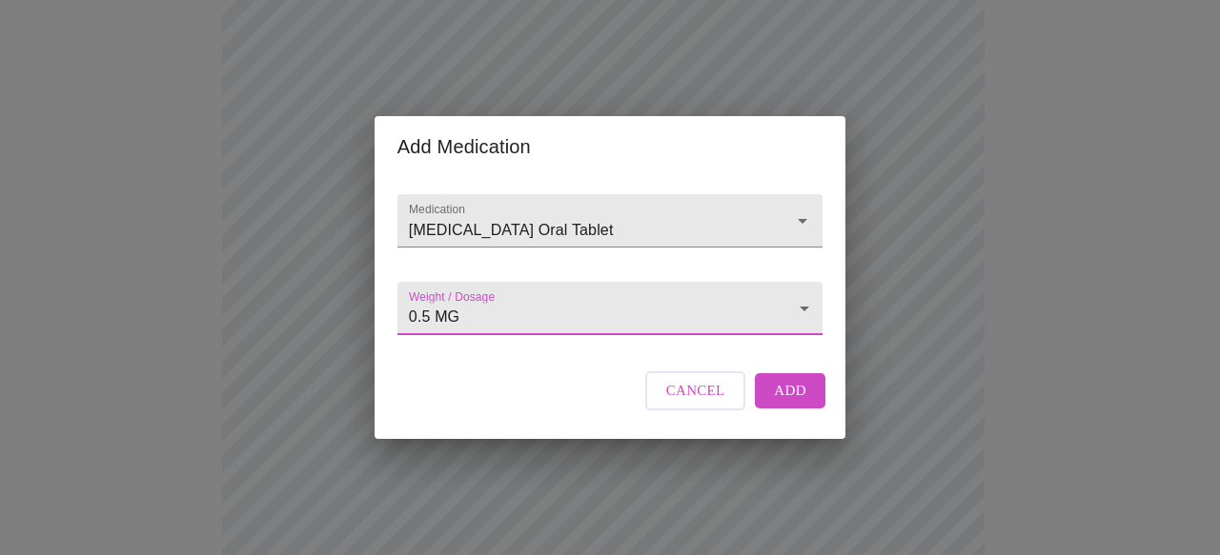
click at [789, 403] on span "Add" at bounding box center [790, 390] width 32 height 25
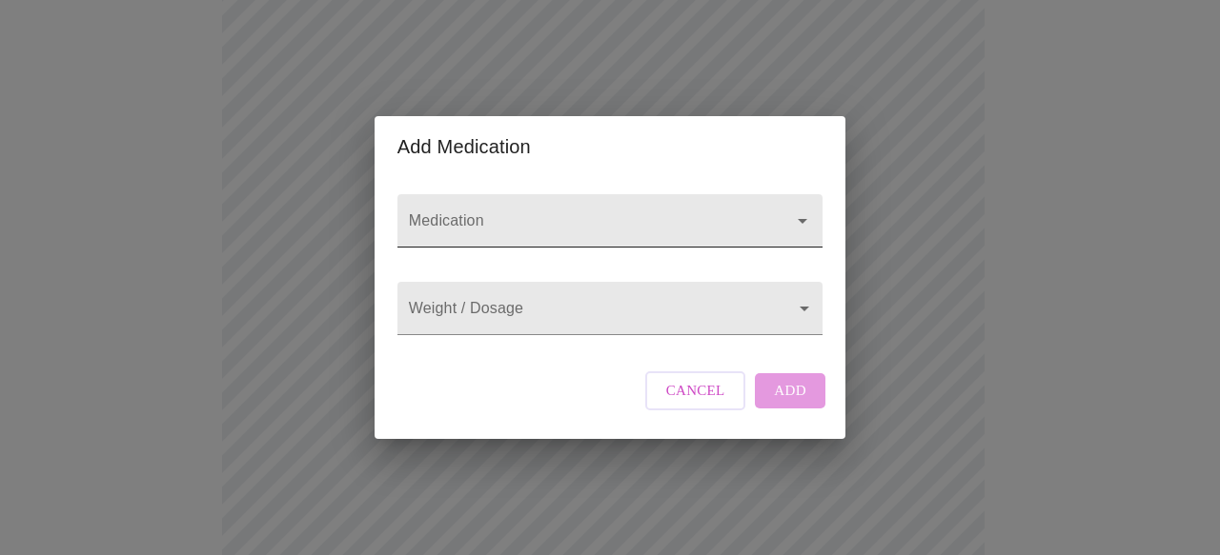
click at [795, 210] on icon "Open" at bounding box center [802, 221] width 23 height 23
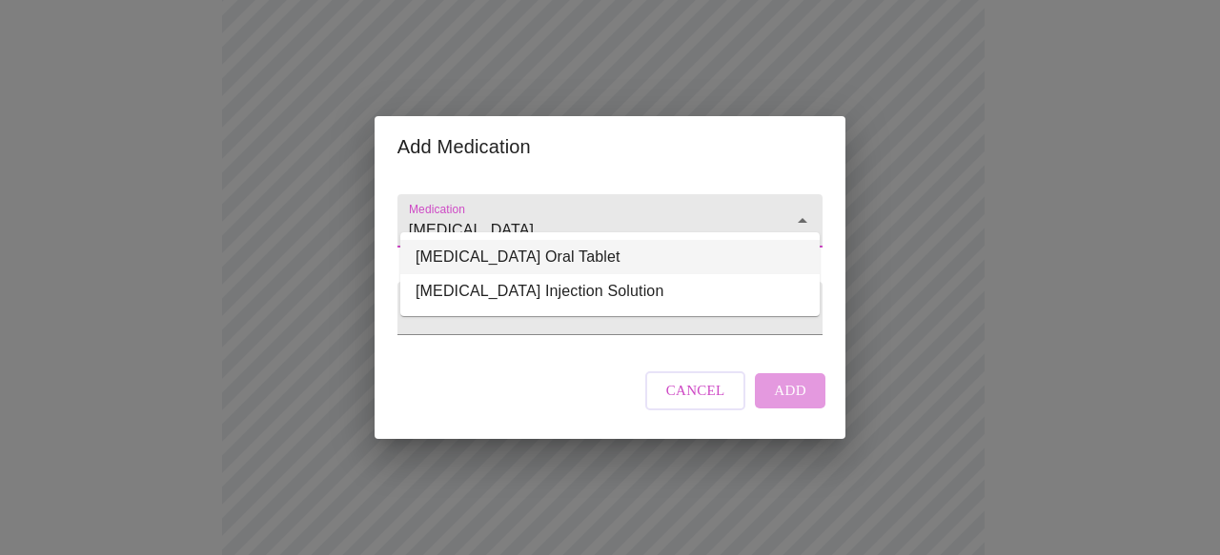
click at [733, 257] on li "[MEDICAL_DATA] Oral Tablet" at bounding box center [609, 257] width 419 height 34
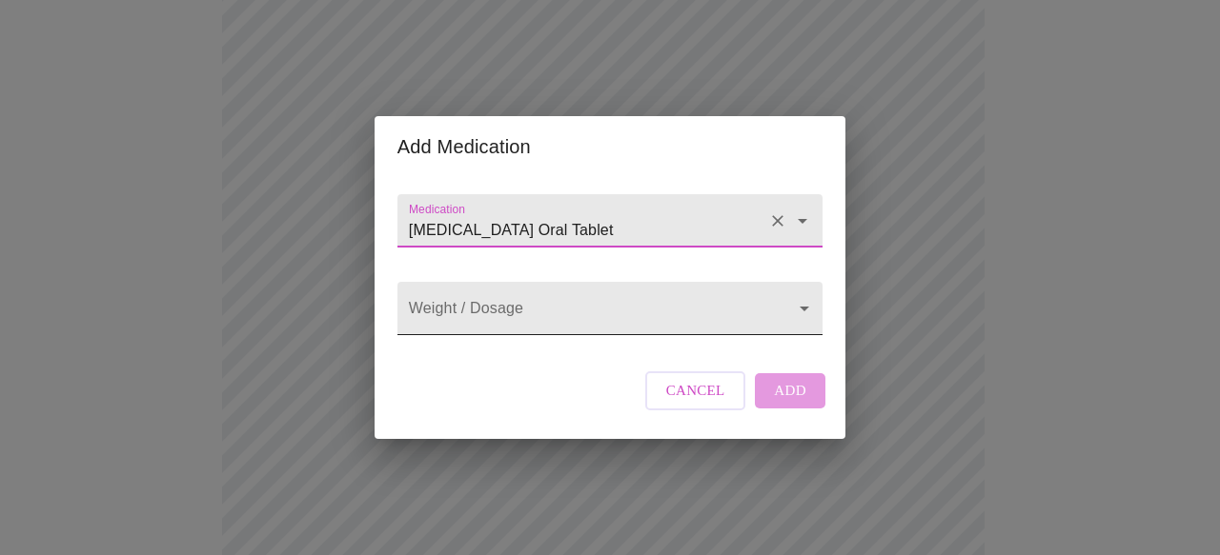
type input "[MEDICAL_DATA] Oral Tablet"
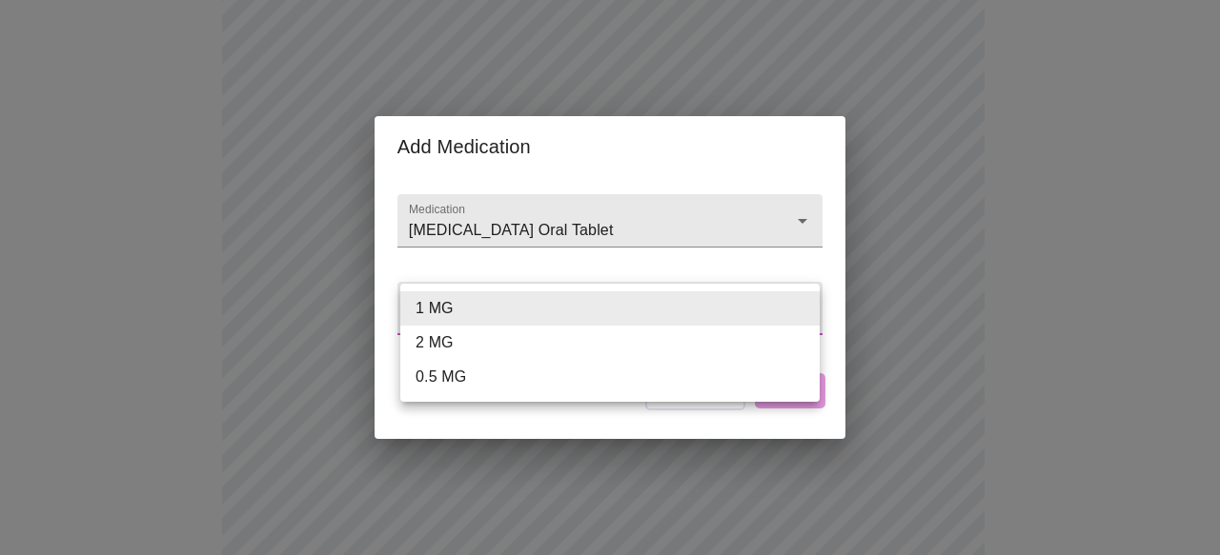
click at [800, 313] on body "MyMenopauseRx Appointments Messaging Labs Uploads Medications Community Refer a…" at bounding box center [610, 415] width 1204 height 1572
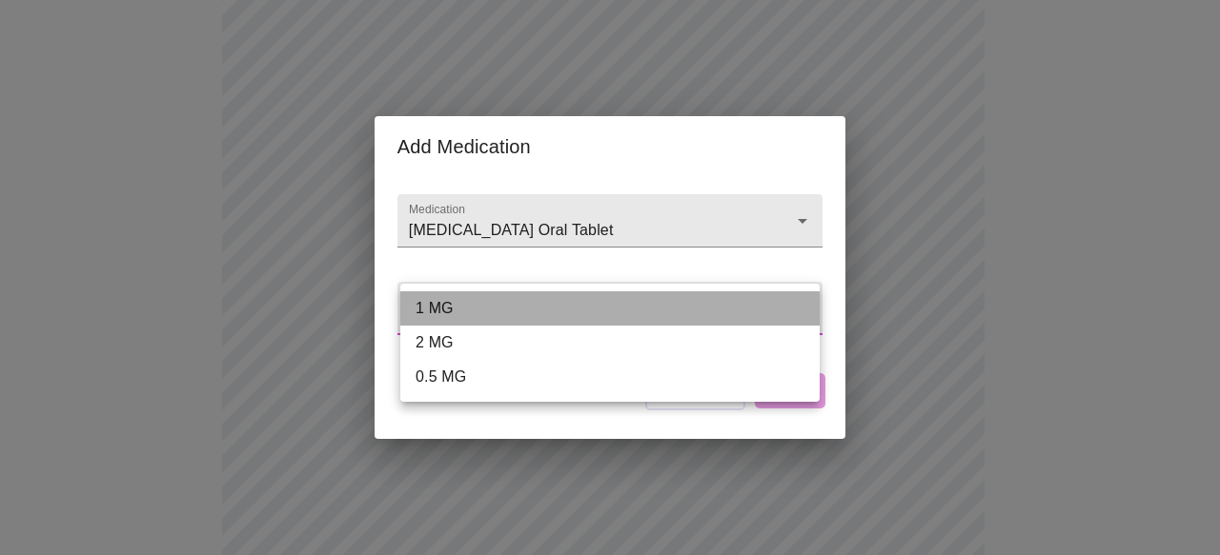
click at [800, 313] on li "1 MG" at bounding box center [609, 309] width 419 height 34
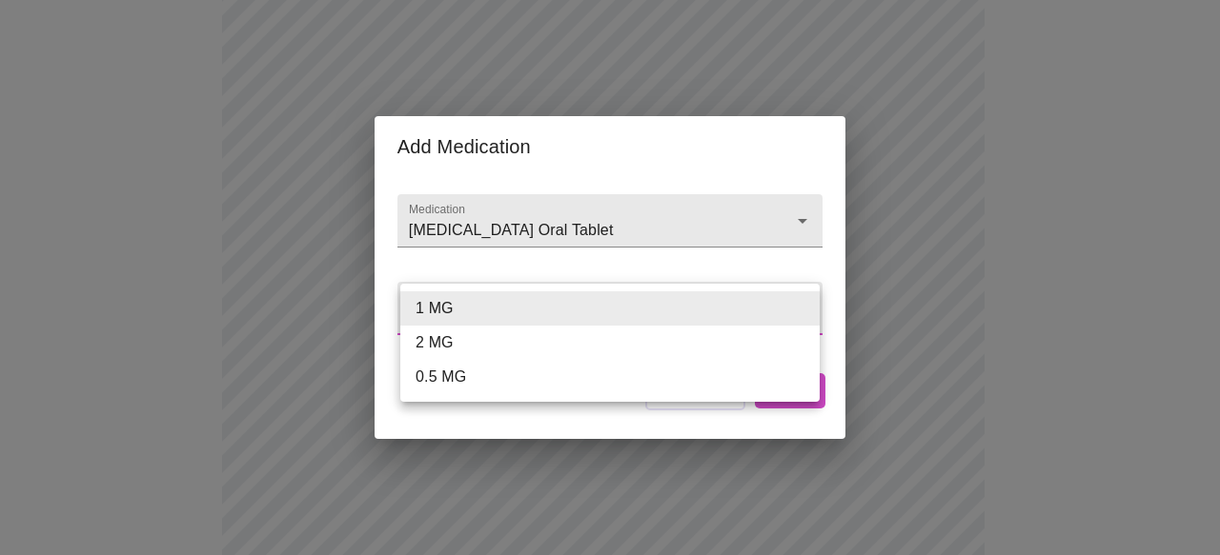
click at [800, 313] on body "MyMenopauseRx Appointments Messaging Labs Uploads Medications Community Refer a…" at bounding box center [610, 415] width 1204 height 1572
click at [767, 366] on li "0.5 MG" at bounding box center [609, 377] width 419 height 34
type input "0.5 MG"
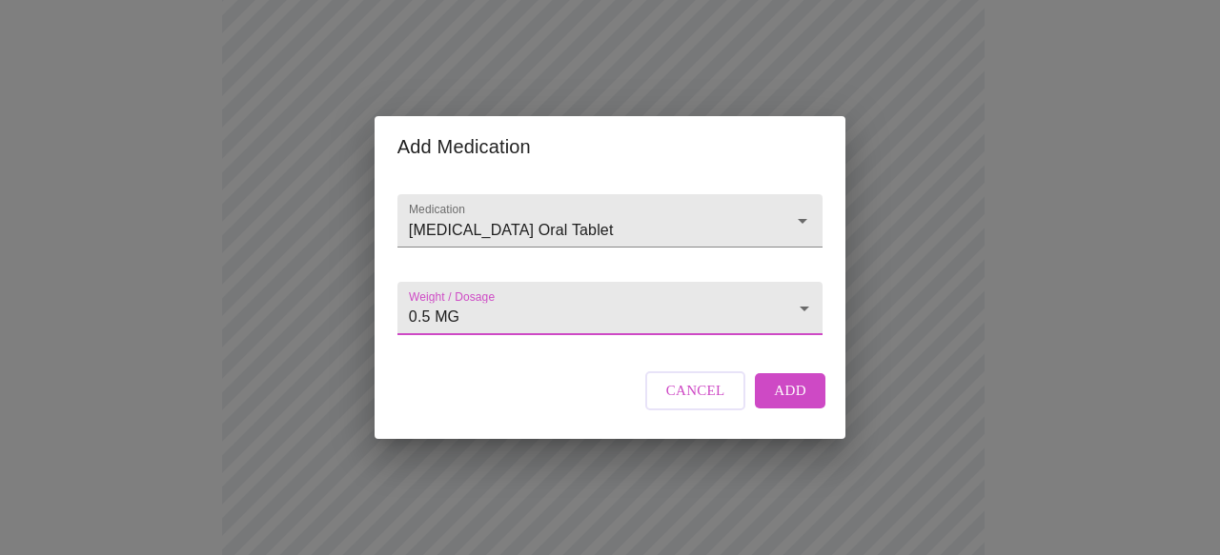
click at [798, 403] on span "Add" at bounding box center [790, 390] width 32 height 25
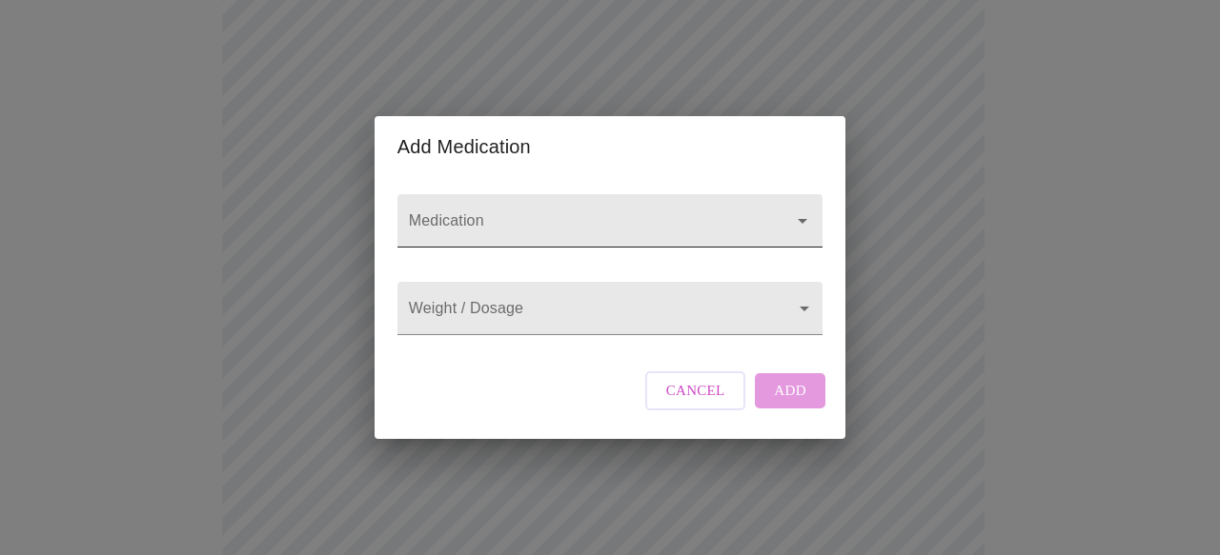
click at [750, 212] on input "Medication" at bounding box center [582, 229] width 355 height 35
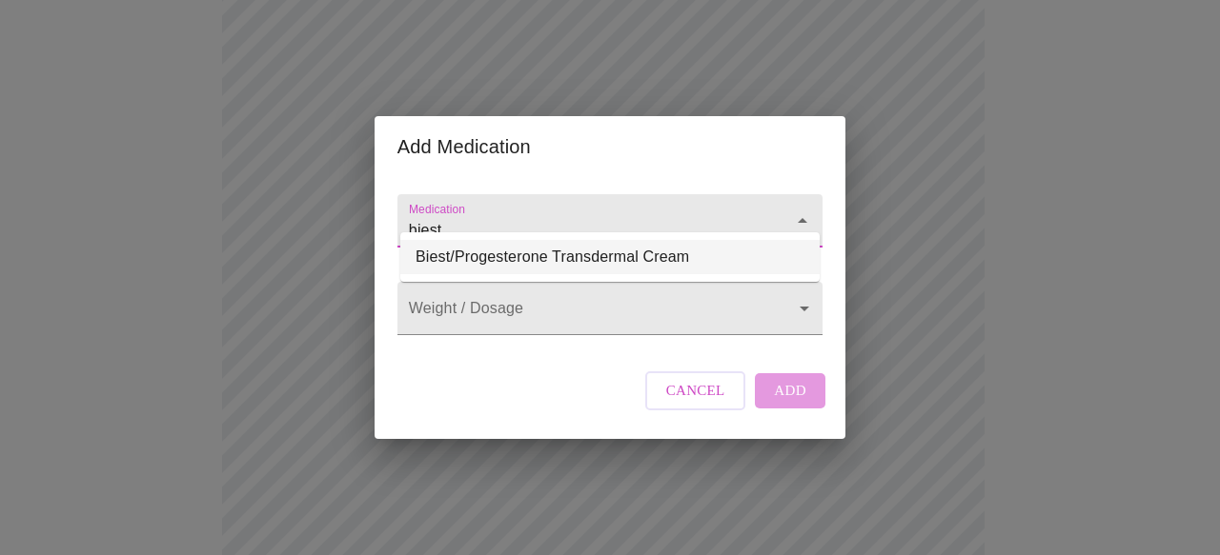
click at [797, 218] on icon "Close" at bounding box center [802, 220] width 10 height 5
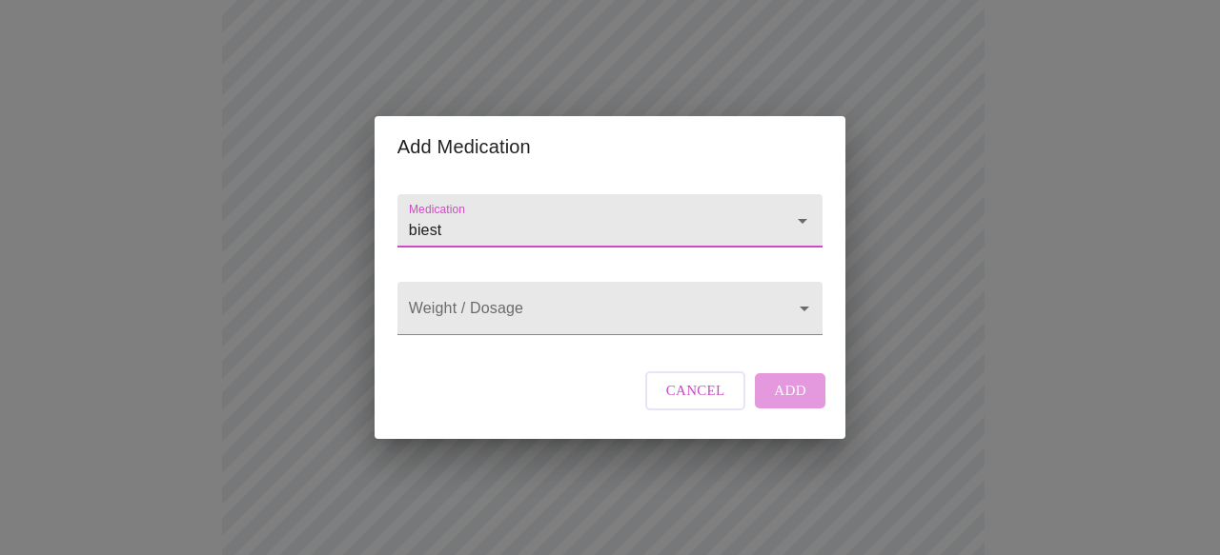
type input "biest"
click at [641, 245] on div "Medication" at bounding box center [610, 221] width 440 height 88
click at [569, 212] on input "Medication" at bounding box center [582, 229] width 355 height 35
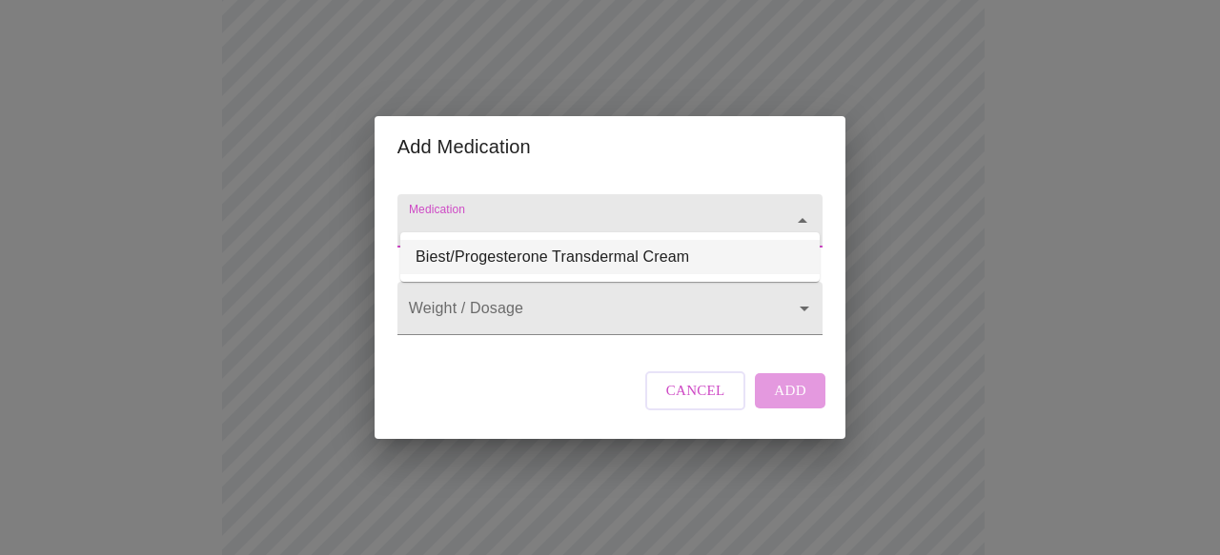
click at [566, 253] on li "Biest/Progesterone Transdermal Cream" at bounding box center [609, 257] width 419 height 34
type input "Biest/Progesterone Transdermal Cream"
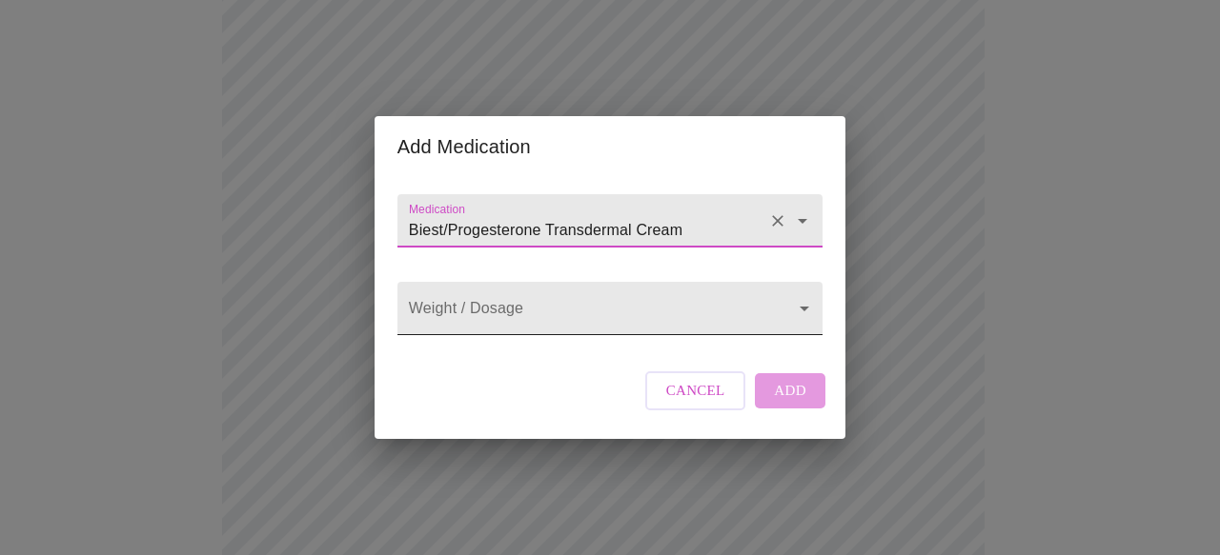
click at [786, 311] on body "MyMenopauseRx Appointments Messaging Labs Uploads Medications Community Refer a…" at bounding box center [610, 450] width 1204 height 1643
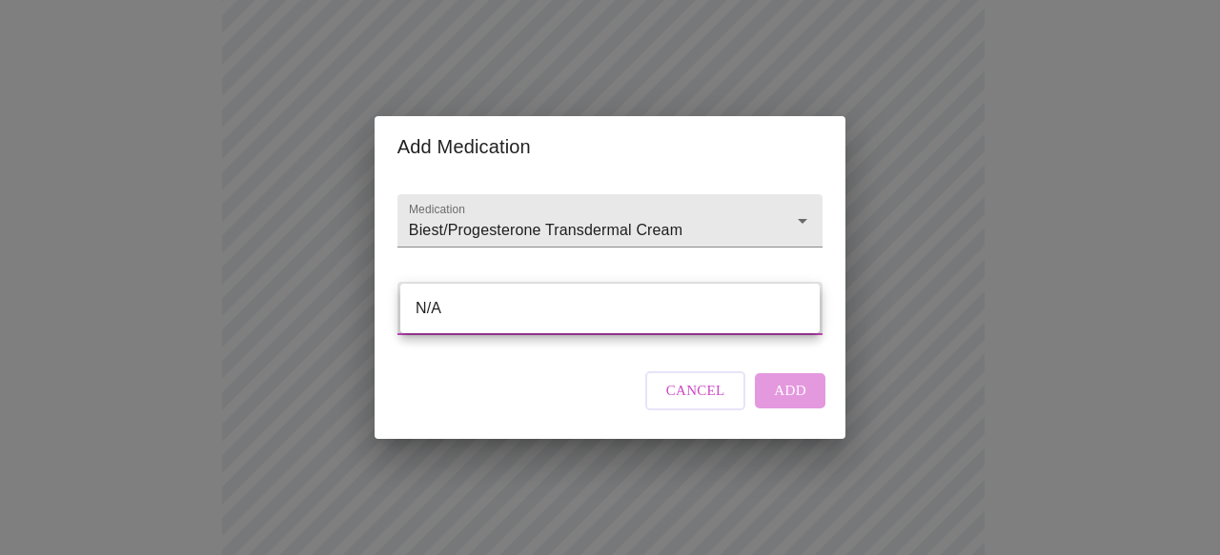
click at [786, 311] on li "N/A" at bounding box center [609, 309] width 419 height 34
type input "N/A"
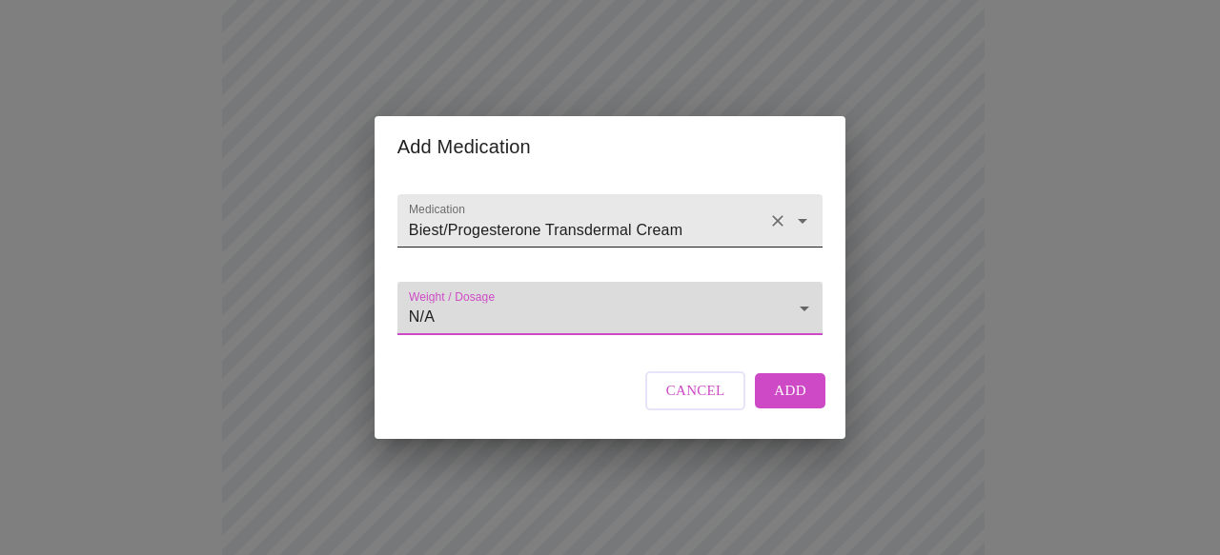
click at [797, 219] on icon "Open" at bounding box center [802, 221] width 10 height 5
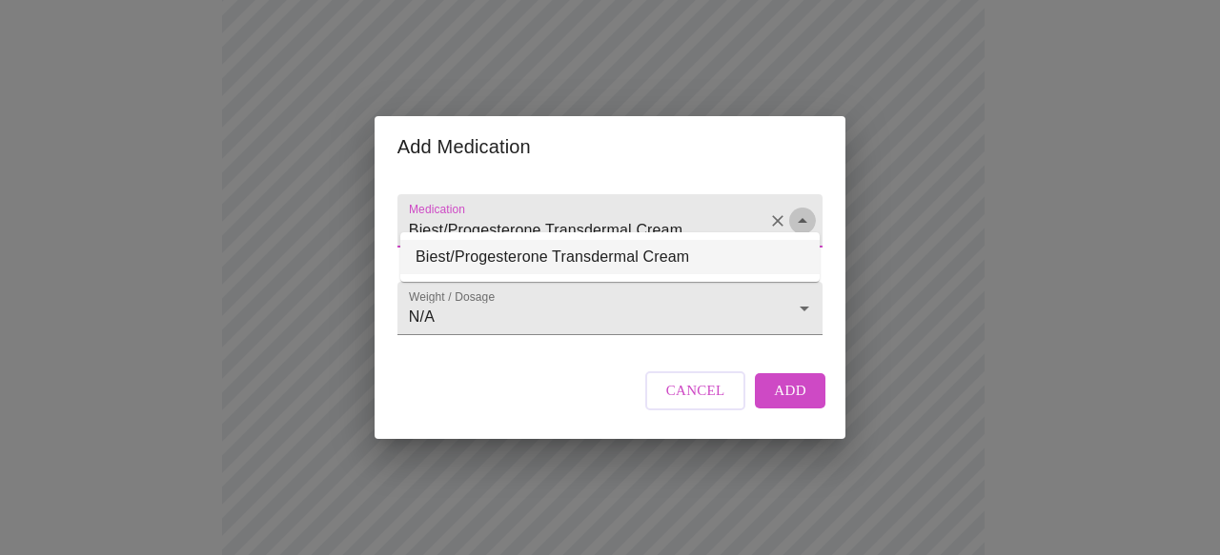
click at [797, 210] on icon "Close" at bounding box center [802, 221] width 23 height 23
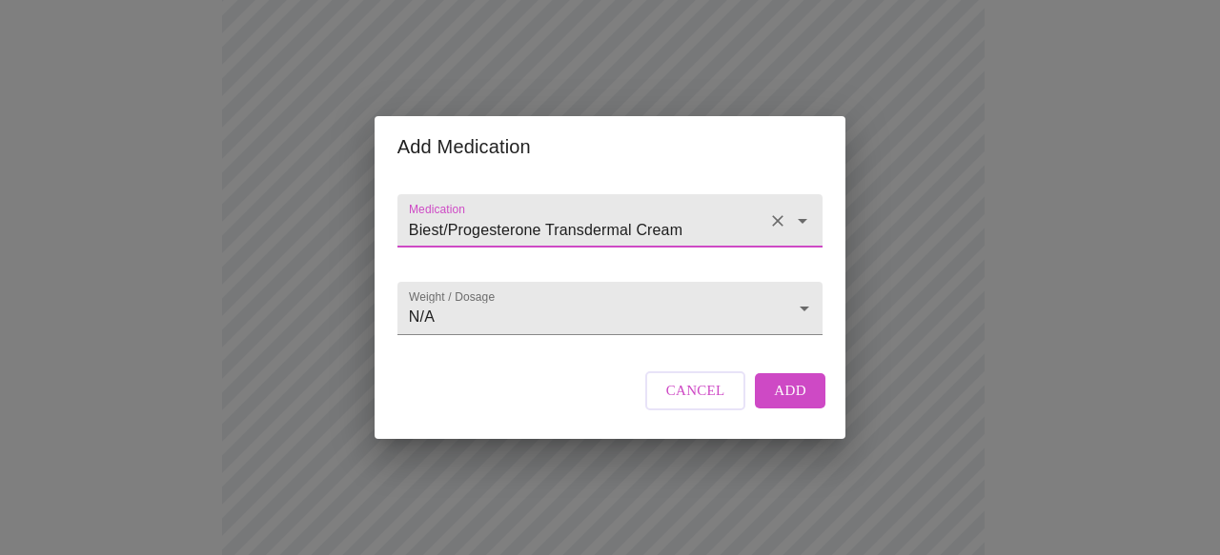
click at [721, 403] on span "Cancel" at bounding box center [695, 390] width 59 height 25
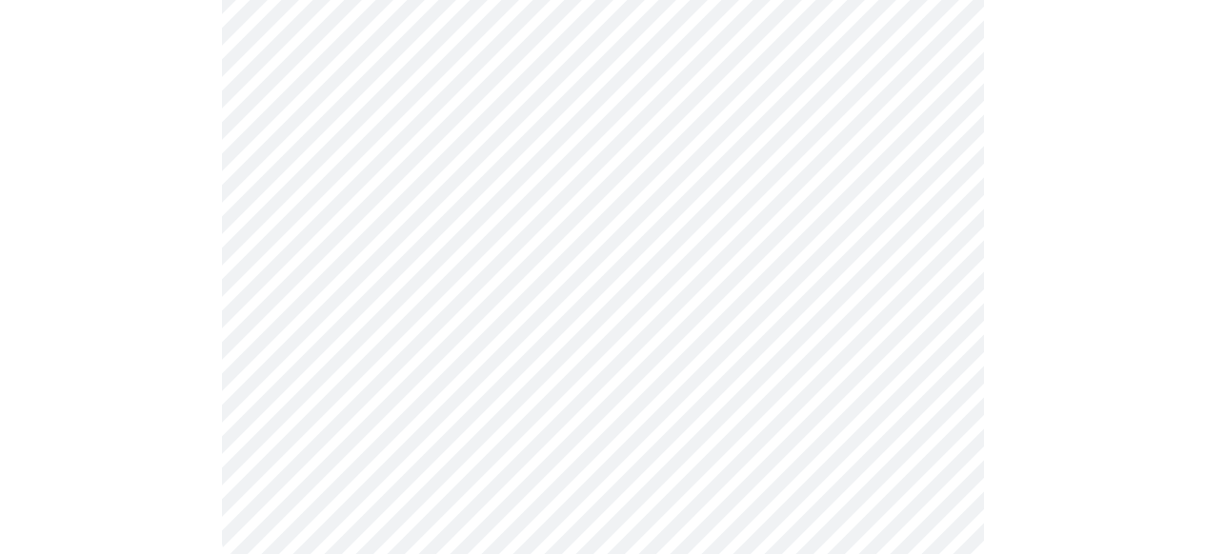
scroll to position [1060, 0]
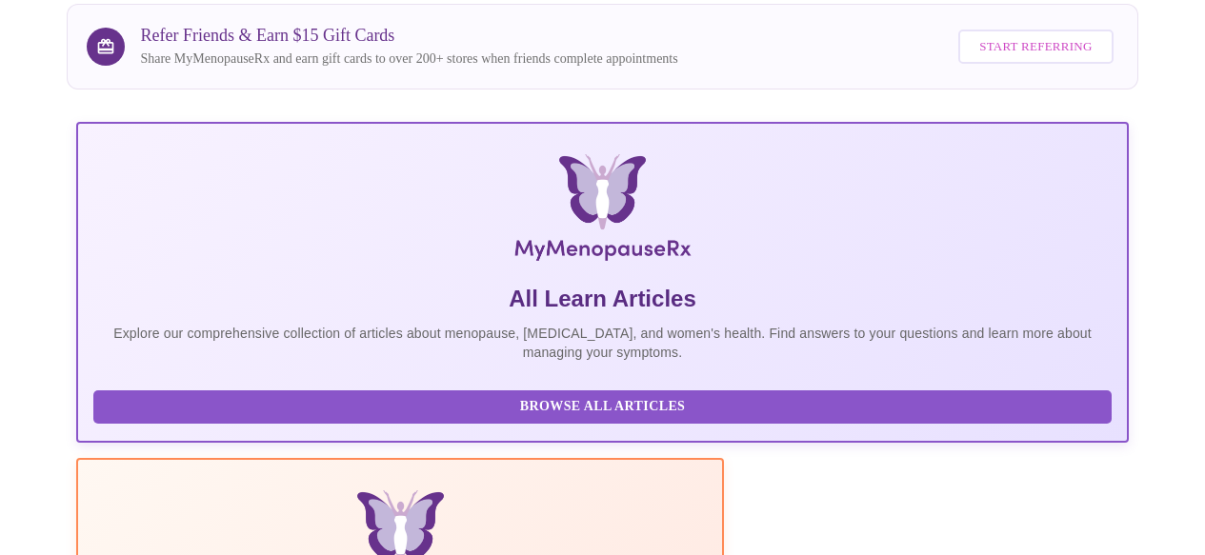
scroll to position [274, 0]
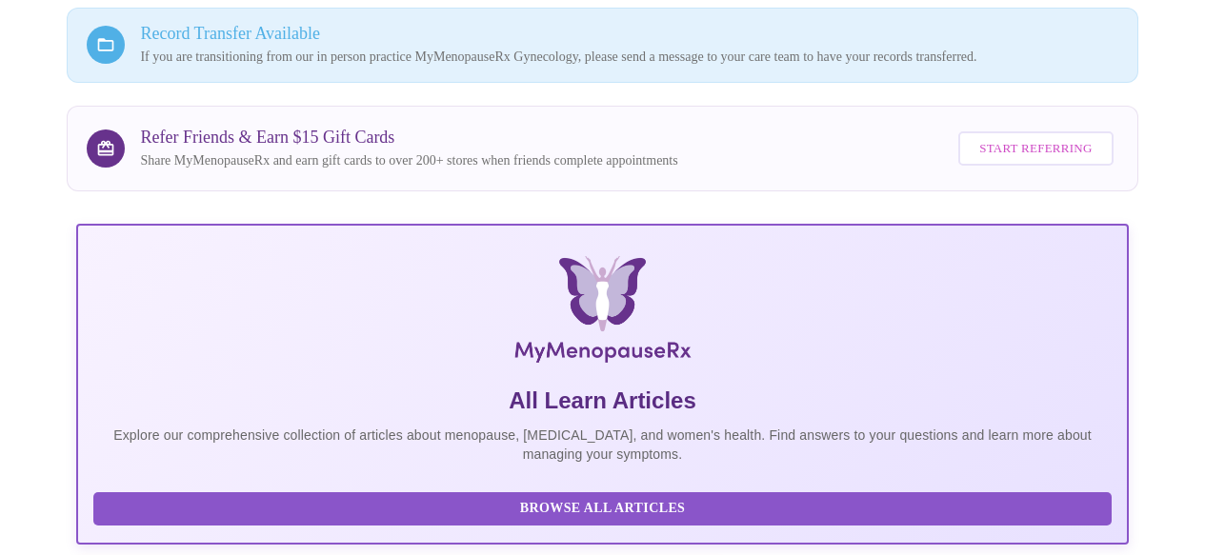
scroll to position [170, 0]
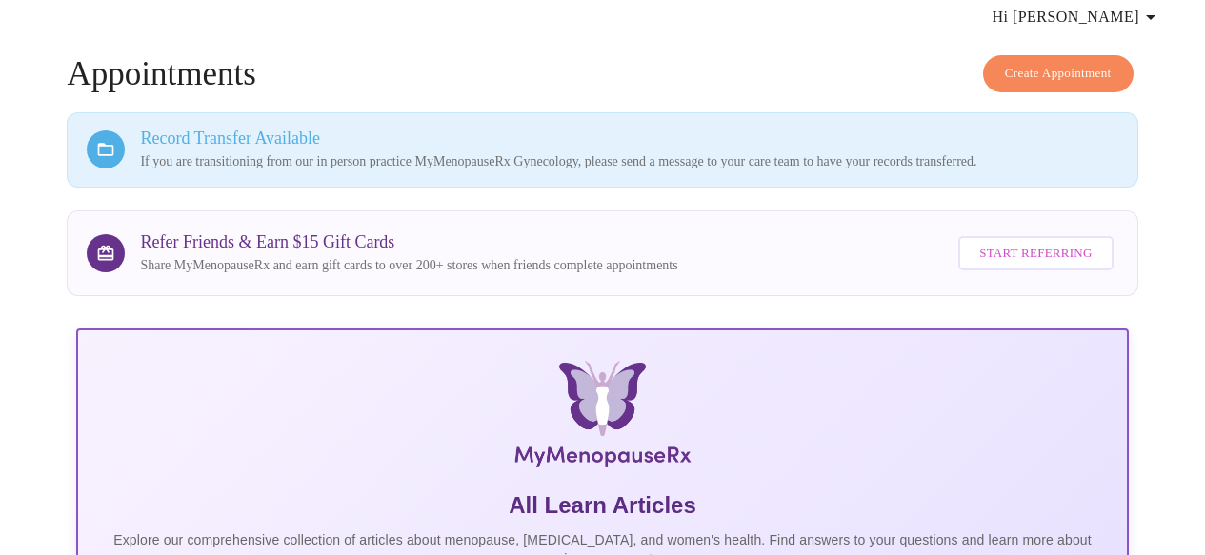
scroll to position [0, 0]
